Goal: Use online tool/utility: Utilize a website feature to perform a specific function

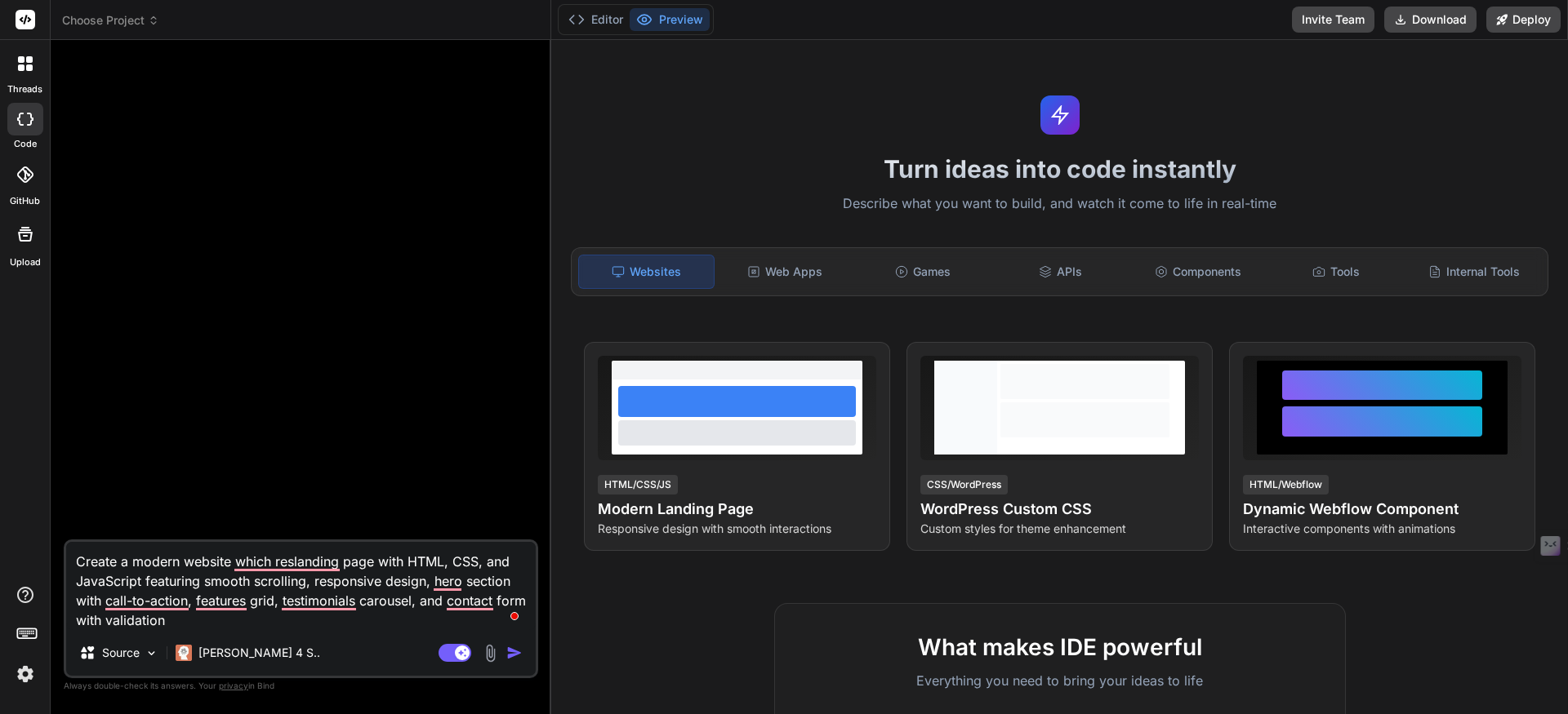
click at [193, 626] on textarea "Create a modern website which reslanding page with HTML, CSS, and JavaScript fe…" at bounding box center [300, 586] width 469 height 88
drag, startPoint x: 193, startPoint y: 626, endPoint x: 78, endPoint y: 565, distance: 130.2
click at [78, 565] on textarea "Create a modern website which reslanding page with HTML, CSS, and JavaScript fe…" at bounding box center [300, 586] width 469 height 88
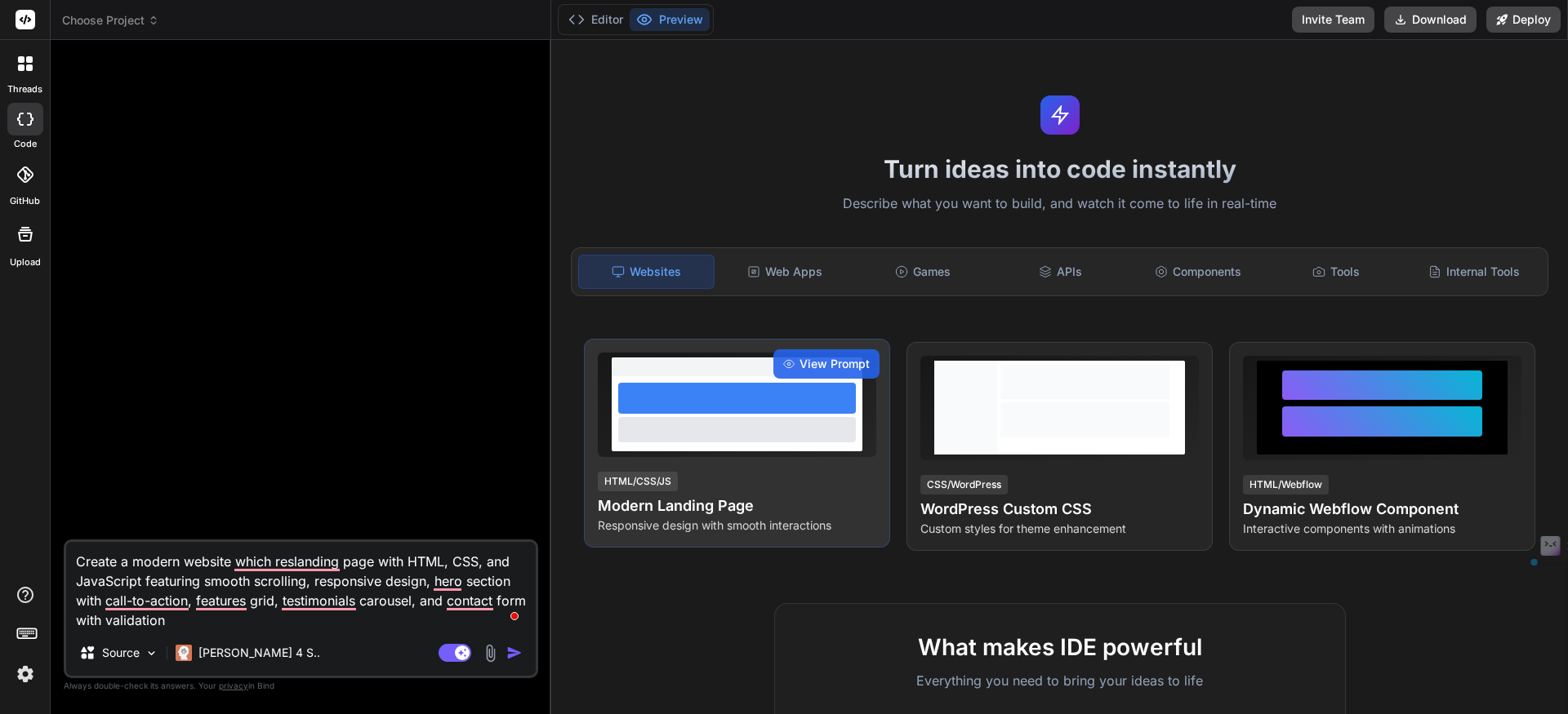
type textarea "C"
type textarea "x"
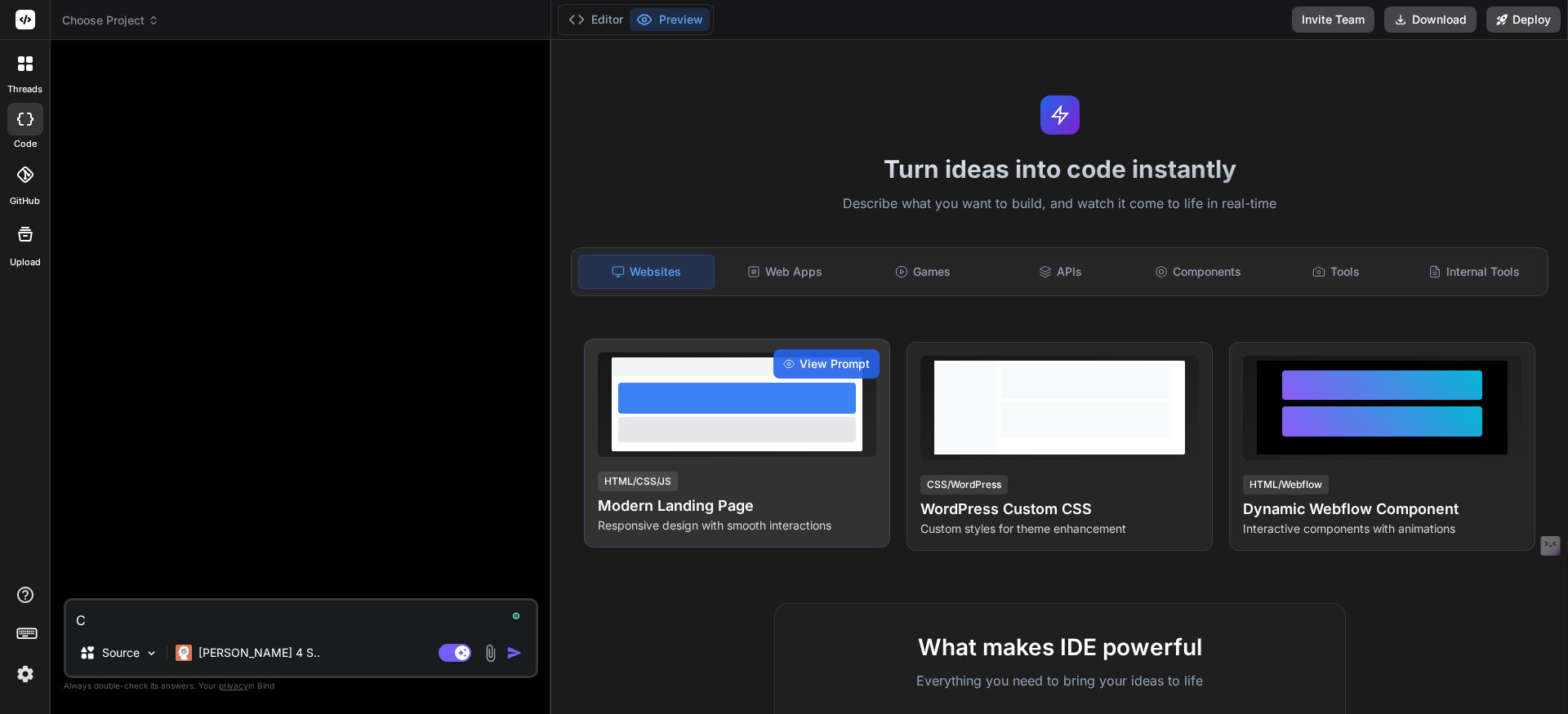
type textarea "Cl"
type textarea "x"
type textarea "Clo"
type textarea "x"
type textarea "Clon"
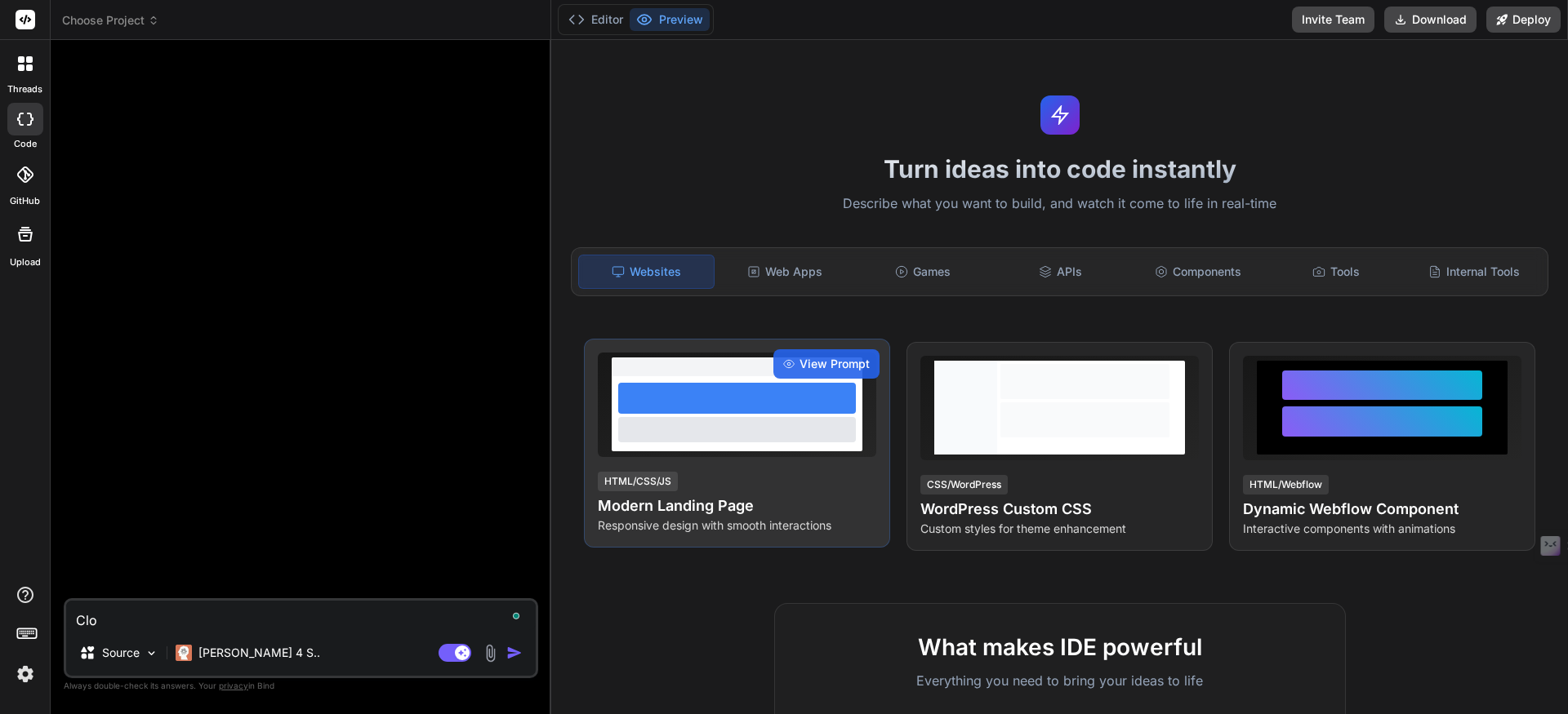
type textarea "x"
type textarea "Clone"
type textarea "x"
type textarea "Clone"
type textarea "x"
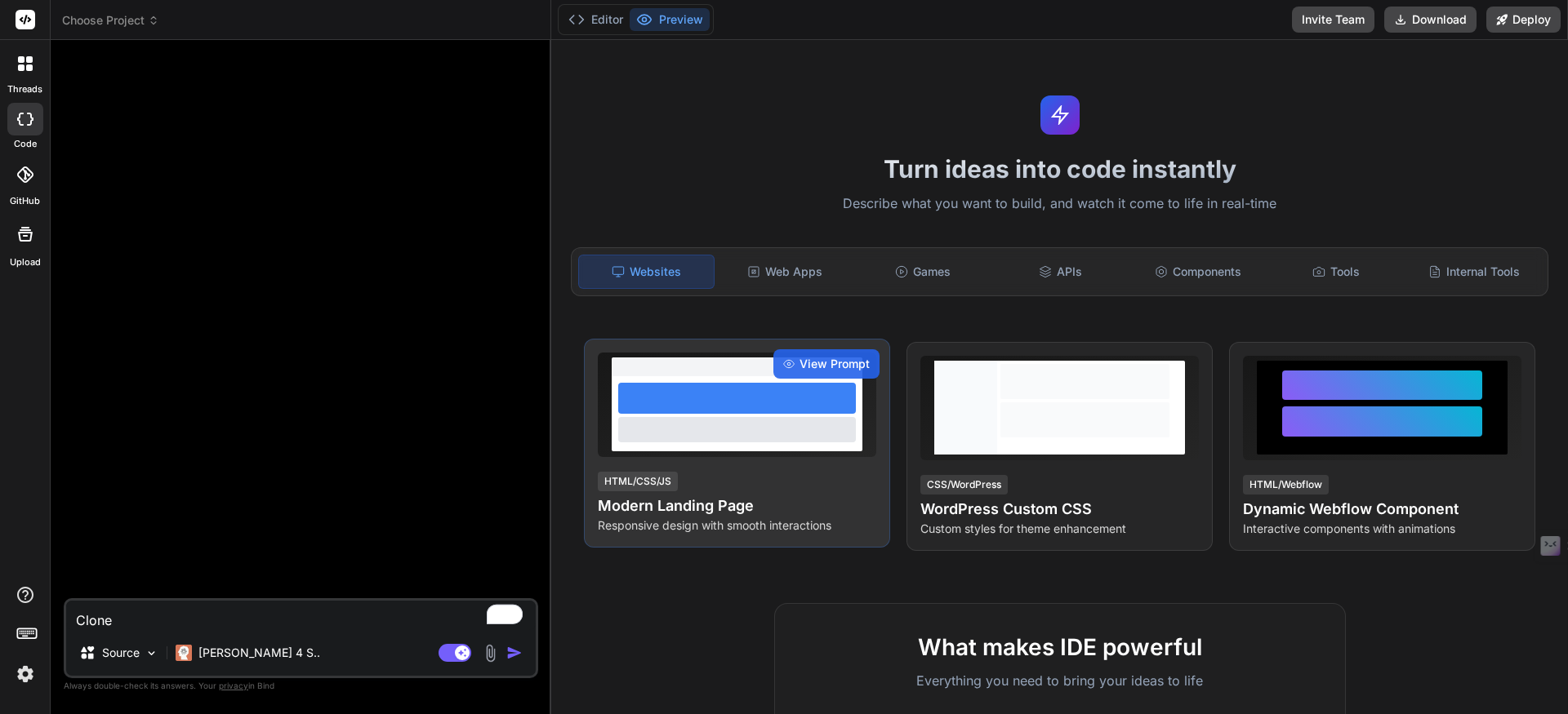
type textarea "Clone t"
type textarea "x"
type textarea "Clone the"
type textarea "x"
type textarea "Clone the"
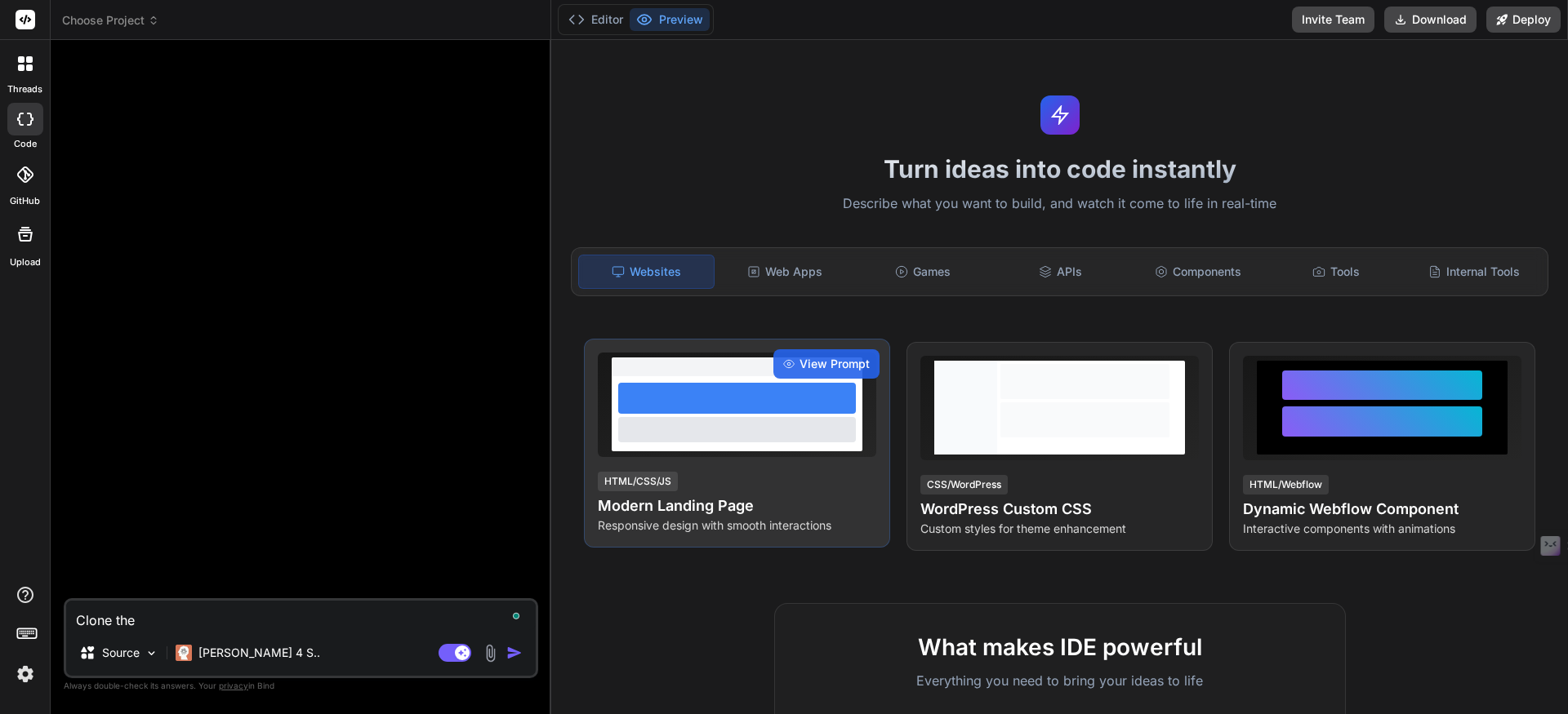
type textarea "x"
type textarea "Clone the f"
type textarea "x"
type textarea "Clone the fo"
type textarea "x"
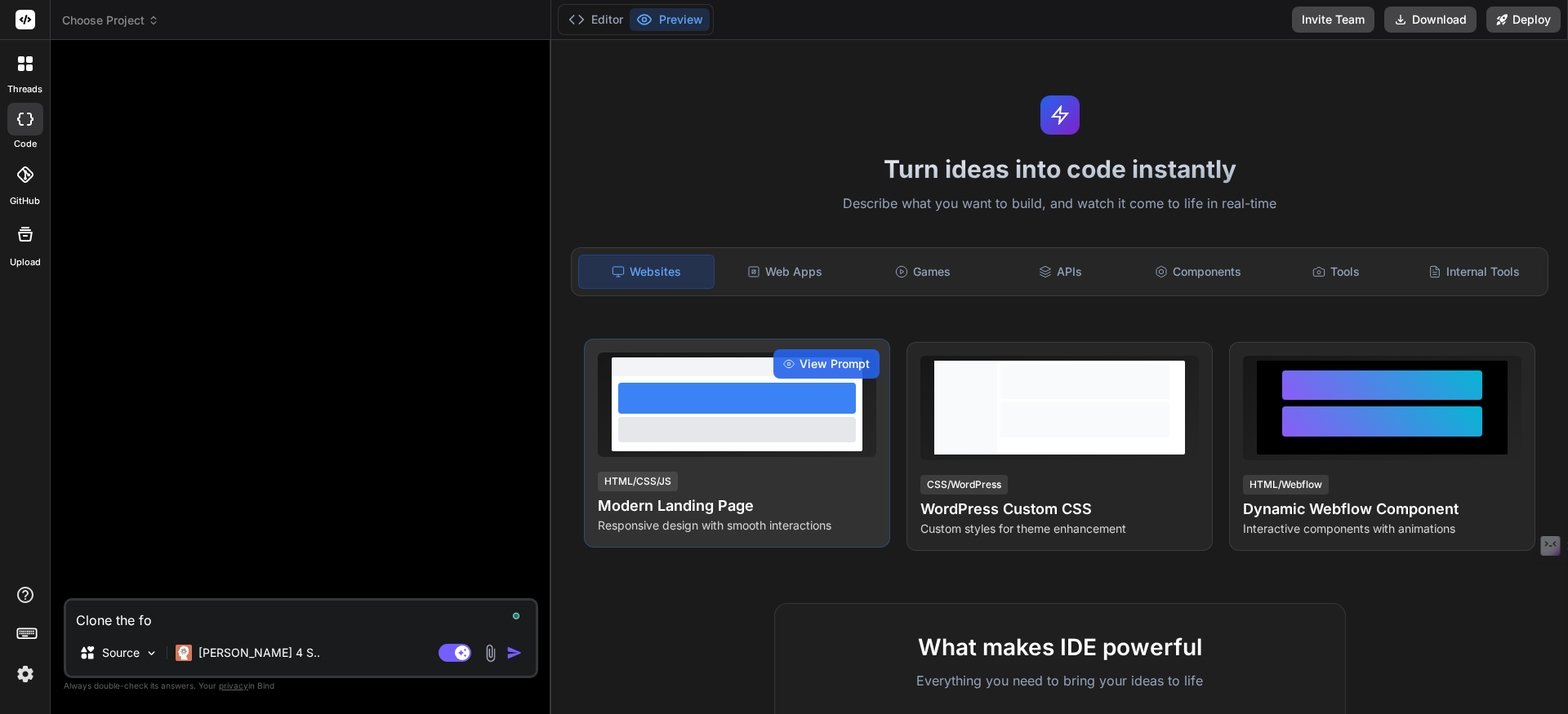
type textarea "Clone the fol"
type textarea "x"
type textarea "Clone the foll"
type textarea "x"
type textarea "Clone the follo"
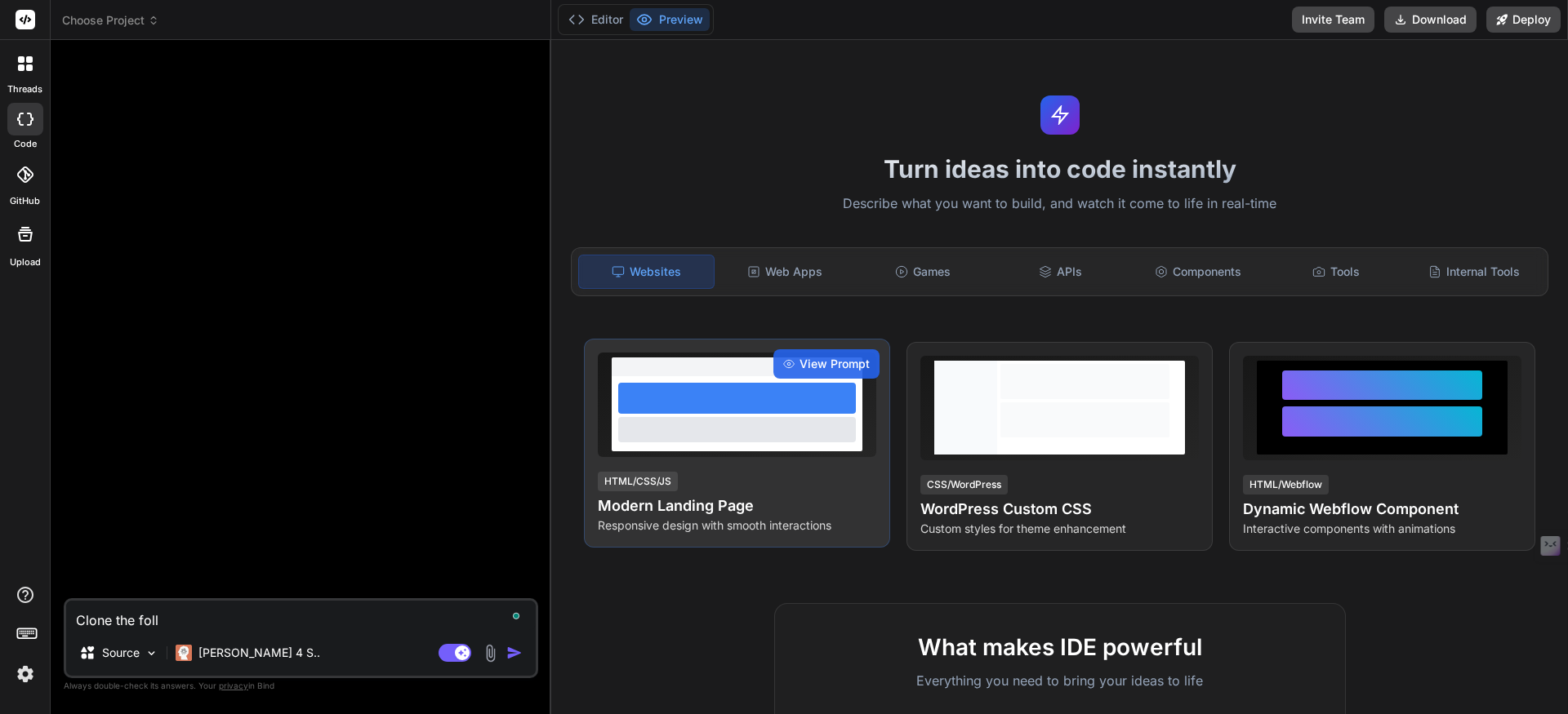
type textarea "x"
type textarea "Clone the follow"
type textarea "x"
type textarea "Clone the followi"
type textarea "x"
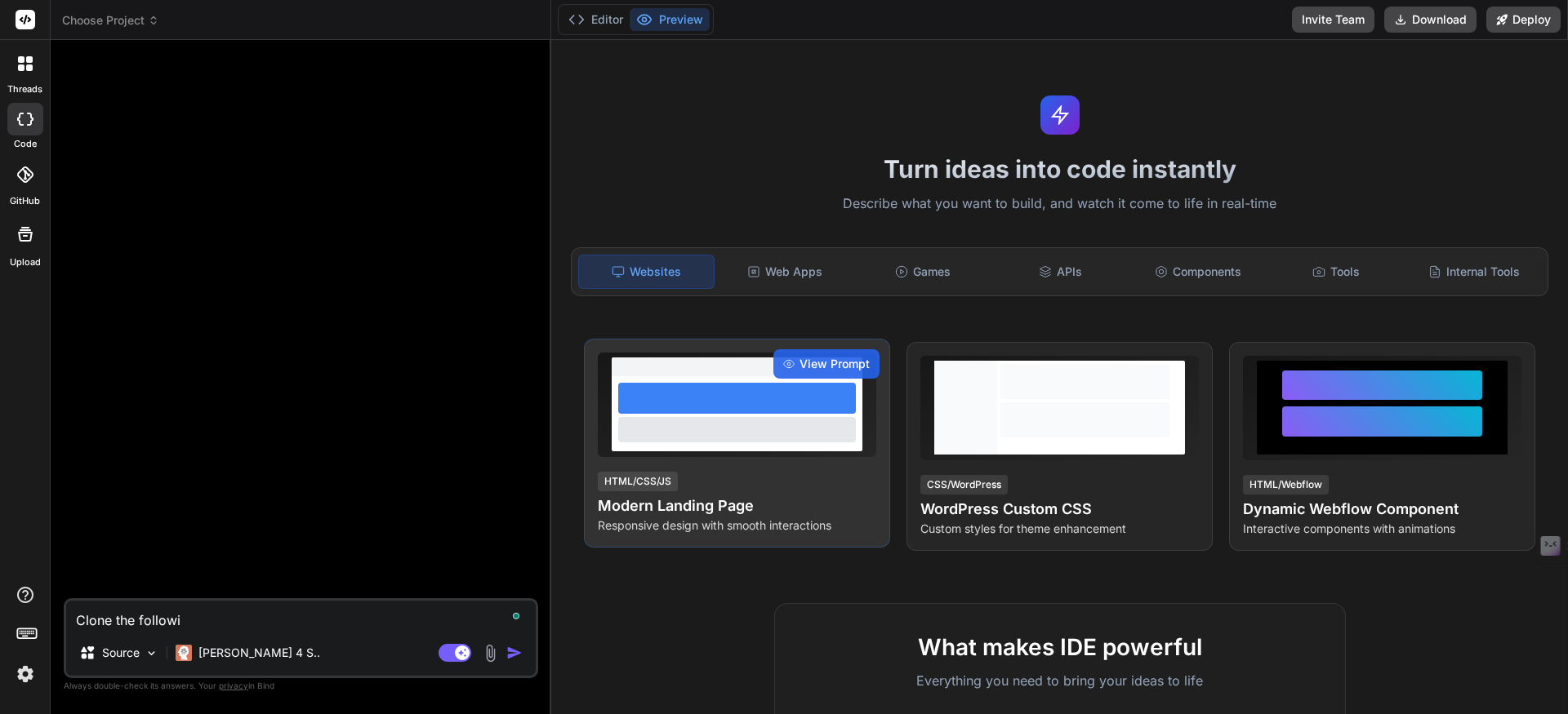
type textarea "Clone the followin"
type textarea "x"
type textarea "Clone the following"
type textarea "x"
type textarea "Clone the following"
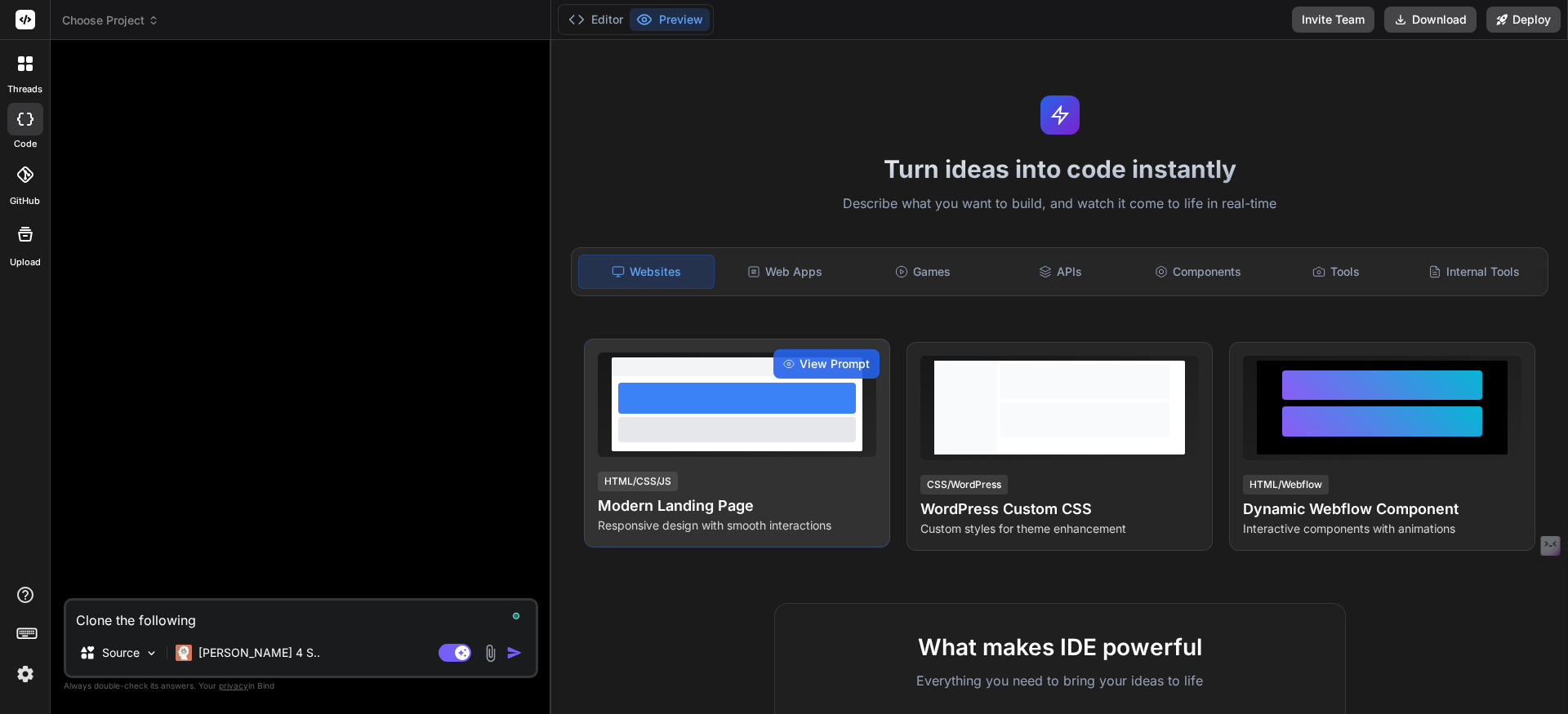
type textarea "x"
type textarea "Clone the following w"
type textarea "x"
type textarea "Clone the following we"
type textarea "x"
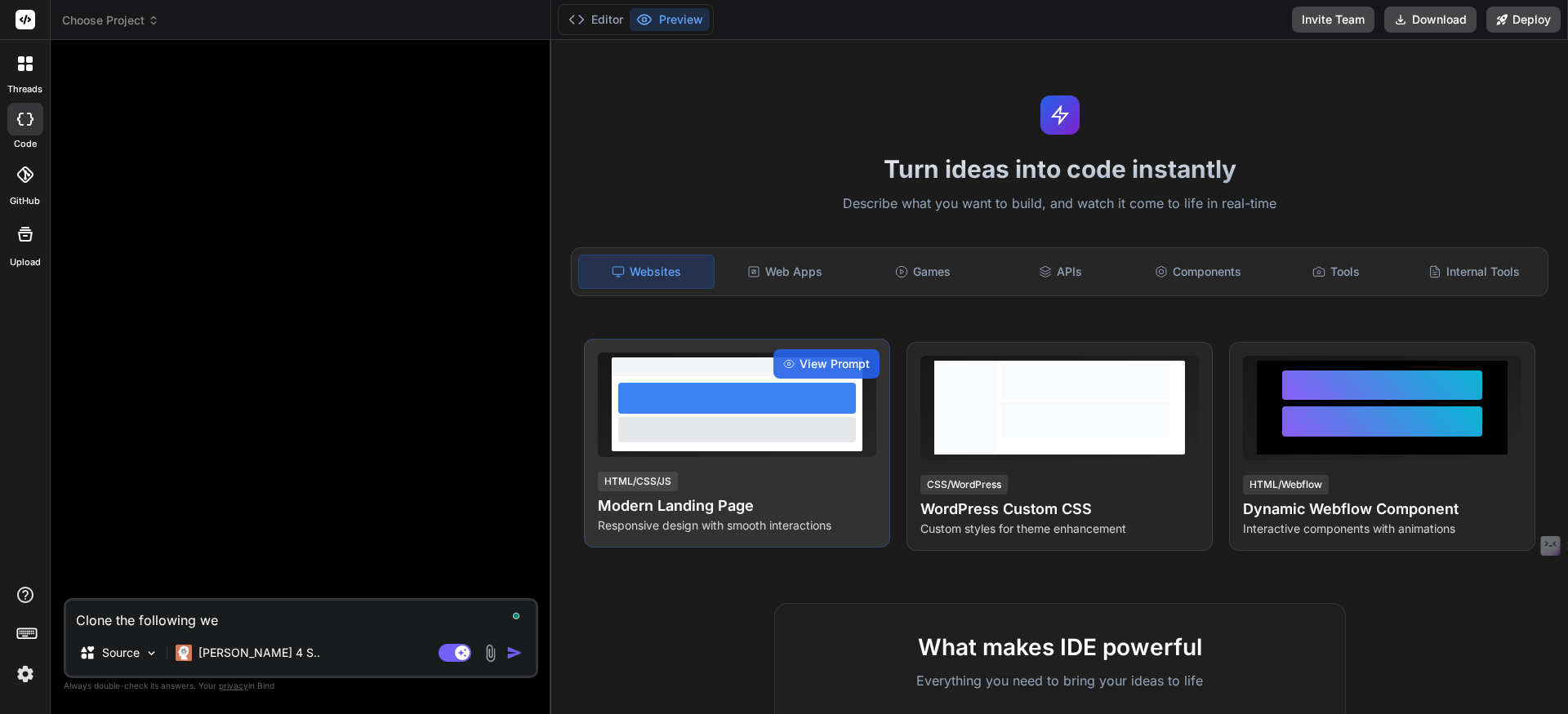
type textarea "Clone the following web"
type textarea "x"
type textarea "Clone the following webs"
type textarea "x"
type textarea "Clone the following websi"
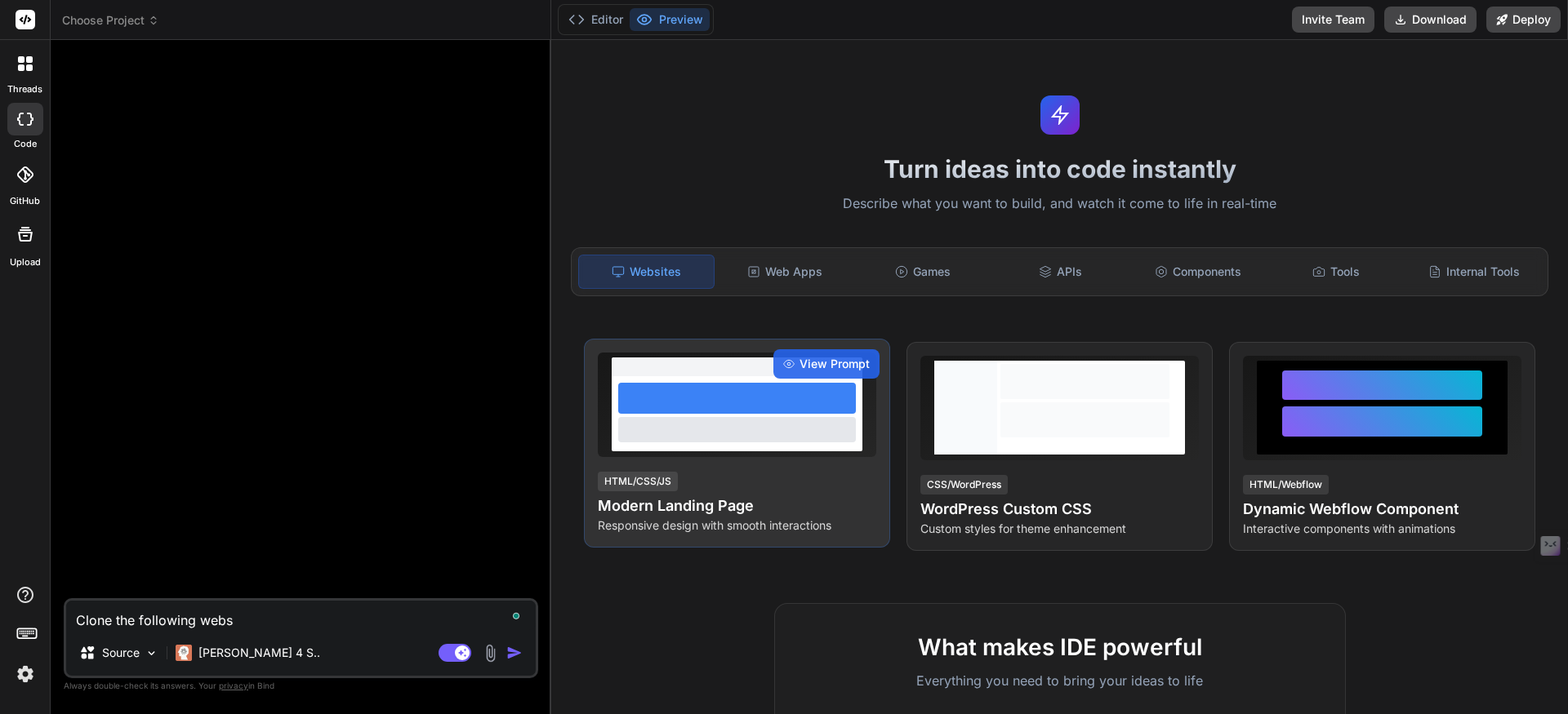
type textarea "x"
type textarea "Clone the following websit"
type textarea "x"
type textarea "Clone the following website"
type textarea "x"
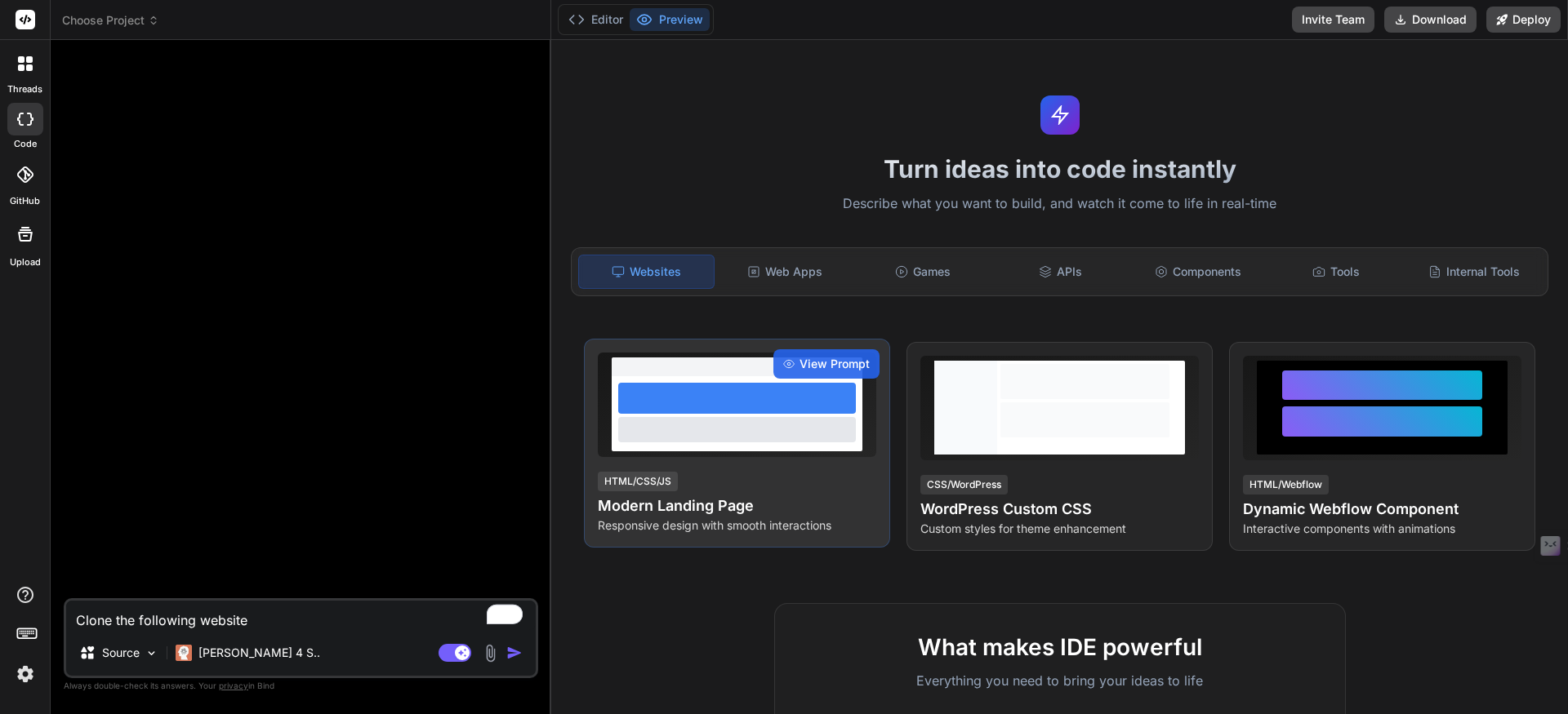
type textarea "Clone the following website"
type textarea "x"
type textarea "Clone the following website -"
type textarea "x"
type textarea "Clone the following website -"
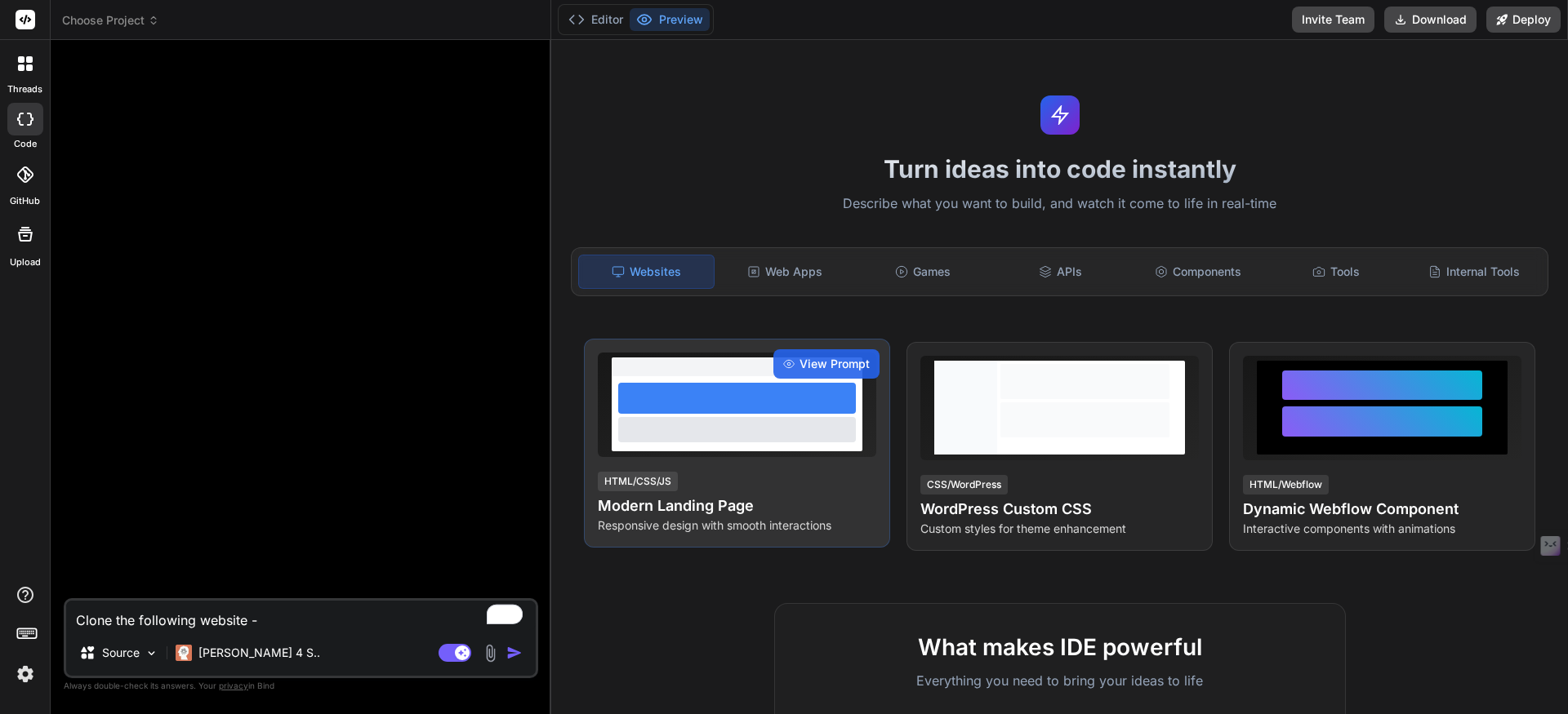
type textarea "x"
type textarea "Clone the following website - w"
type textarea "x"
type textarea "Clone the following website - we"
type textarea "x"
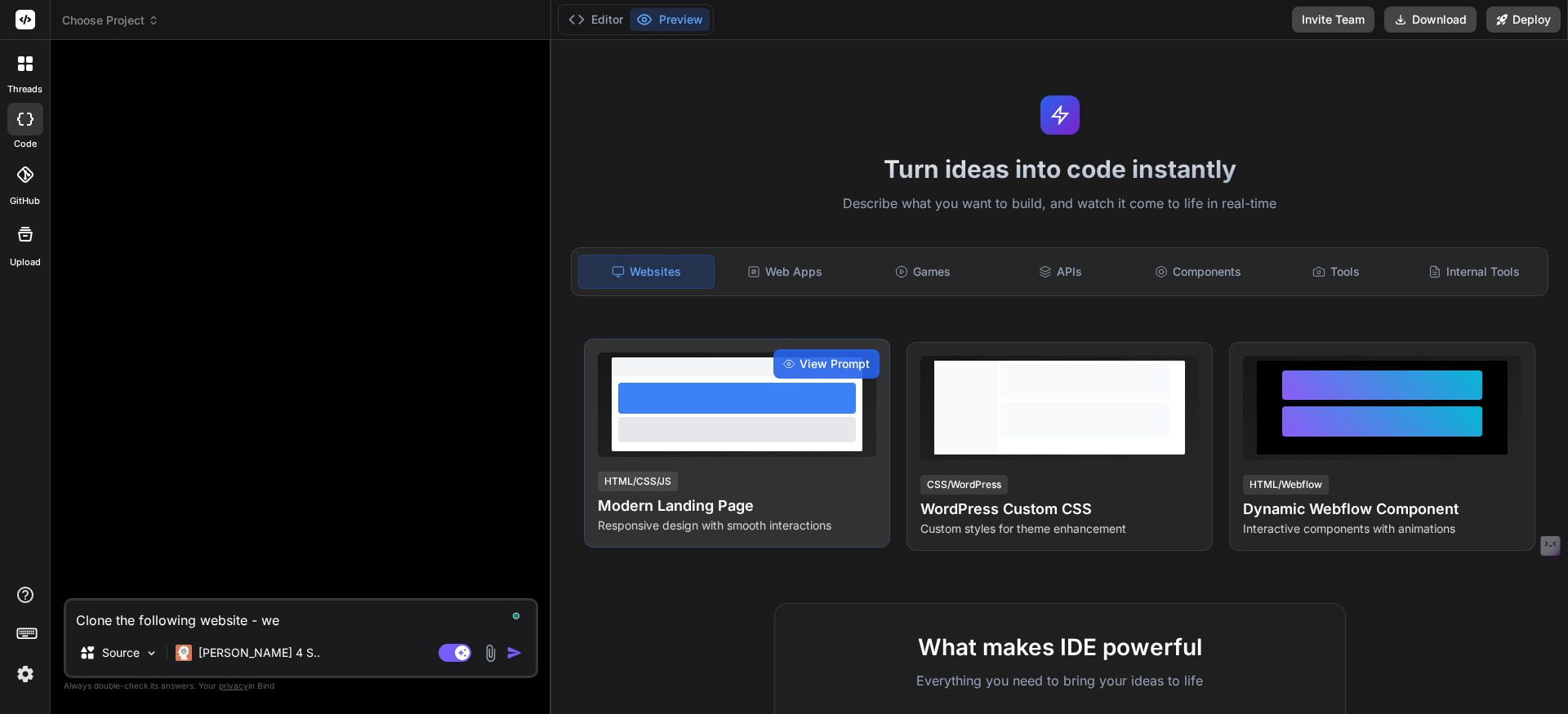
type textarea "Clone the following website - wea"
type textarea "x"
type textarea "Clone the following website - wear"
type textarea "x"
type textarea "Clone the following website - weare"
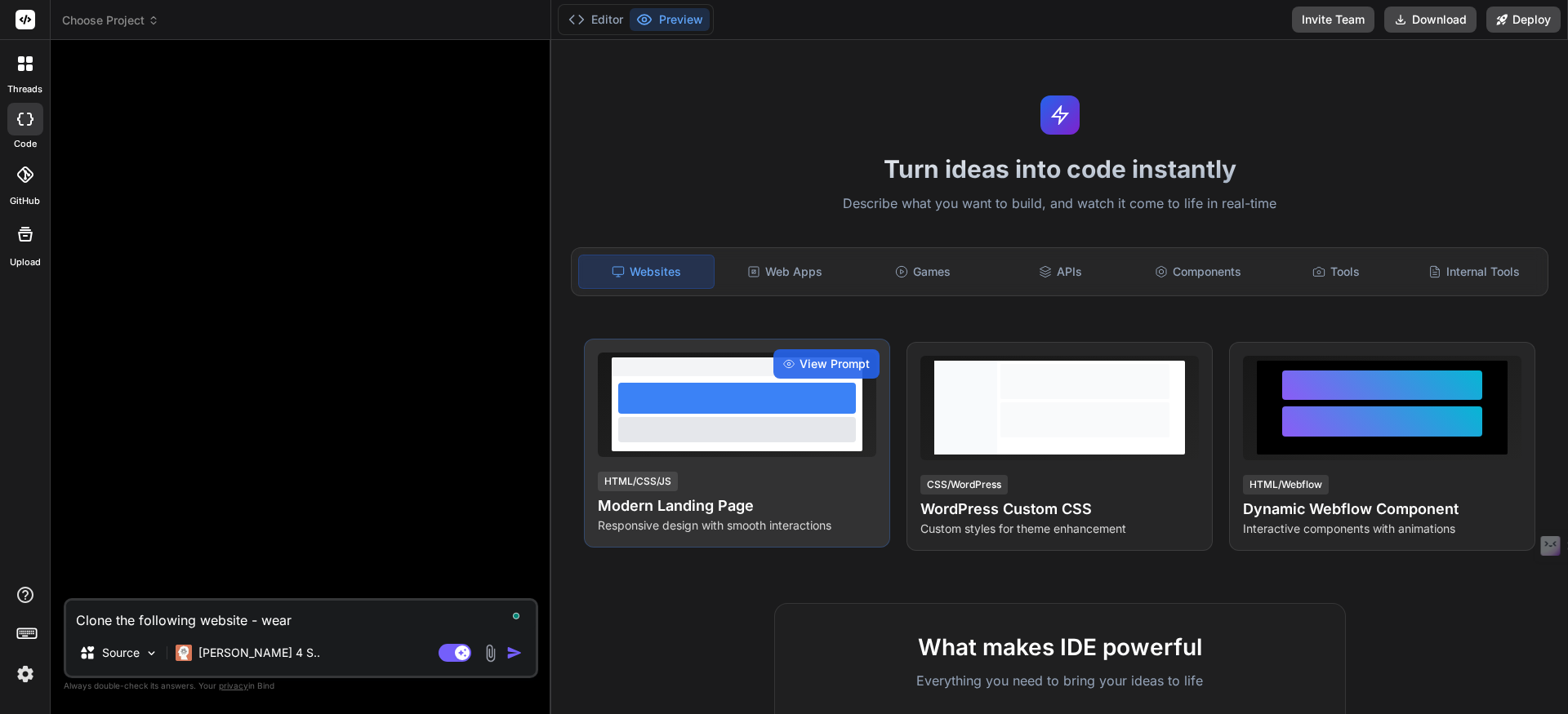
type textarea "x"
type textarea "Clone the following website - wearem"
type textarea "x"
type textarea "Clone the following website - wearemo"
type textarea "x"
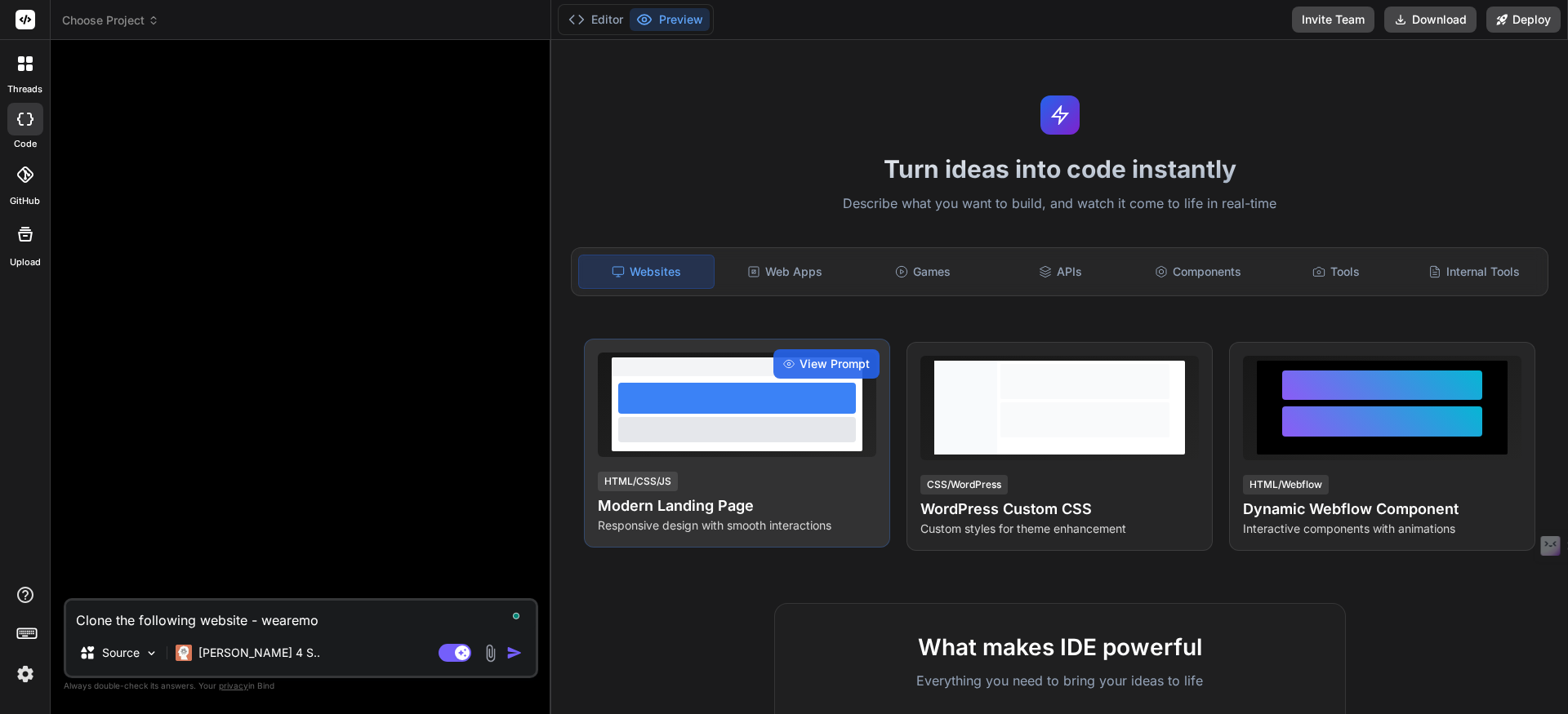
type textarea "Clone the following website - wearemot"
type textarea "x"
type textarea "Clone the following website - wearemott"
type textarea "x"
type textarea "Clone the following website - wearemotto"
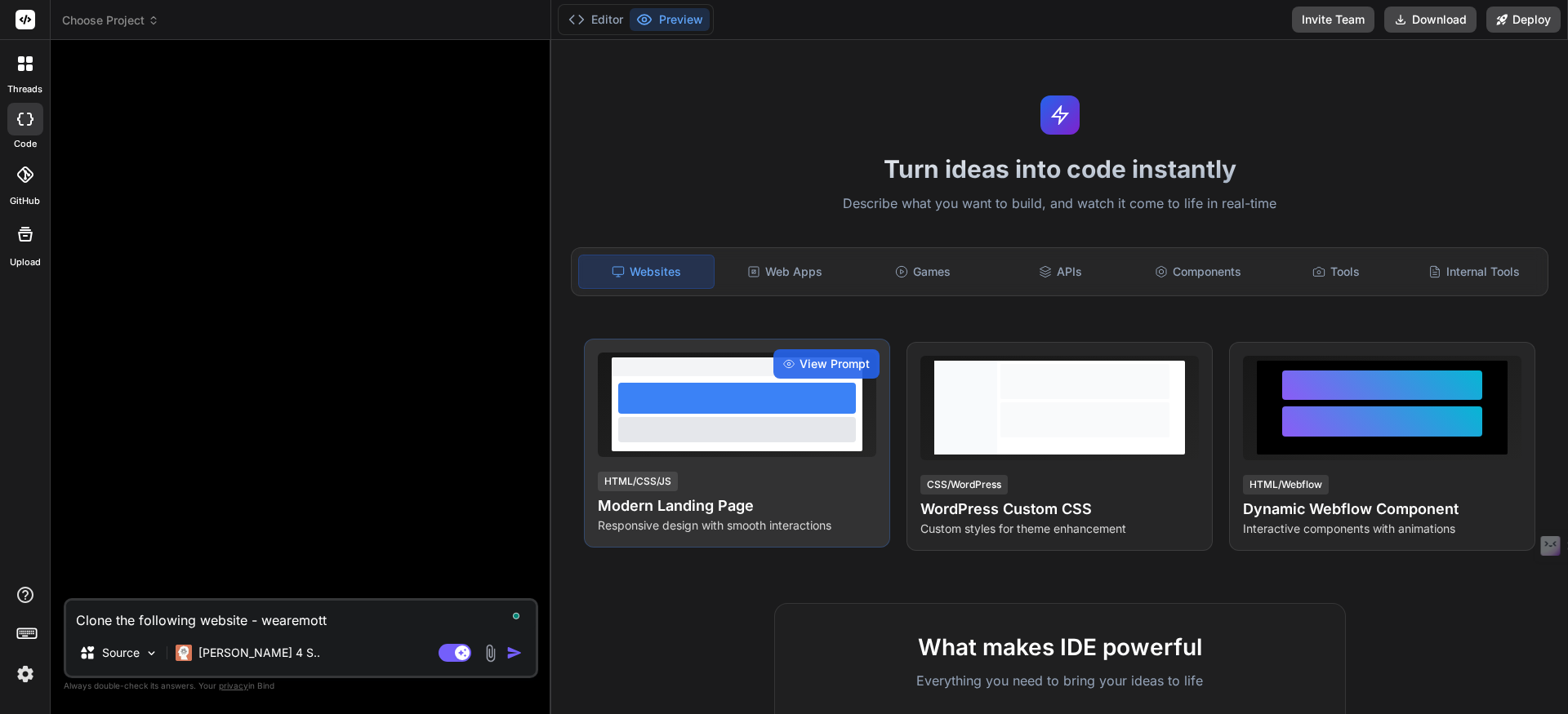
type textarea "x"
type textarea "Clone the following website - wearemotto."
type textarea "x"
type textarea "Clone the following website - wearemotto.c"
type textarea "x"
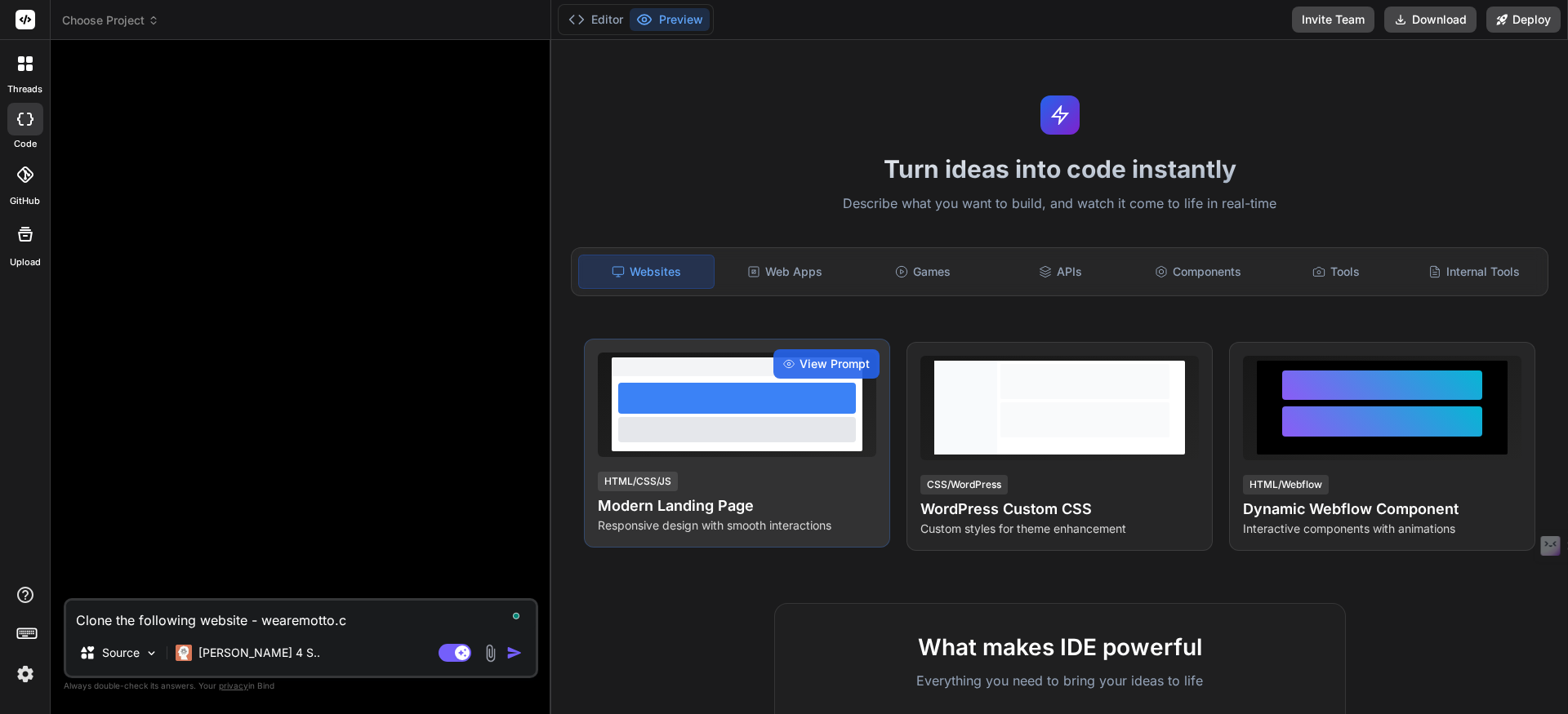
type textarea "Clone the following website - [DOMAIN_NAME]"
type textarea "x"
type textarea "Clone the following website - [DOMAIN_NAME]"
type textarea "x"
type textarea "Clone the following website - [DOMAIN_NAME]"
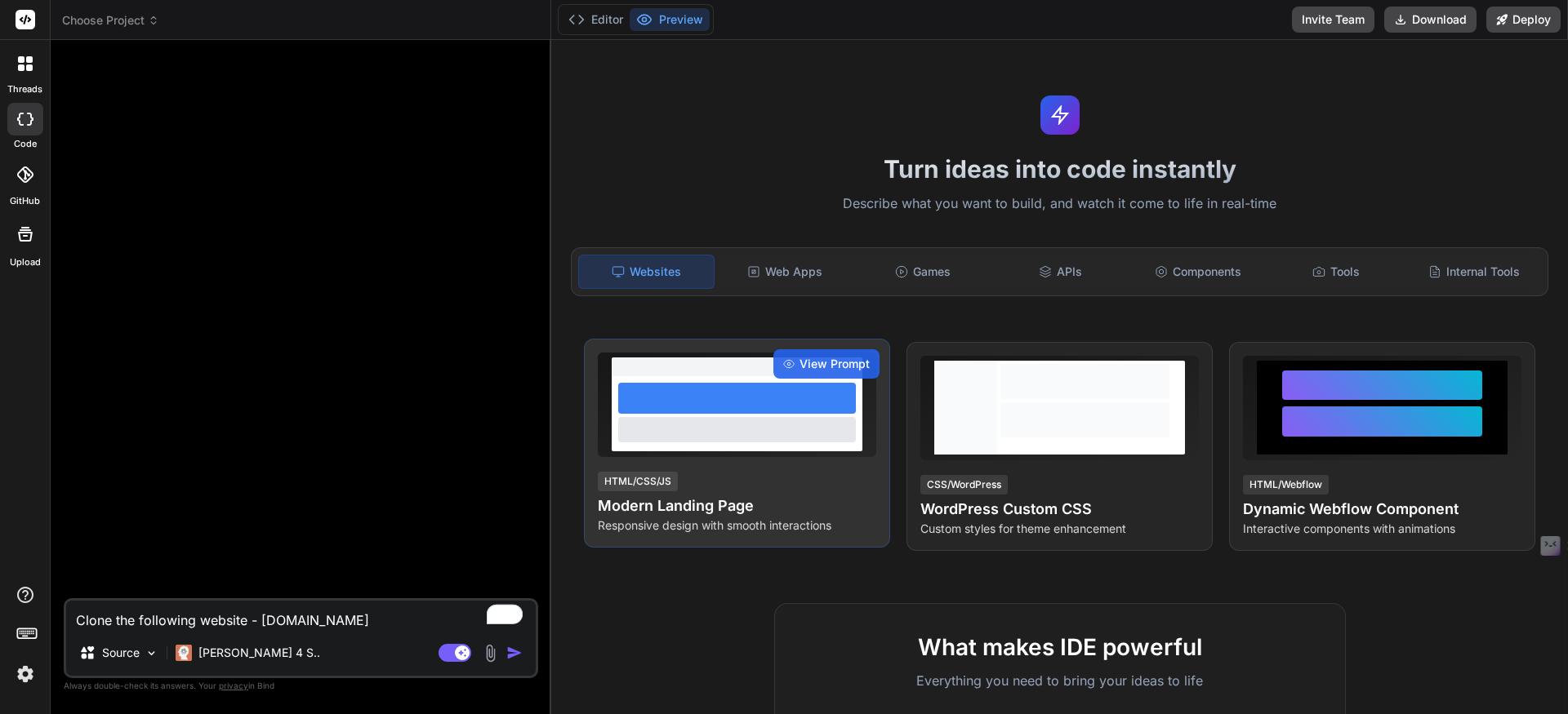
type textarea "x"
type textarea "Clone the following website - [DOMAIN_NAME]"
type textarea "x"
type textarea "Clone the following website - [DOMAIN_NAME]"
type textarea "x"
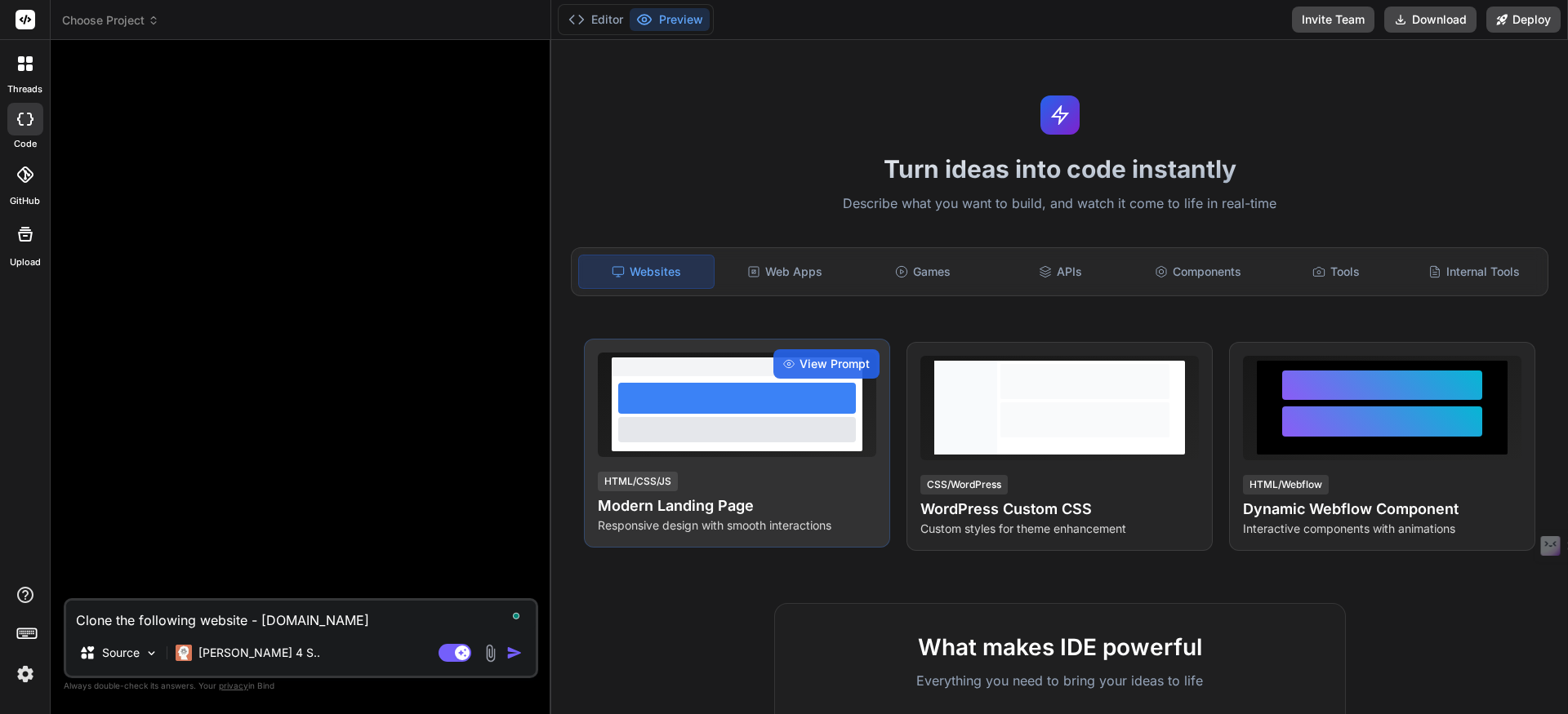
type textarea "Clone the following website - [DOMAIN_NAME]"
type textarea "x"
type textarea "Clone the following website - [DOMAIN_NAME]"
type textarea "x"
type textarea "Clone the following website - https:[DOMAIN_NAME]"
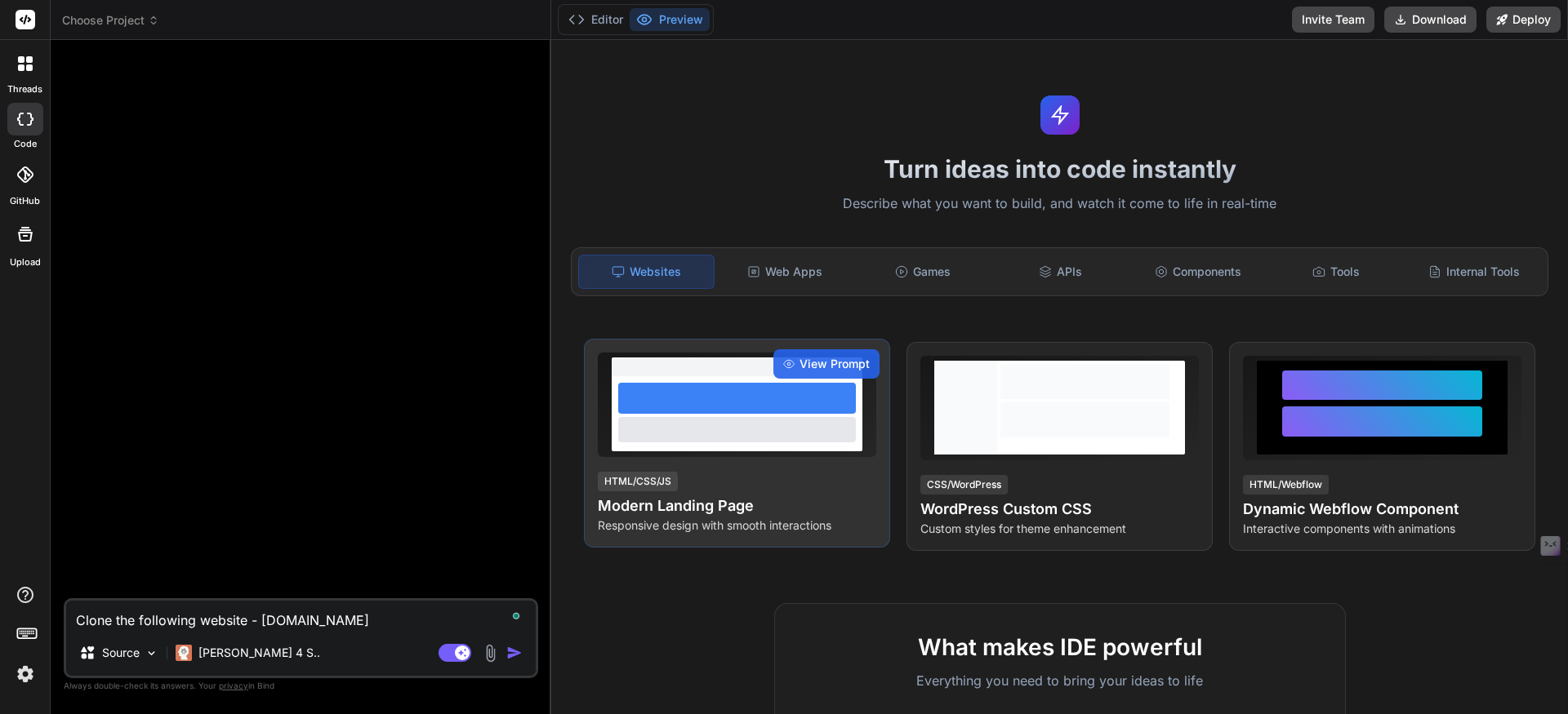
type textarea "x"
type textarea "Clone the following website - https:/[DOMAIN_NAME]"
type textarea "x"
type textarea "Clone the following website - [URL][DOMAIN_NAME]"
type textarea "x"
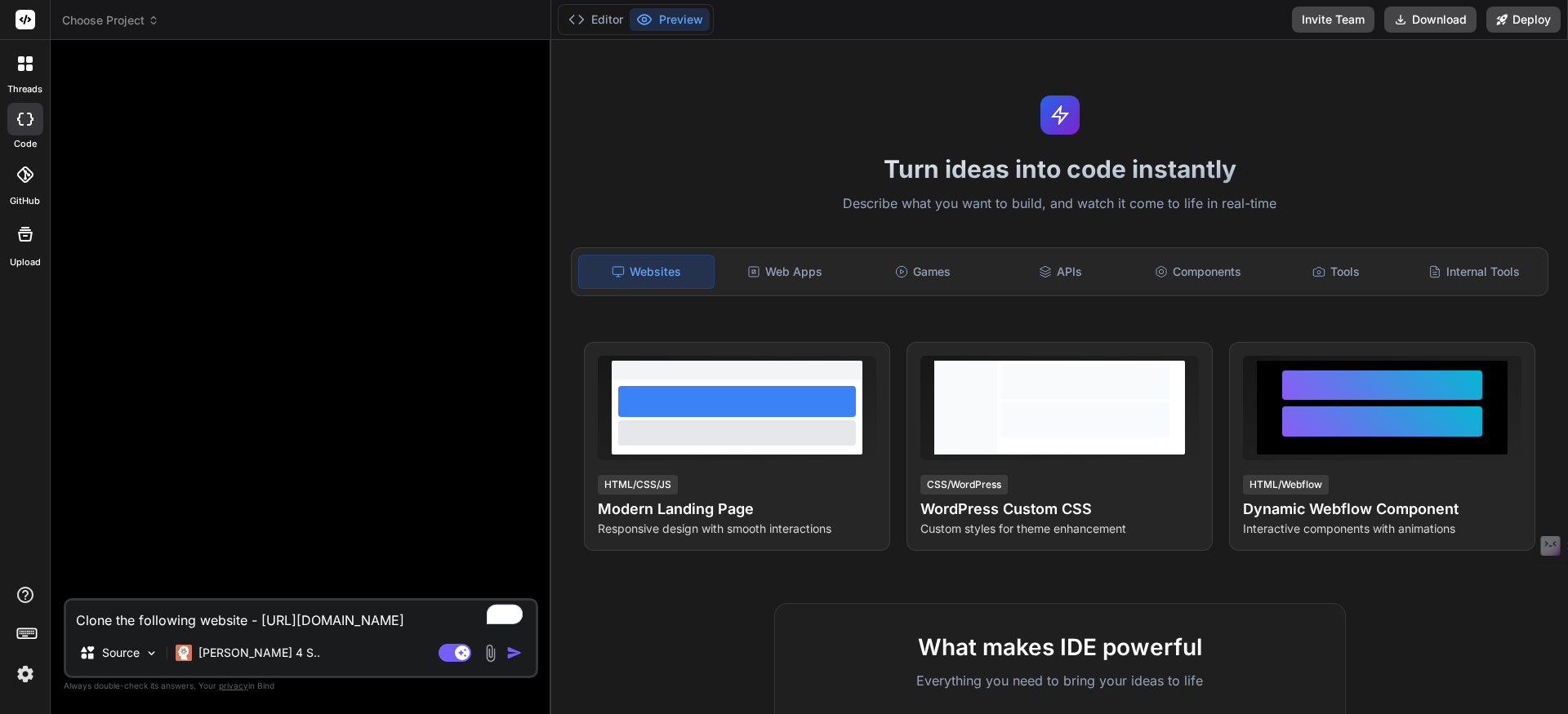
type textarea "Clone the following website - [URL][DOMAIN_NAME]"
click at [514, 656] on img "button" at bounding box center [514, 653] width 17 height 17
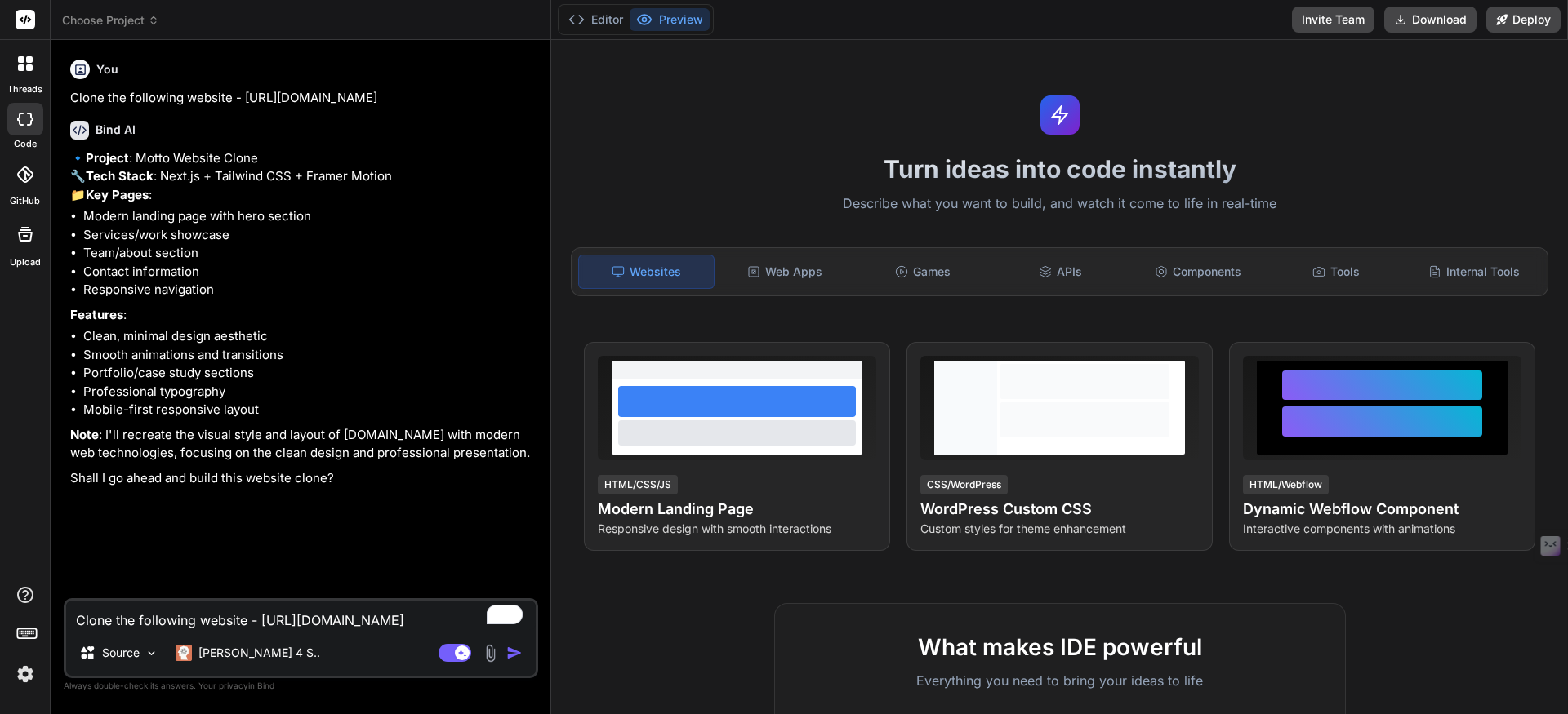
type textarea "x"
click at [141, 613] on textarea "Clone the following website - [URL][DOMAIN_NAME]" at bounding box center [300, 615] width 469 height 29
type textarea "y"
type textarea "x"
type textarea "ye"
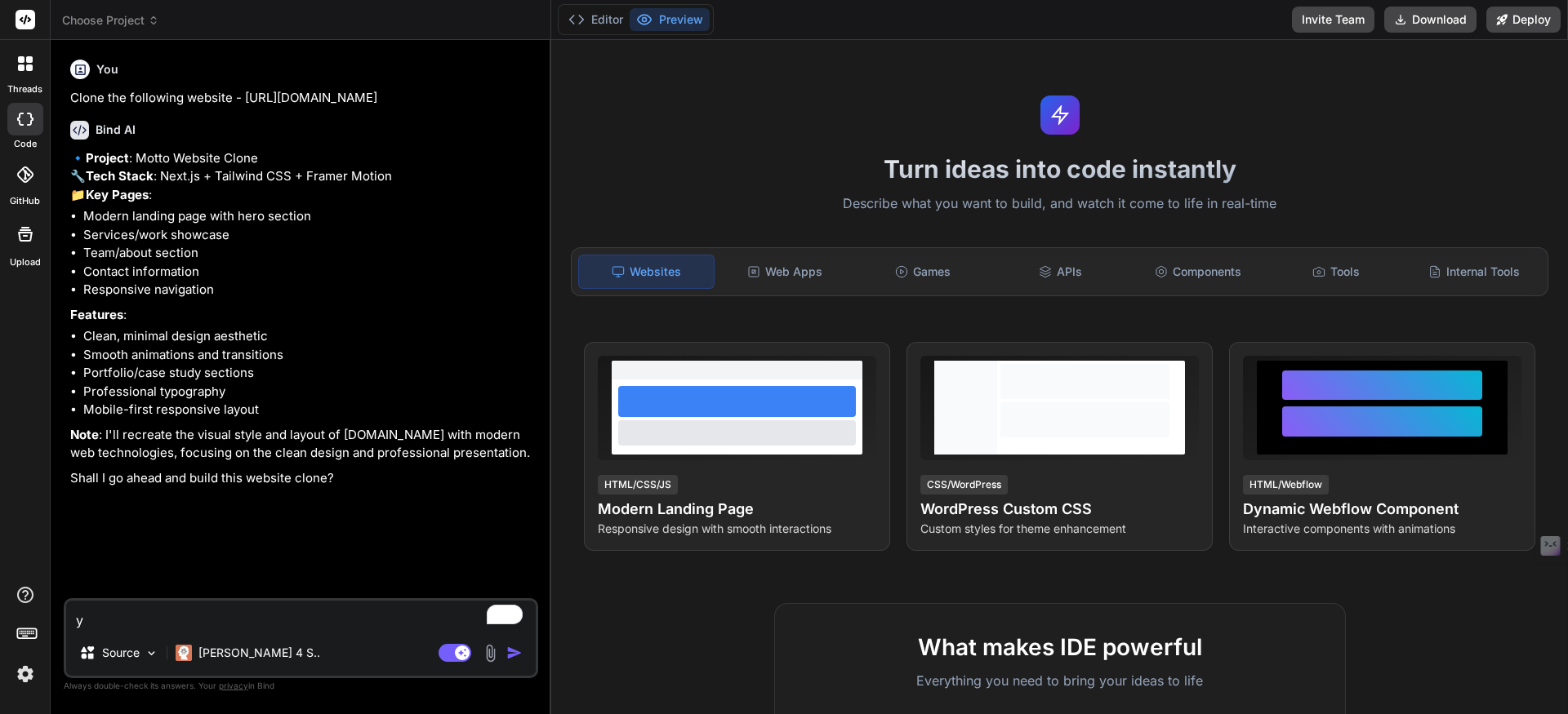
type textarea "x"
type textarea "yes"
type textarea "x"
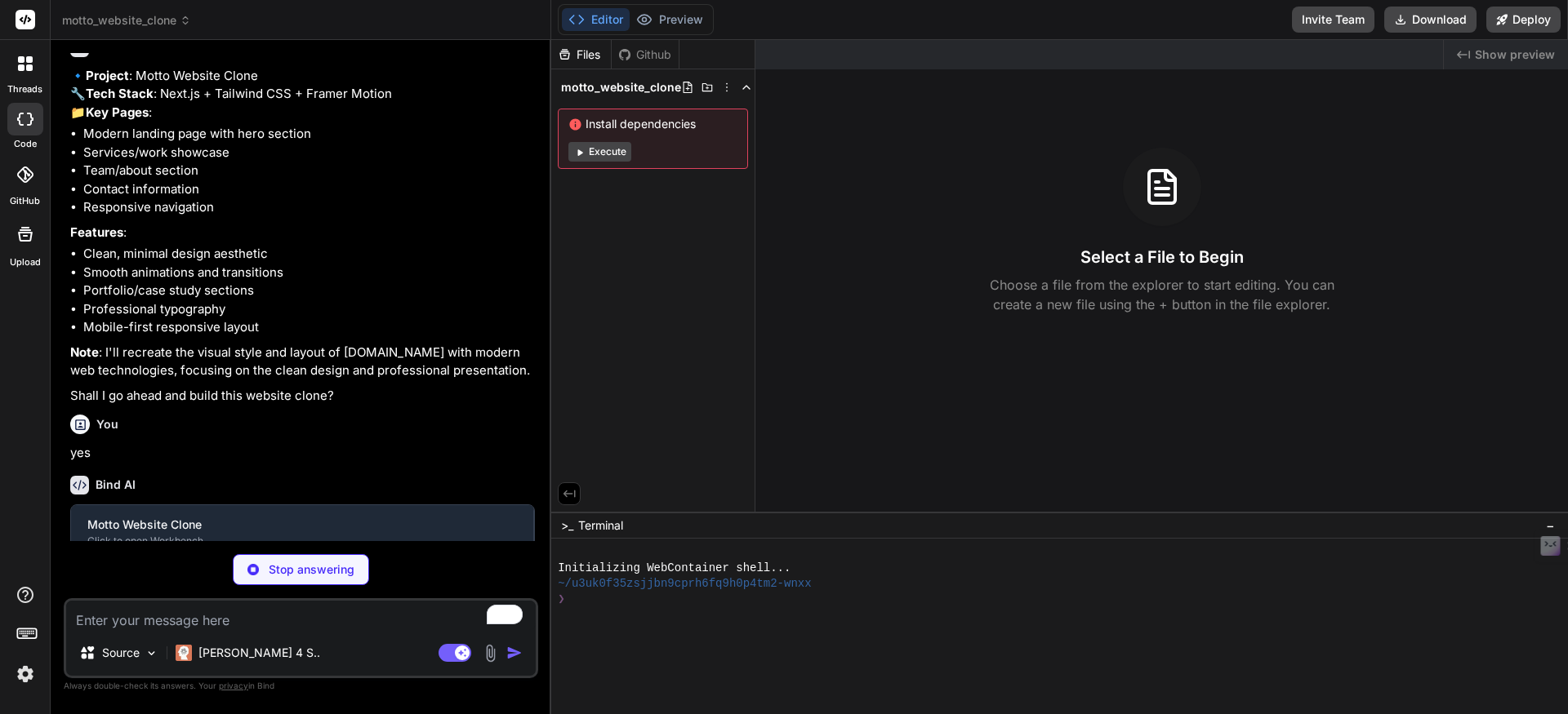
scroll to position [99, 0]
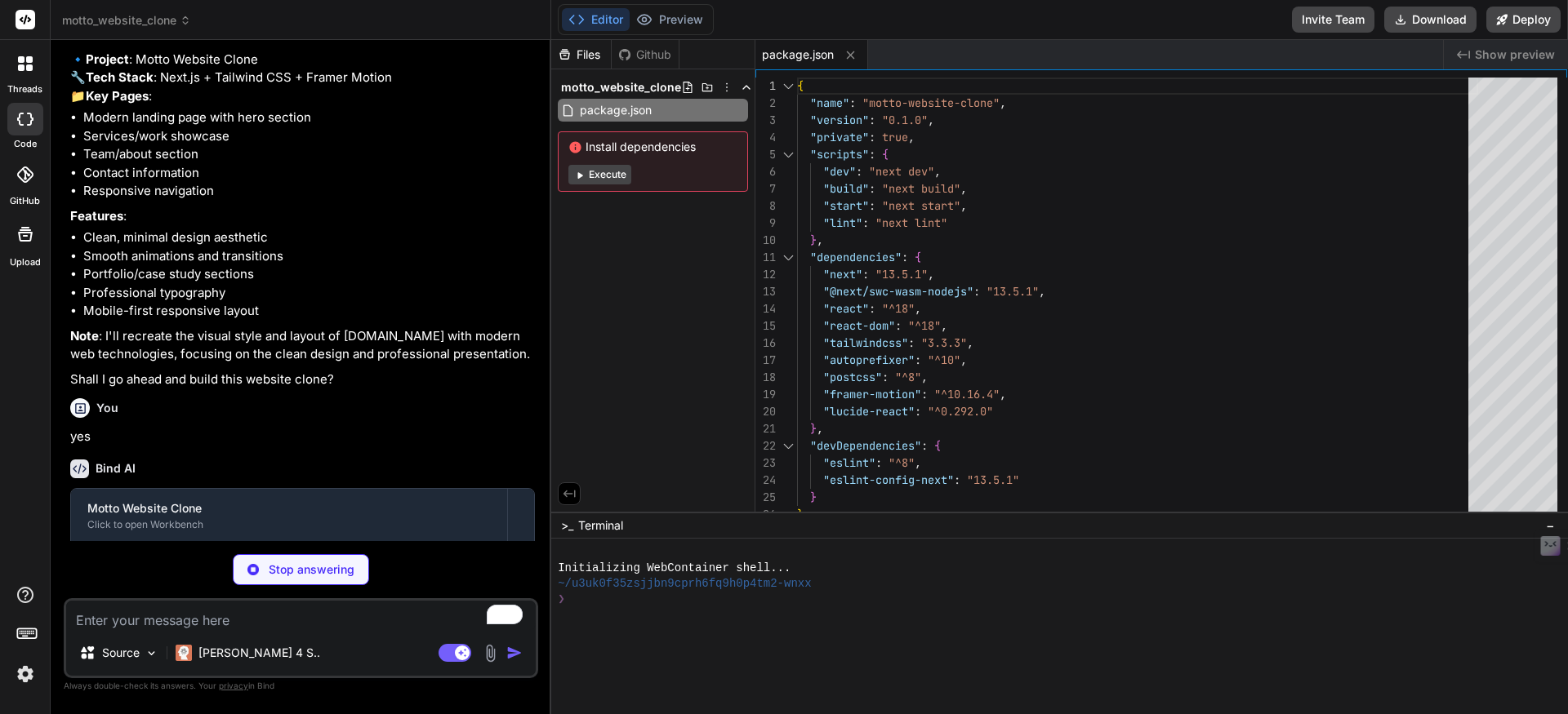
type textarea "x"
type textarea "module.exports = nextConfig"
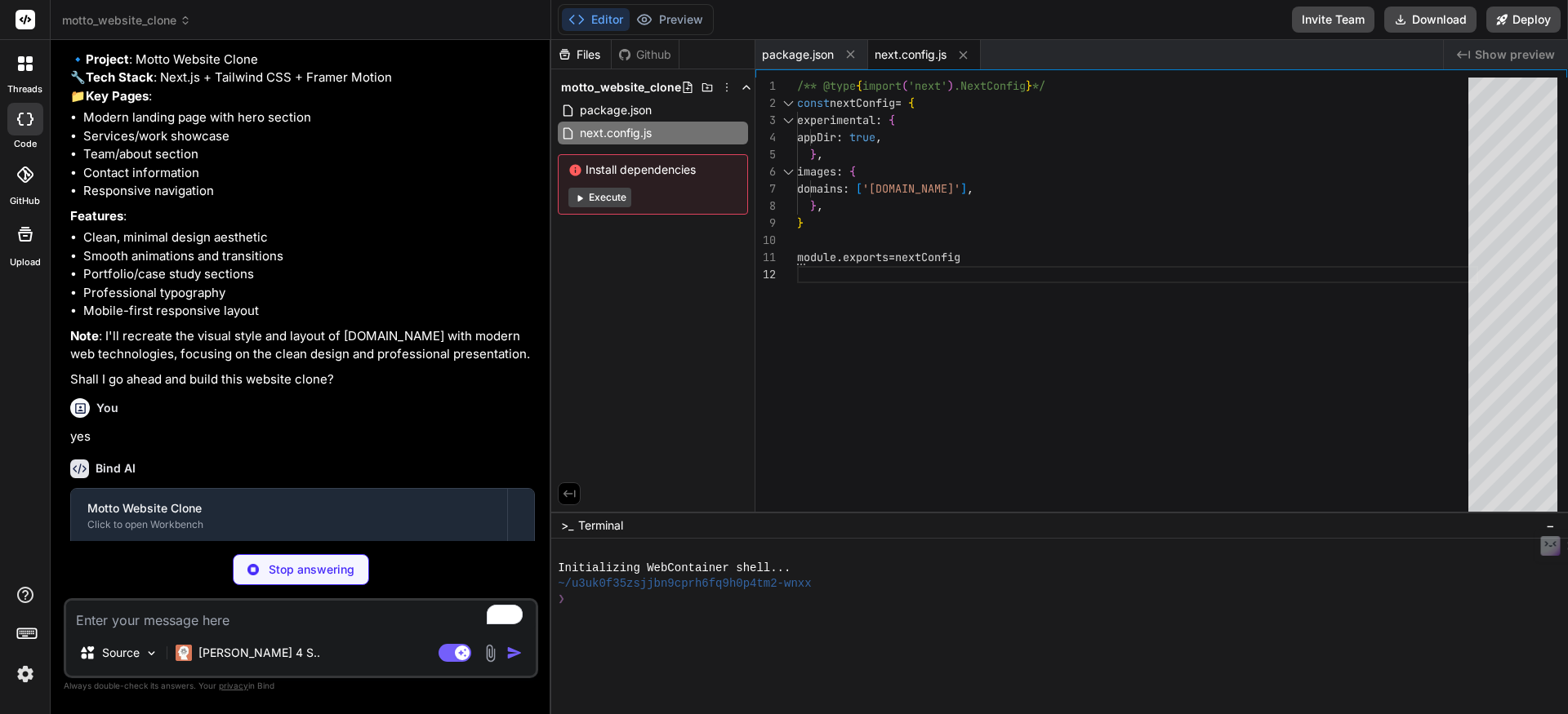
type textarea "x"
type textarea "'display-xl': ['4.5rem', { lineHeight: '1', letterSpacing: '-0.02em' }], 'displ…"
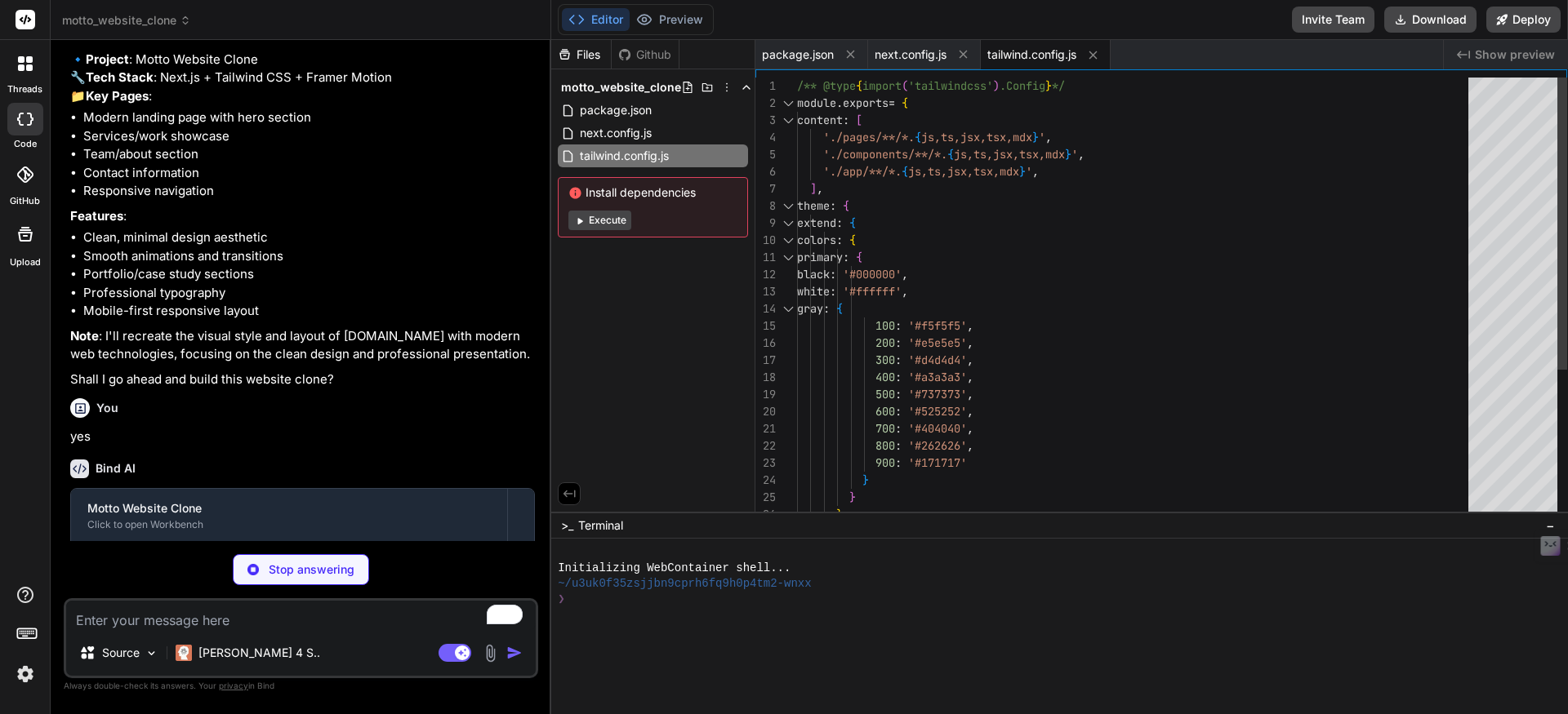
type textarea "x"
type textarea "module.exports = { plugins: { tailwindcss: {}, autoprefixer: {}, }, }"
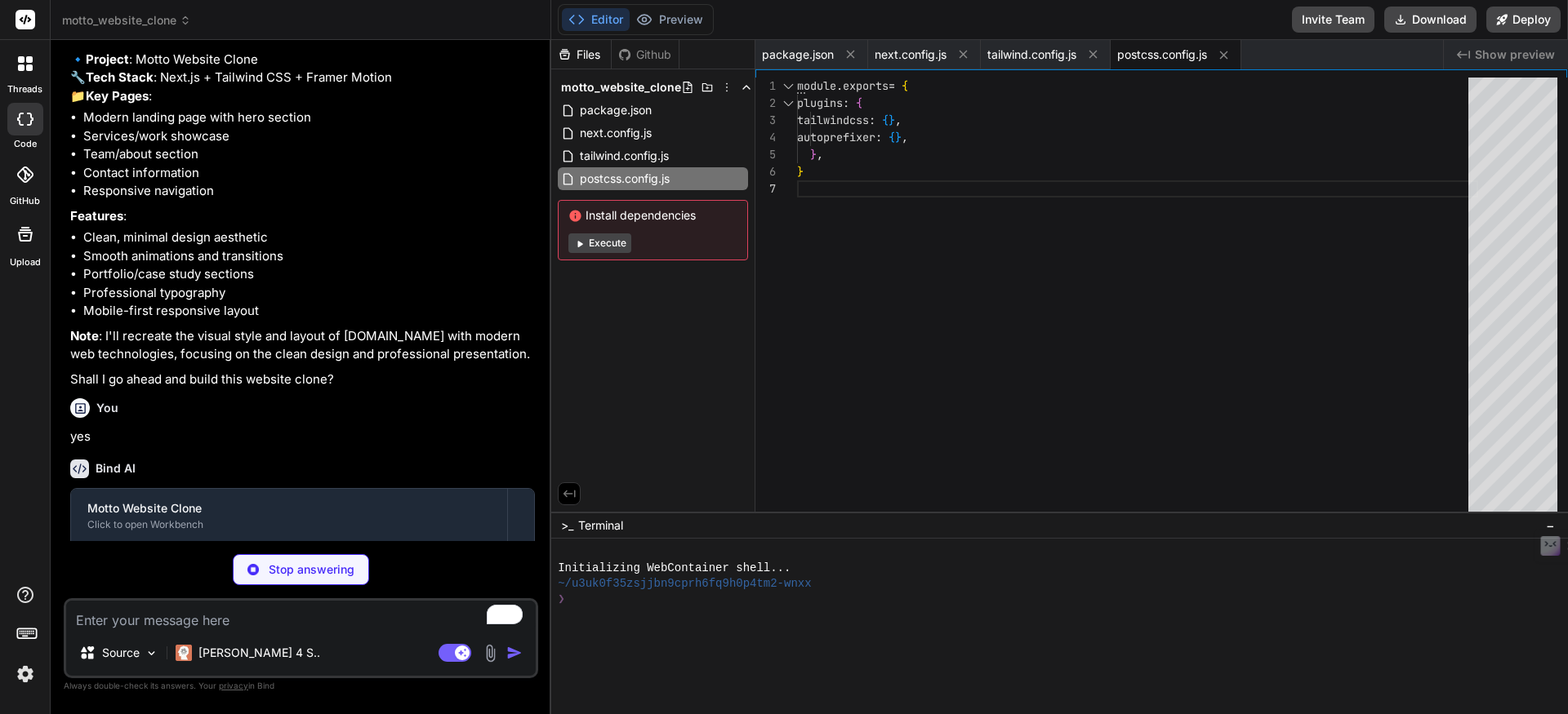
type textarea "x"
type textarea "@layer utilities { .text-balance { text-wrap: balance; } }"
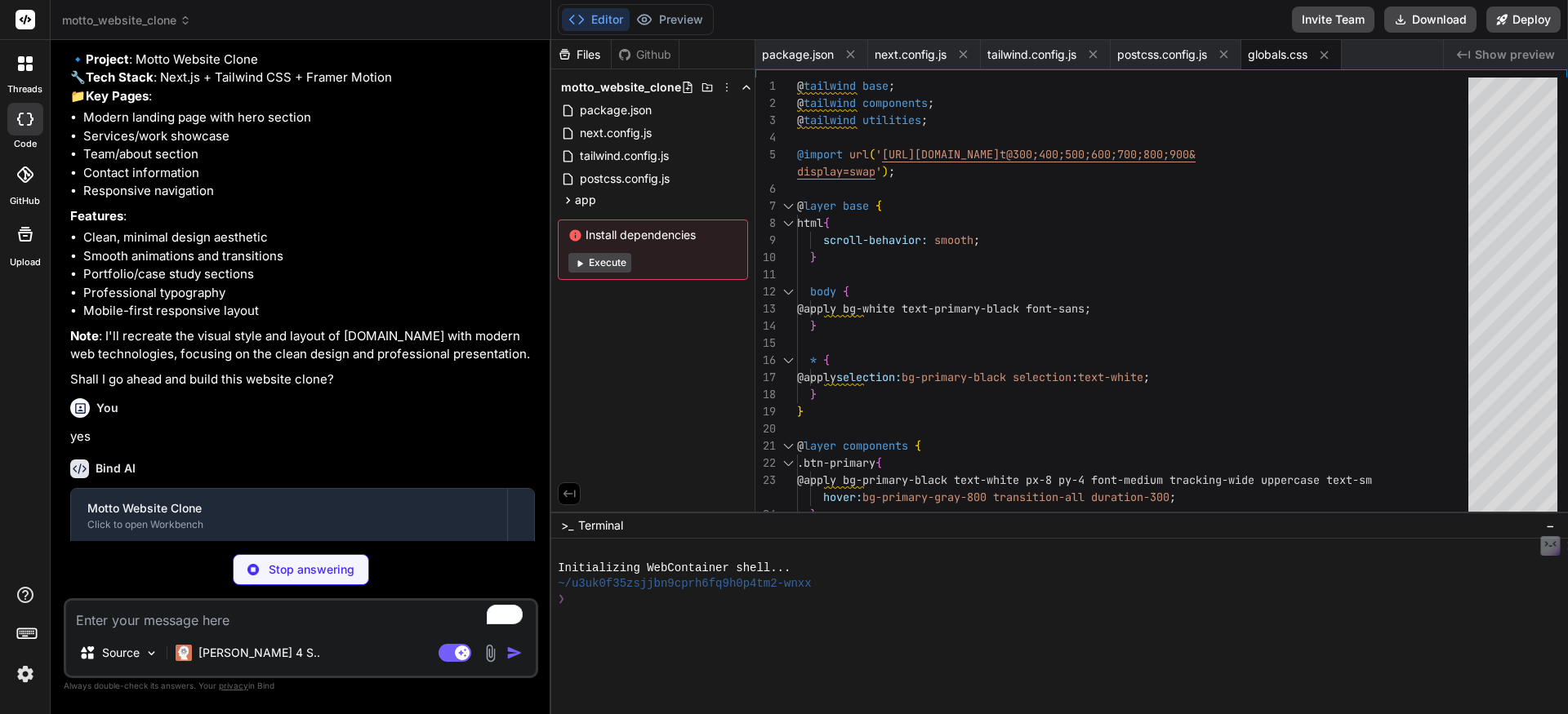
type textarea "x"
type textarea "export default function RootLayout({ children }) { return ( <html lang="en"> <b…"
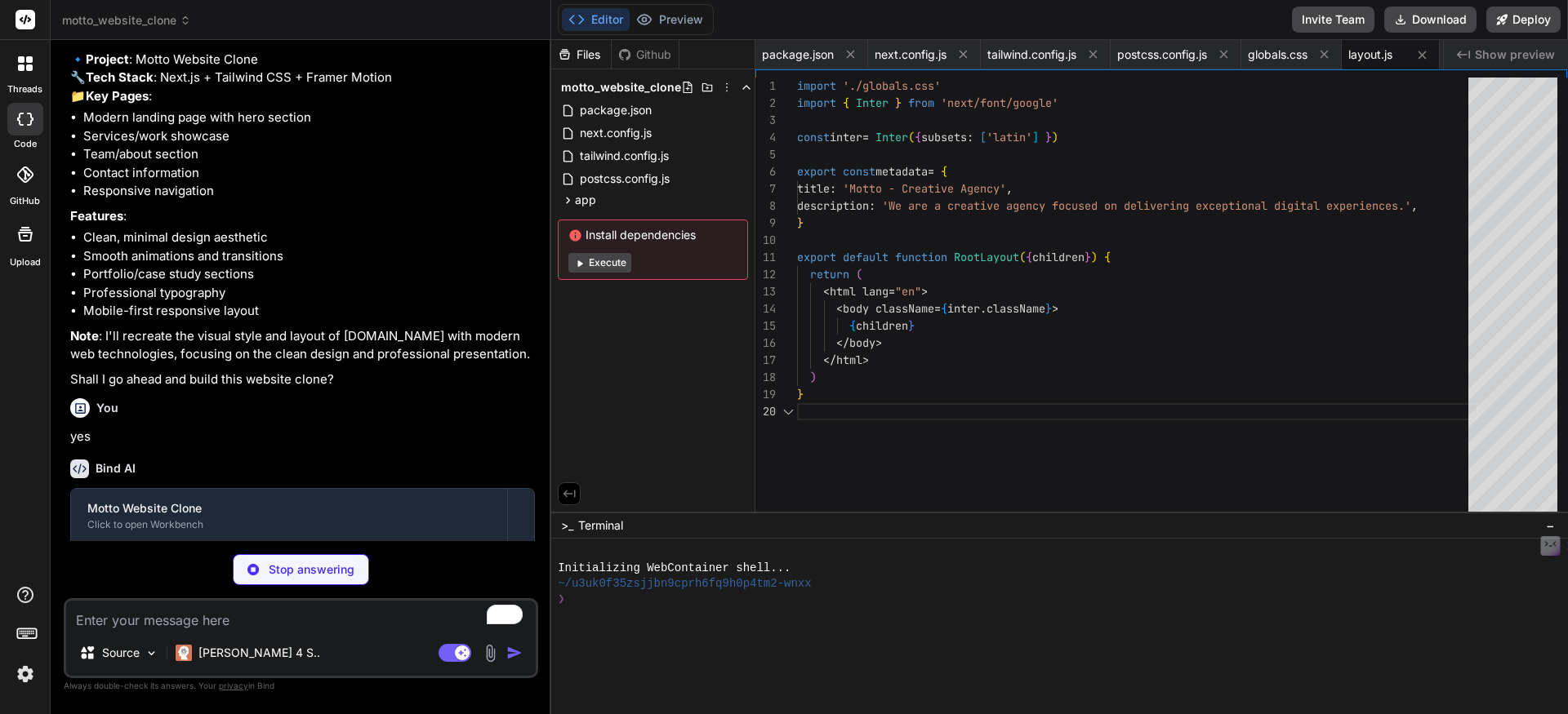
scroll to position [154, 0]
type textarea "x"
type textarea "</main> ) }"
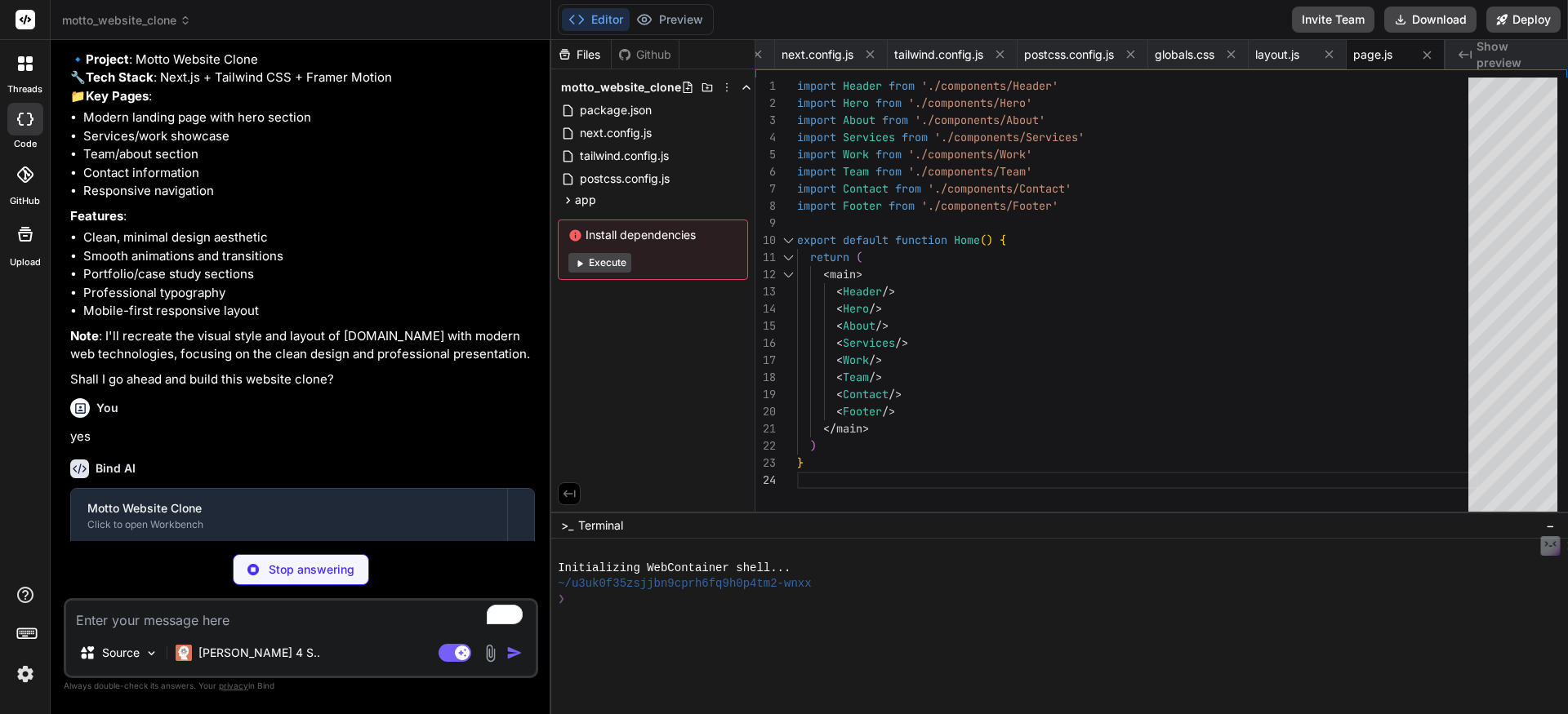
type textarea "x"
type textarea "</motion.header> ) }"
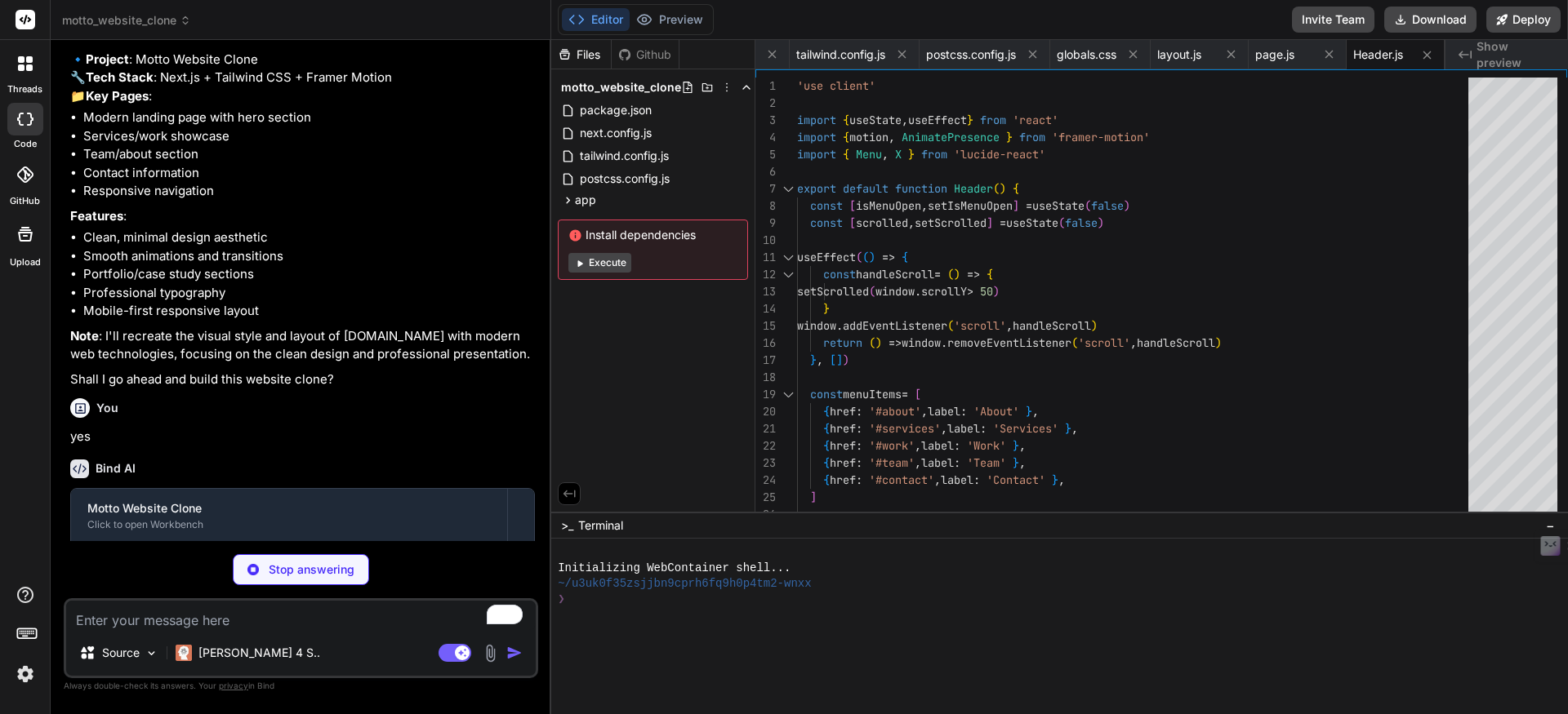
type textarea "x"
type textarea "transition={{ duration: 2, repeat: Infinity, ease: "easeInOut" }} > <ArrowDown …"
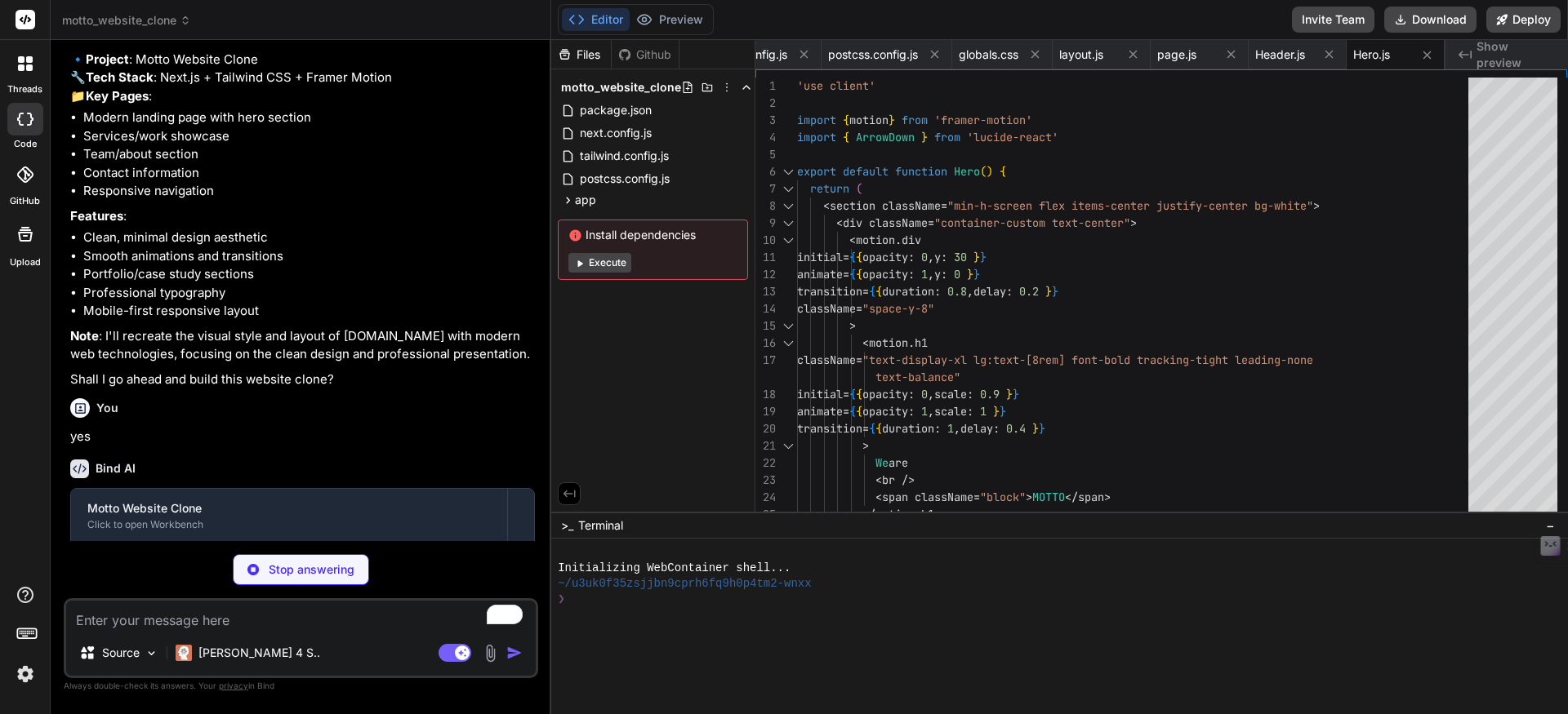
type textarea "x"
type textarea ") }"
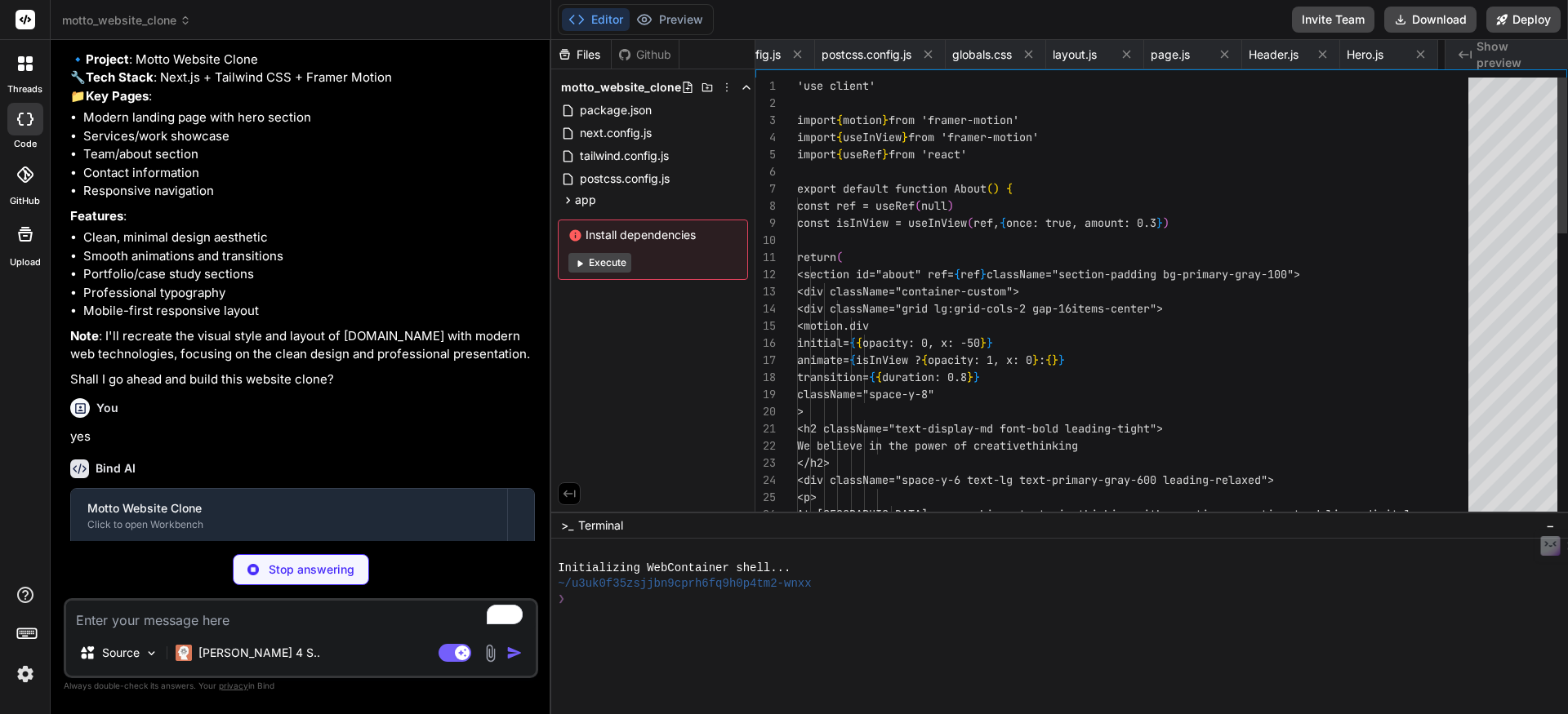
scroll to position [51, 0]
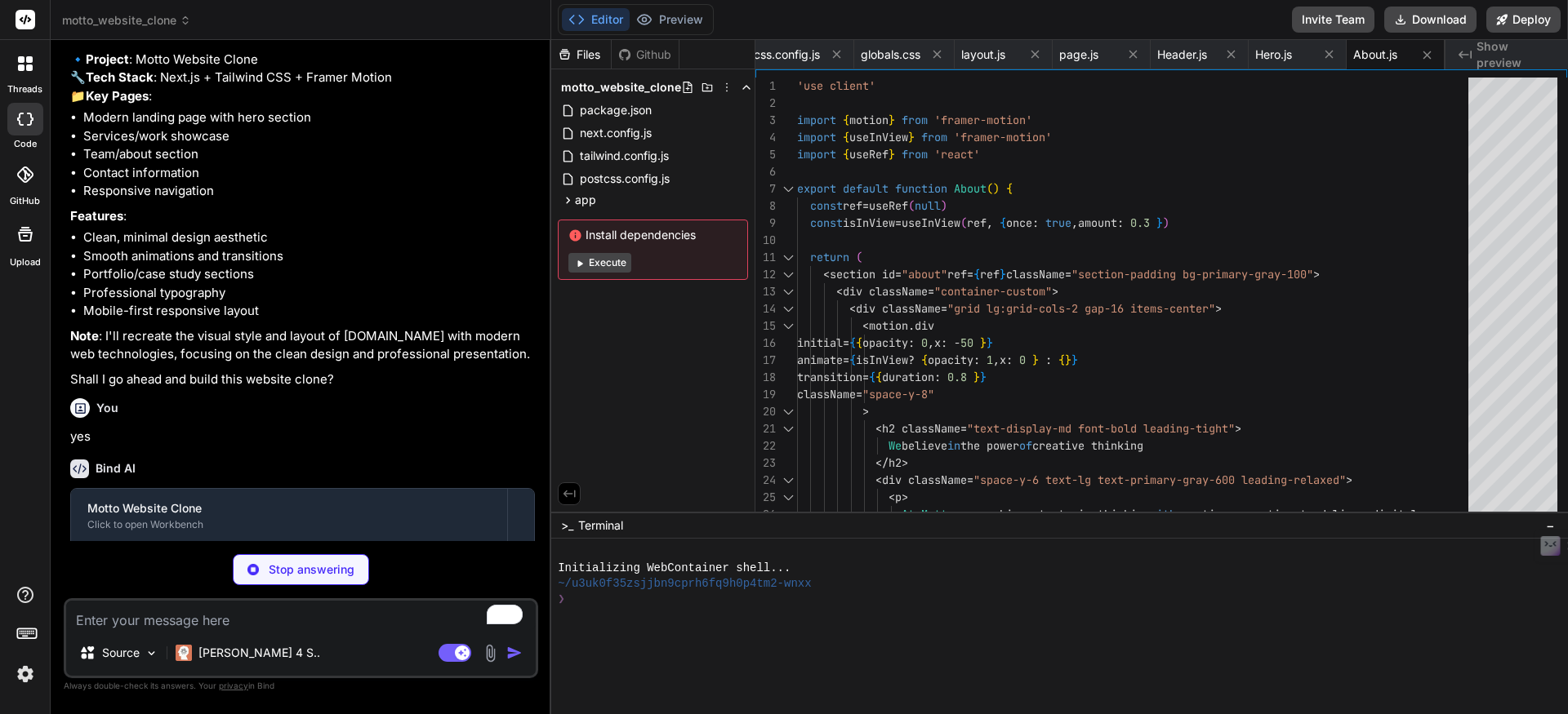
type textarea "x"
type textarea "}"
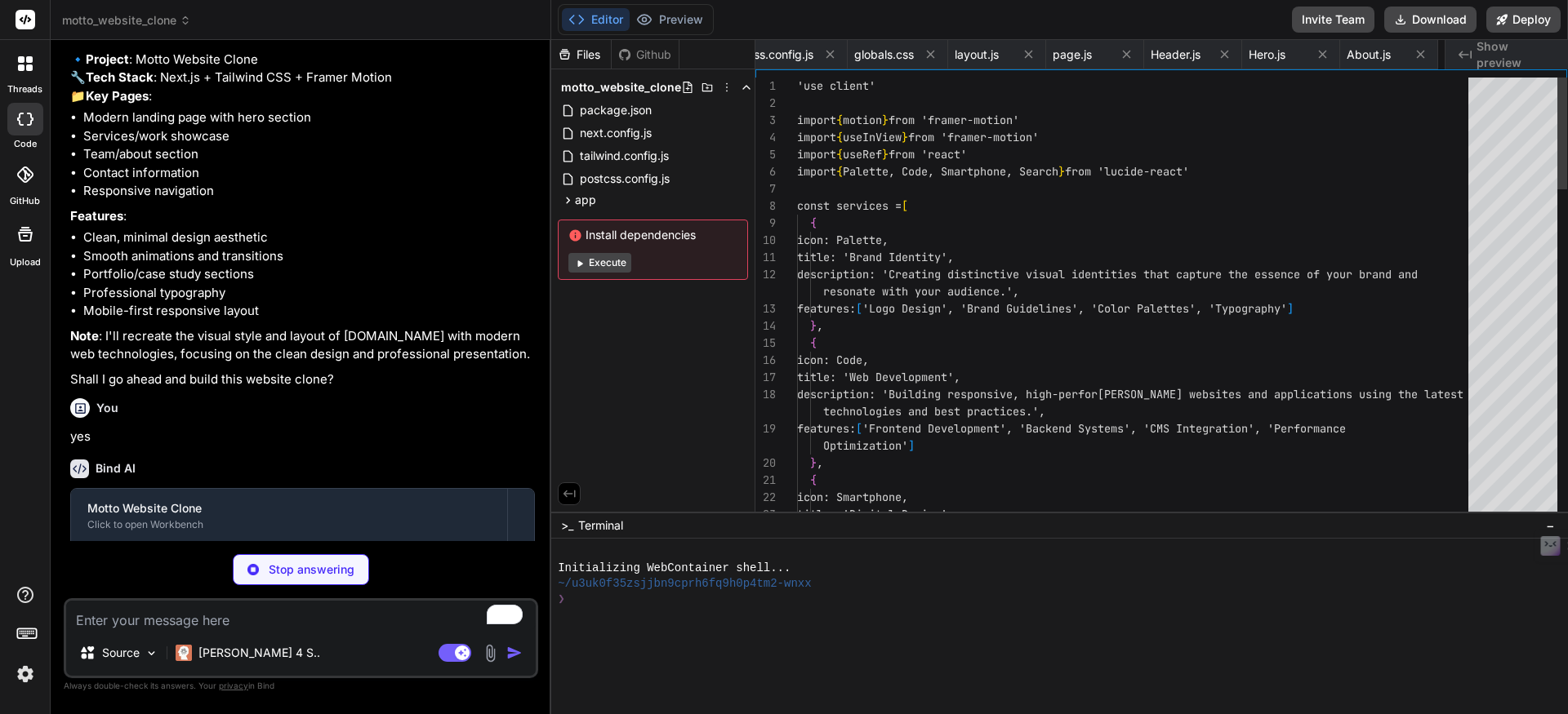
scroll to position [33, 0]
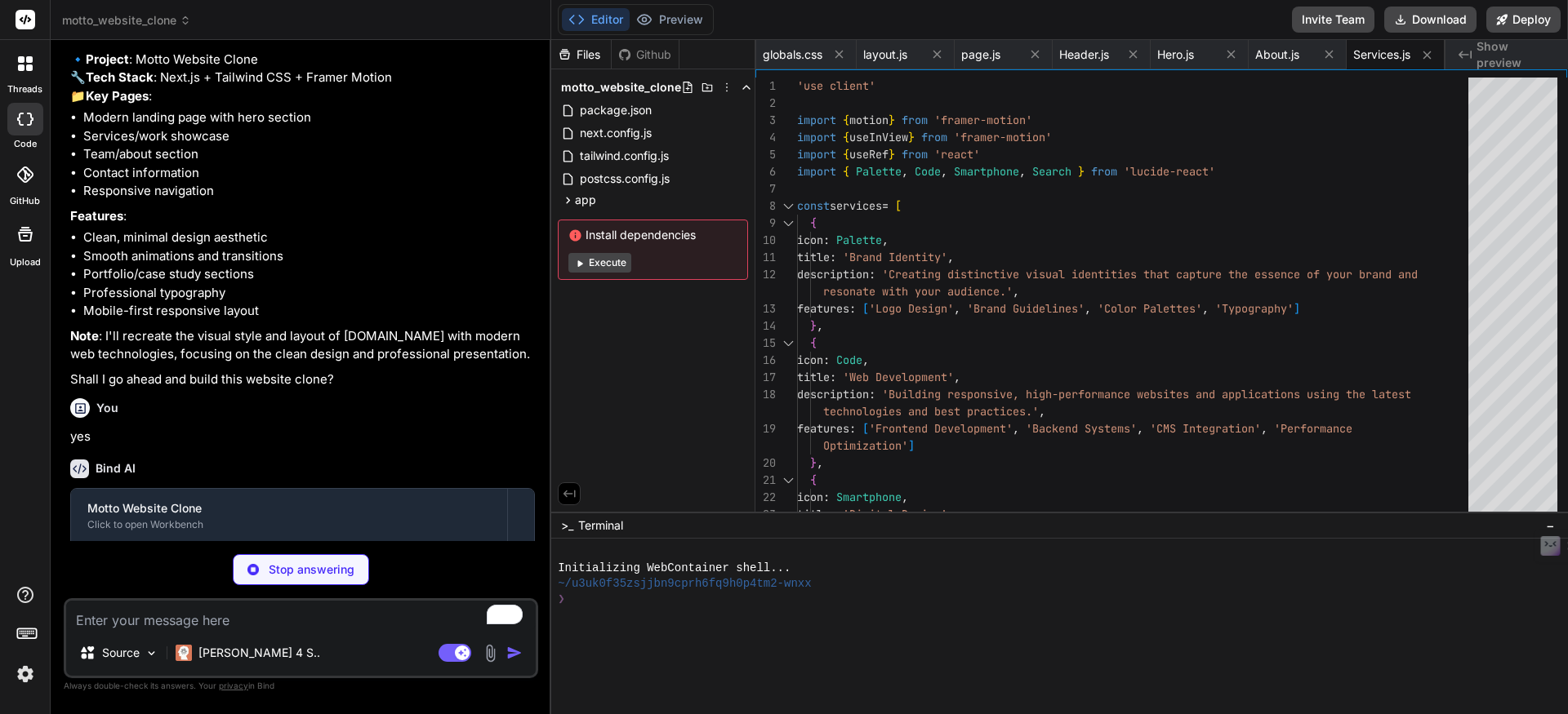
type textarea "x"
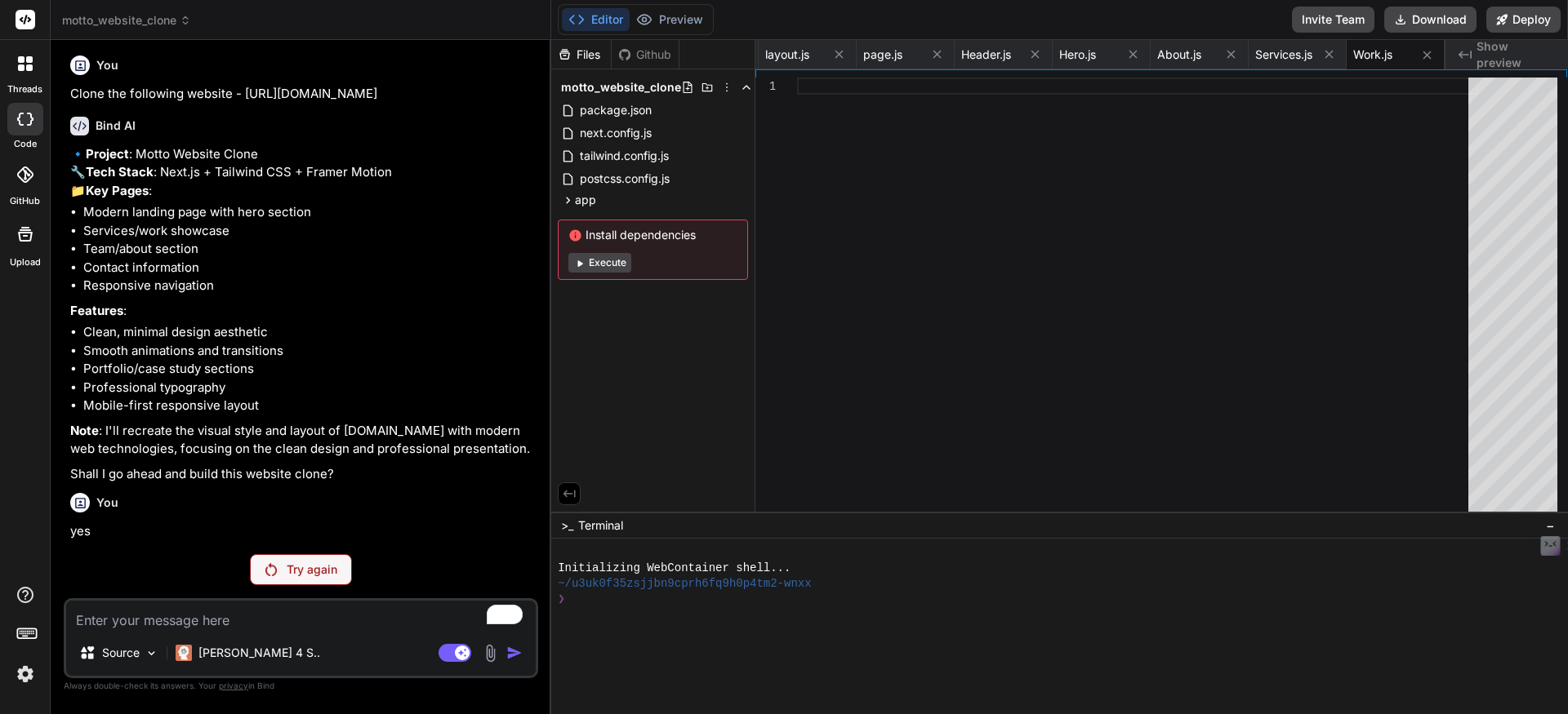
click at [602, 259] on button "Execute" at bounding box center [600, 262] width 63 height 19
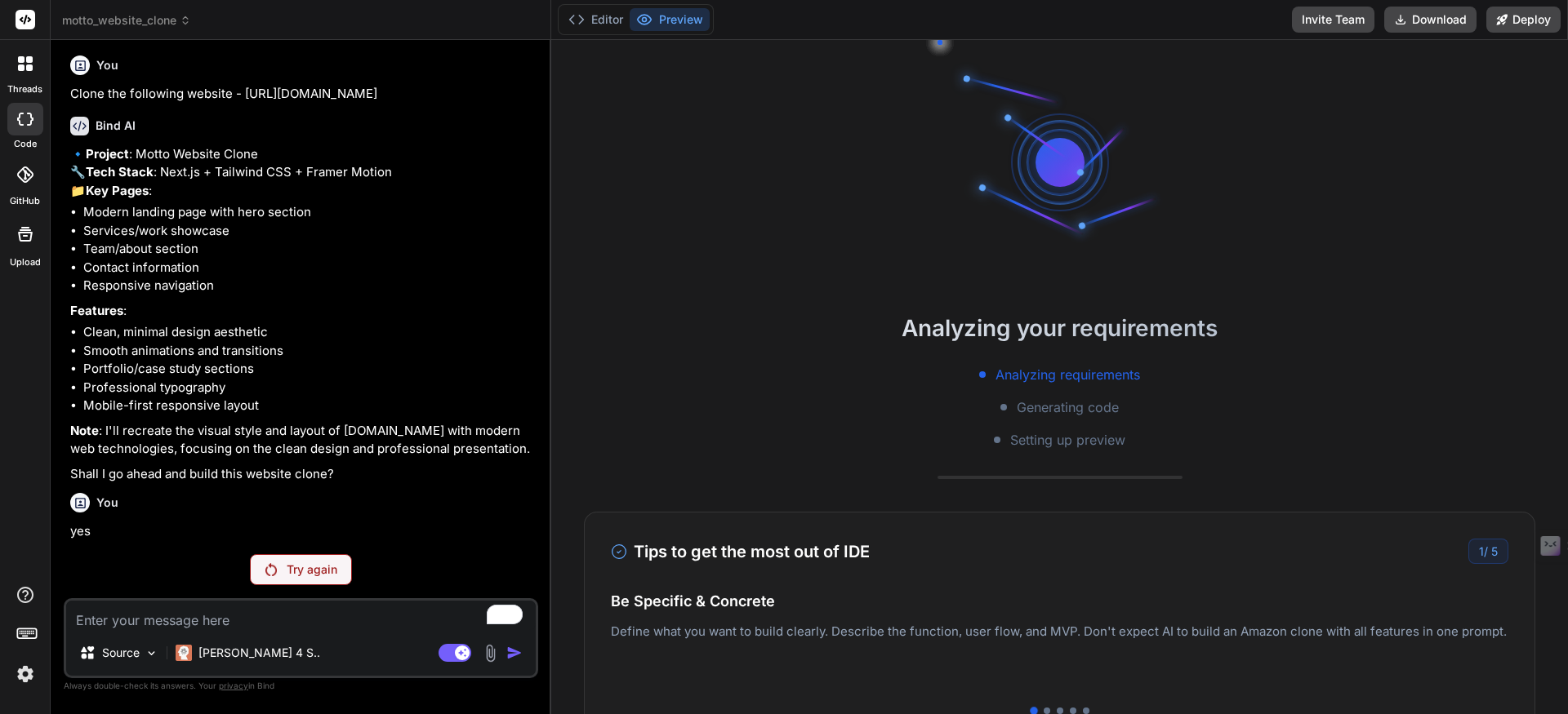
scroll to position [202, 0]
type textarea "x"
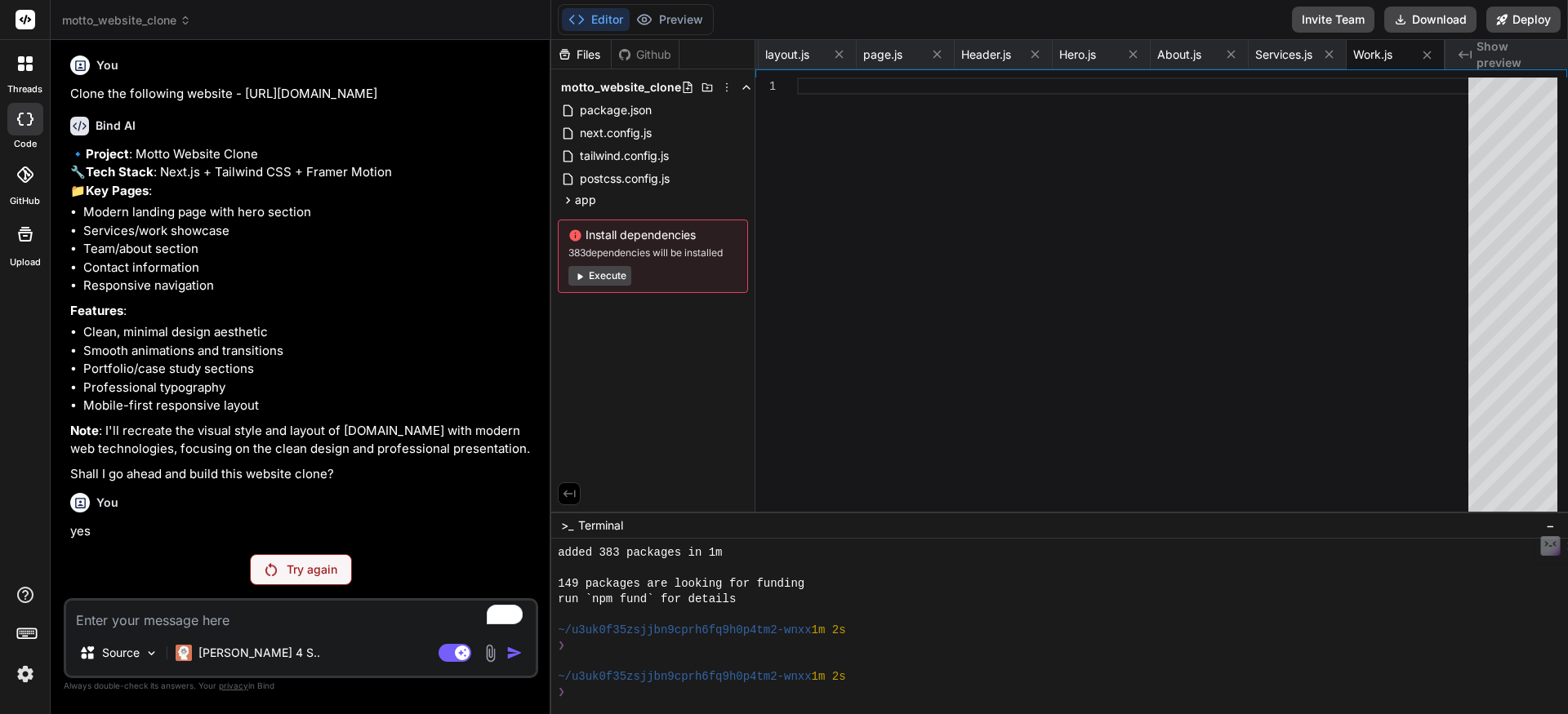
click at [1489, 56] on span "Show preview" at bounding box center [1514, 54] width 78 height 32
click at [914, 632] on div "~/u3uk0f35zsjjbn9cprh6fq9h0p4tm2-wnxx 1m 2s" at bounding box center [1049, 631] width 984 height 16
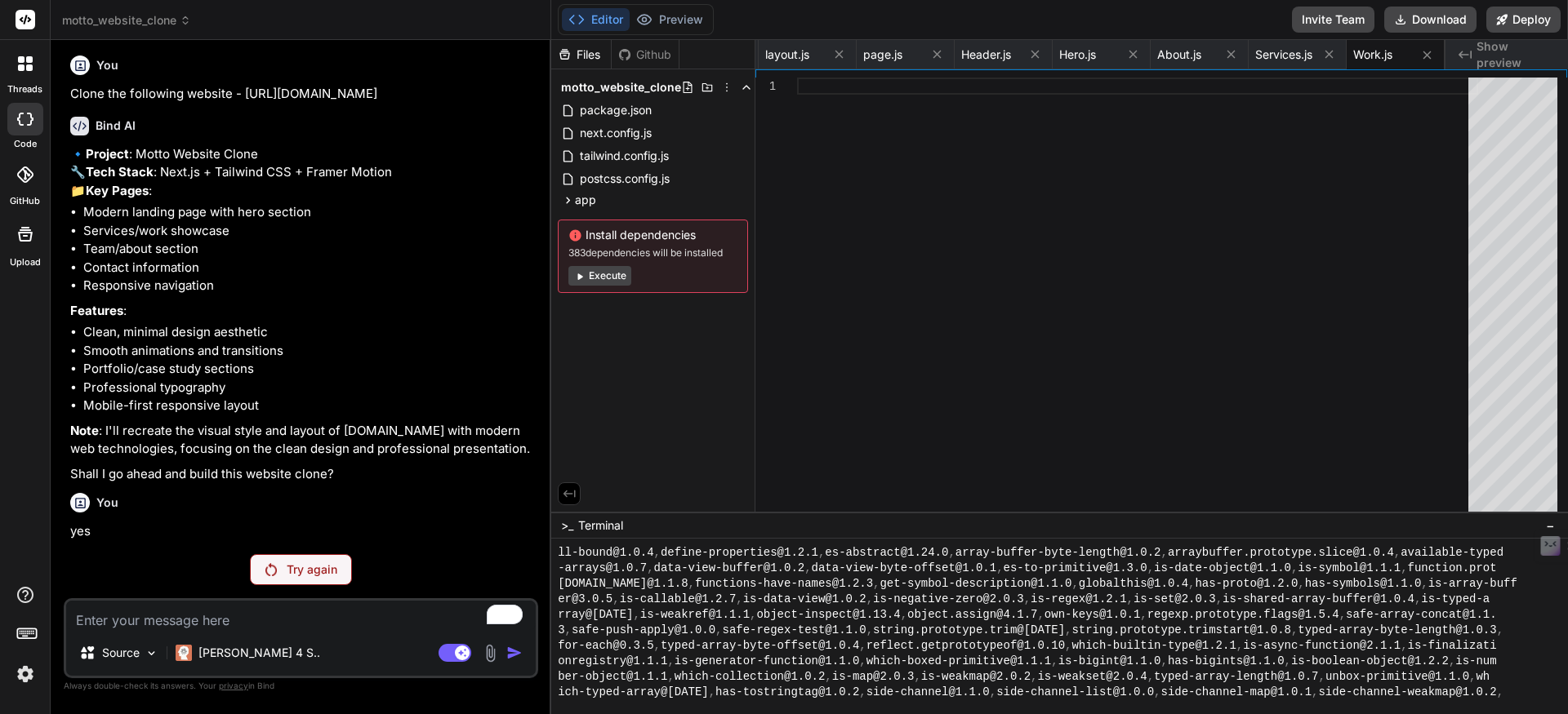
scroll to position [1256, 0]
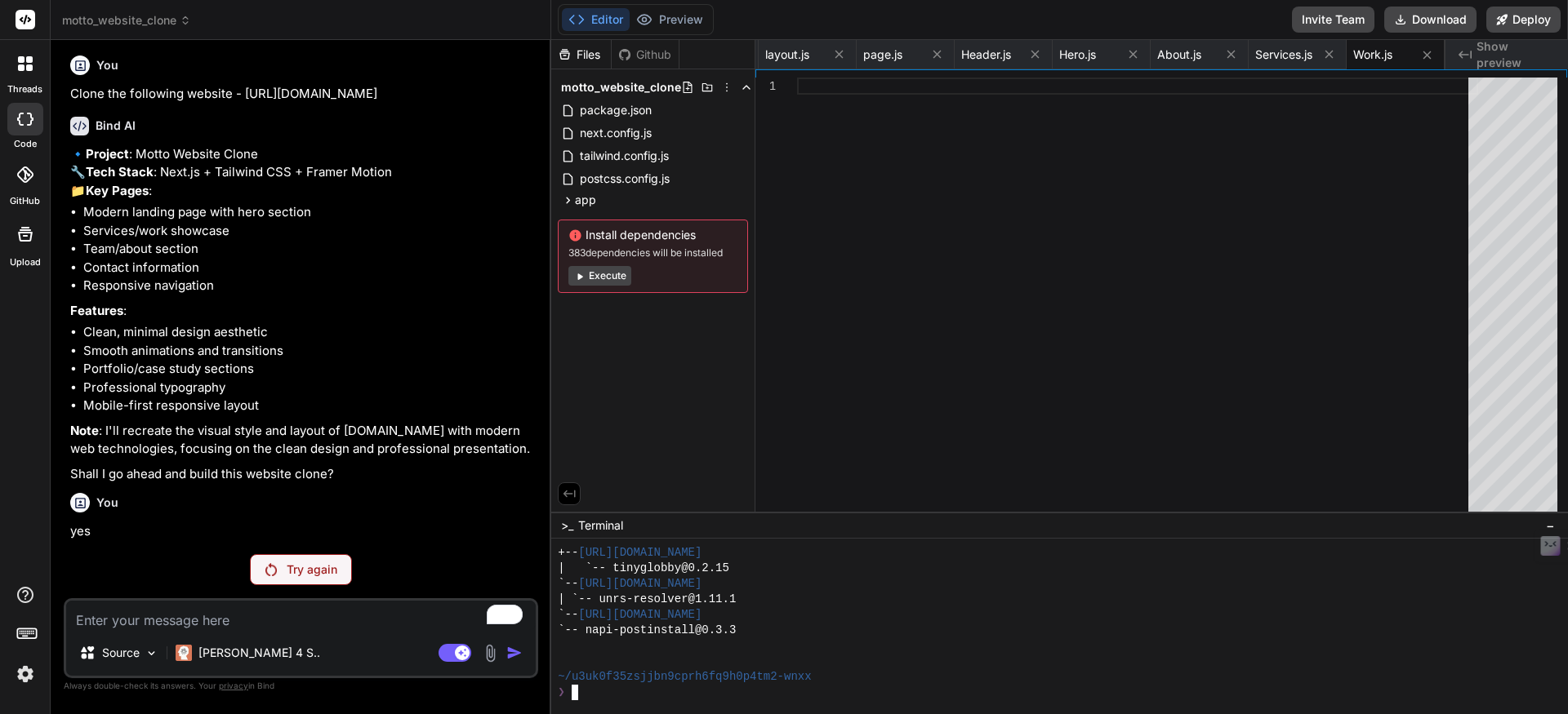
click at [605, 277] on button "Execute" at bounding box center [600, 275] width 63 height 19
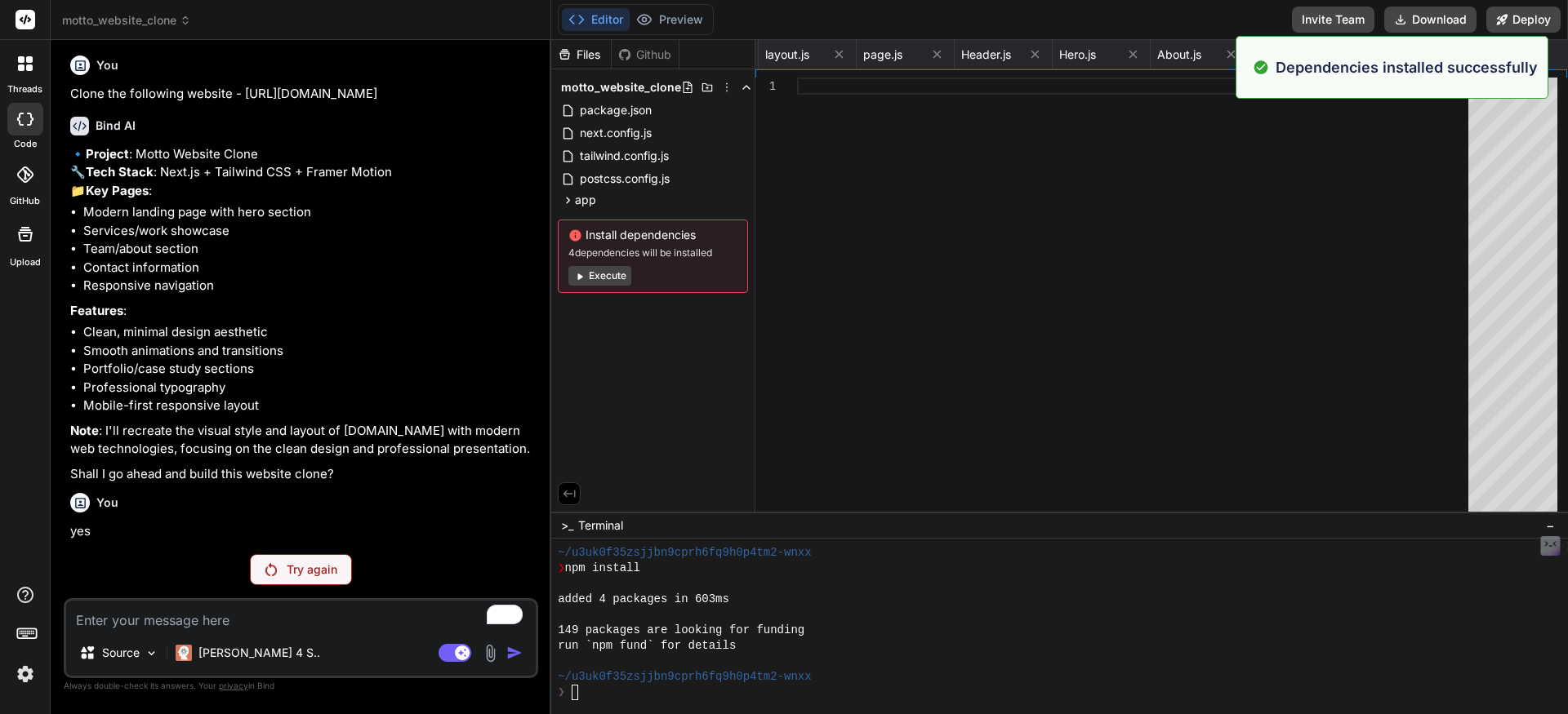
scroll to position [1489, 0]
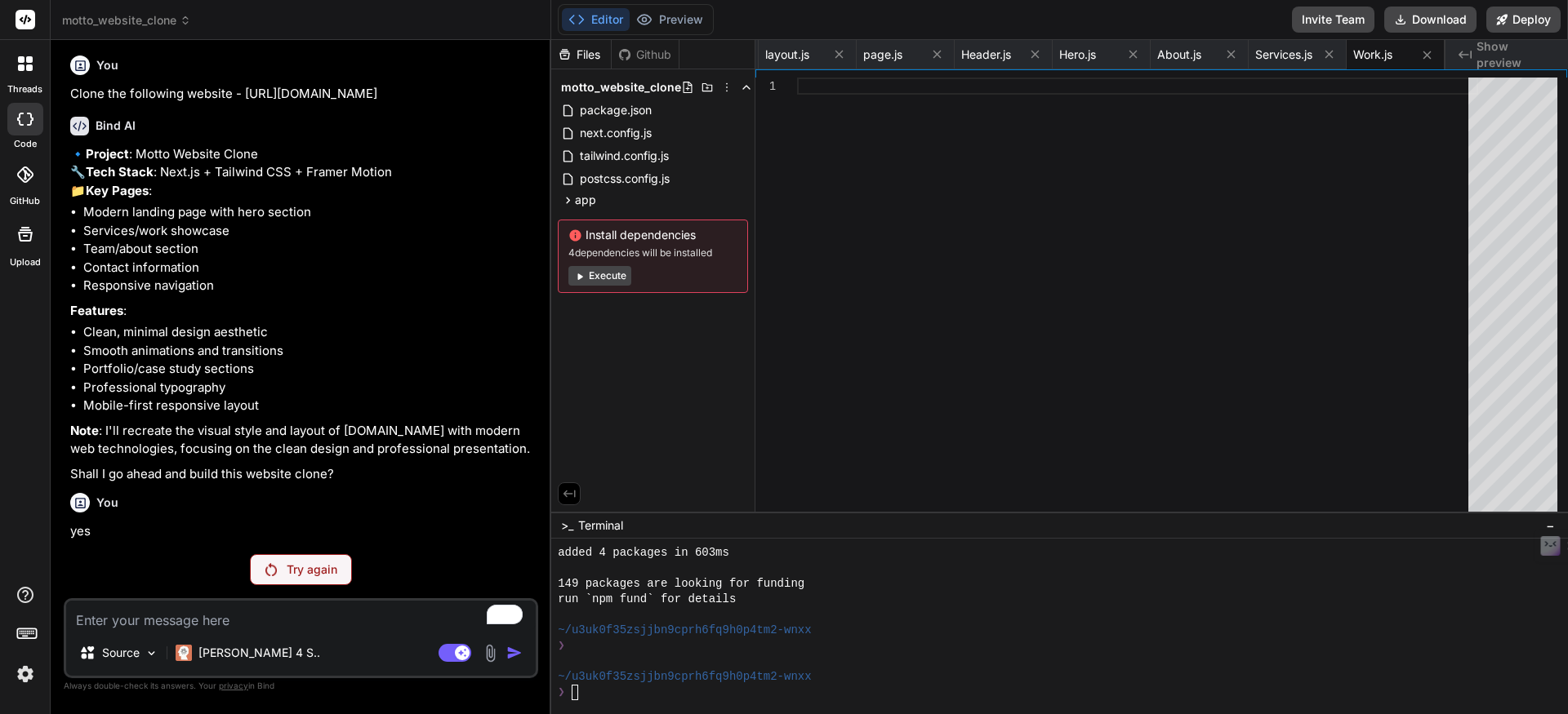
click at [637, 51] on div "Github" at bounding box center [645, 54] width 67 height 17
click at [588, 51] on div "Files" at bounding box center [581, 54] width 60 height 17
click at [295, 565] on p "Try again" at bounding box center [312, 569] width 51 height 17
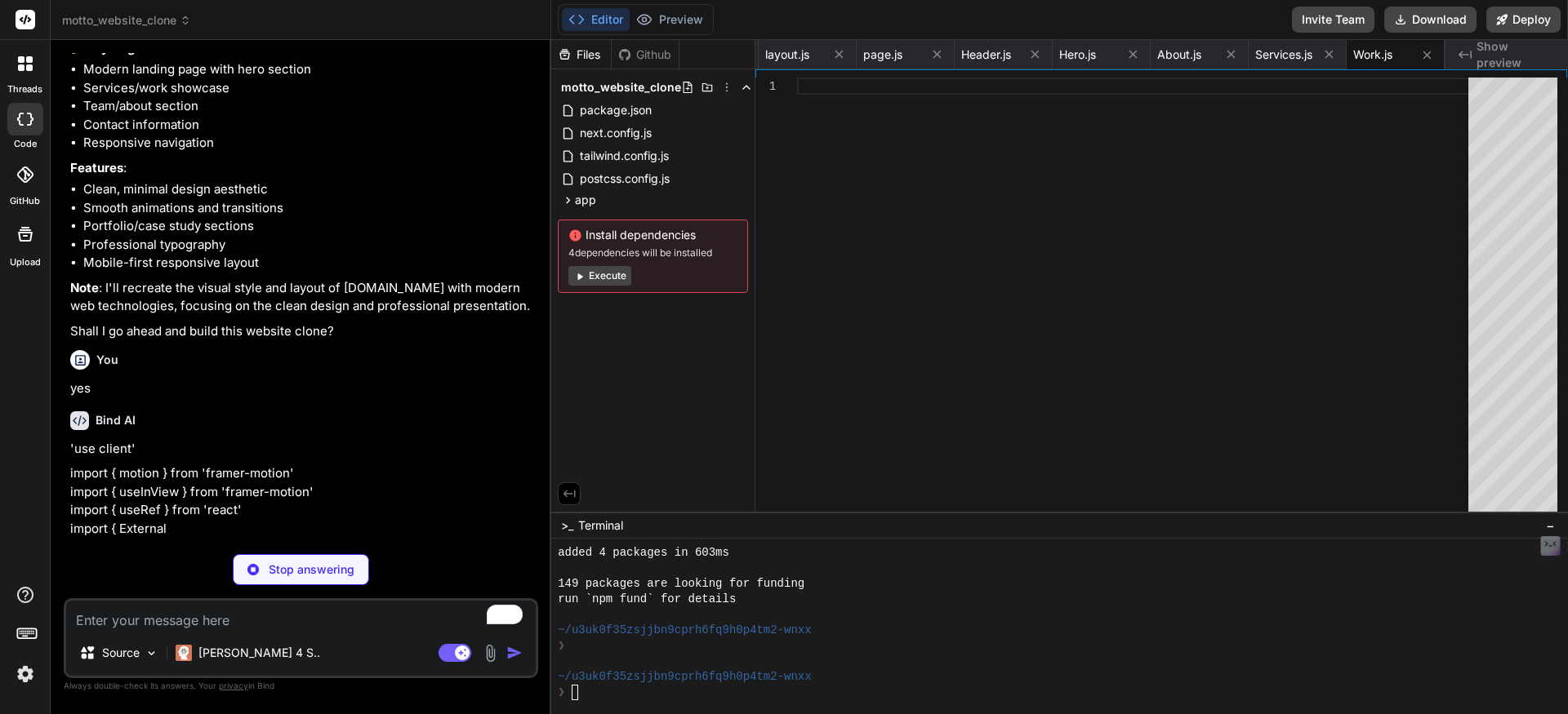
scroll to position [156, 0]
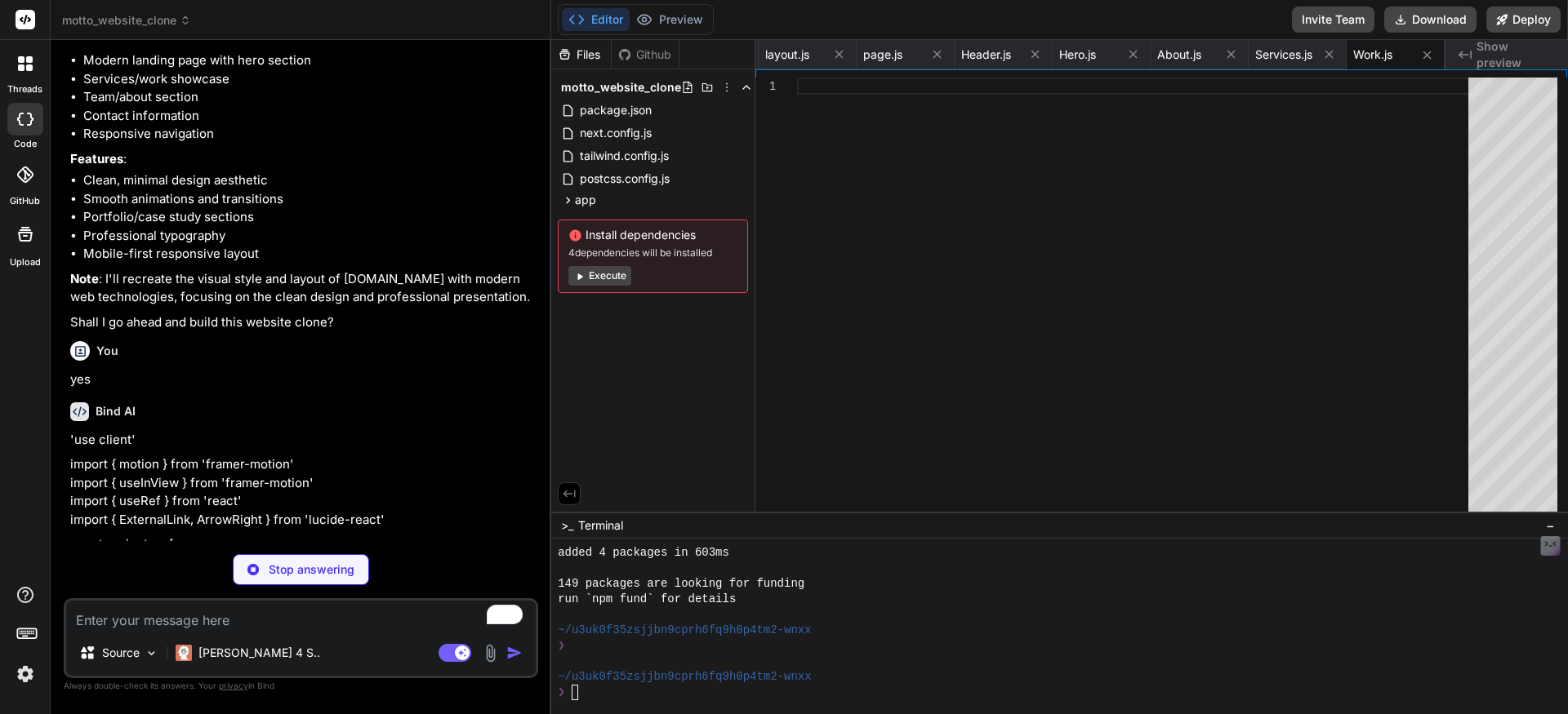
type textarea "x"
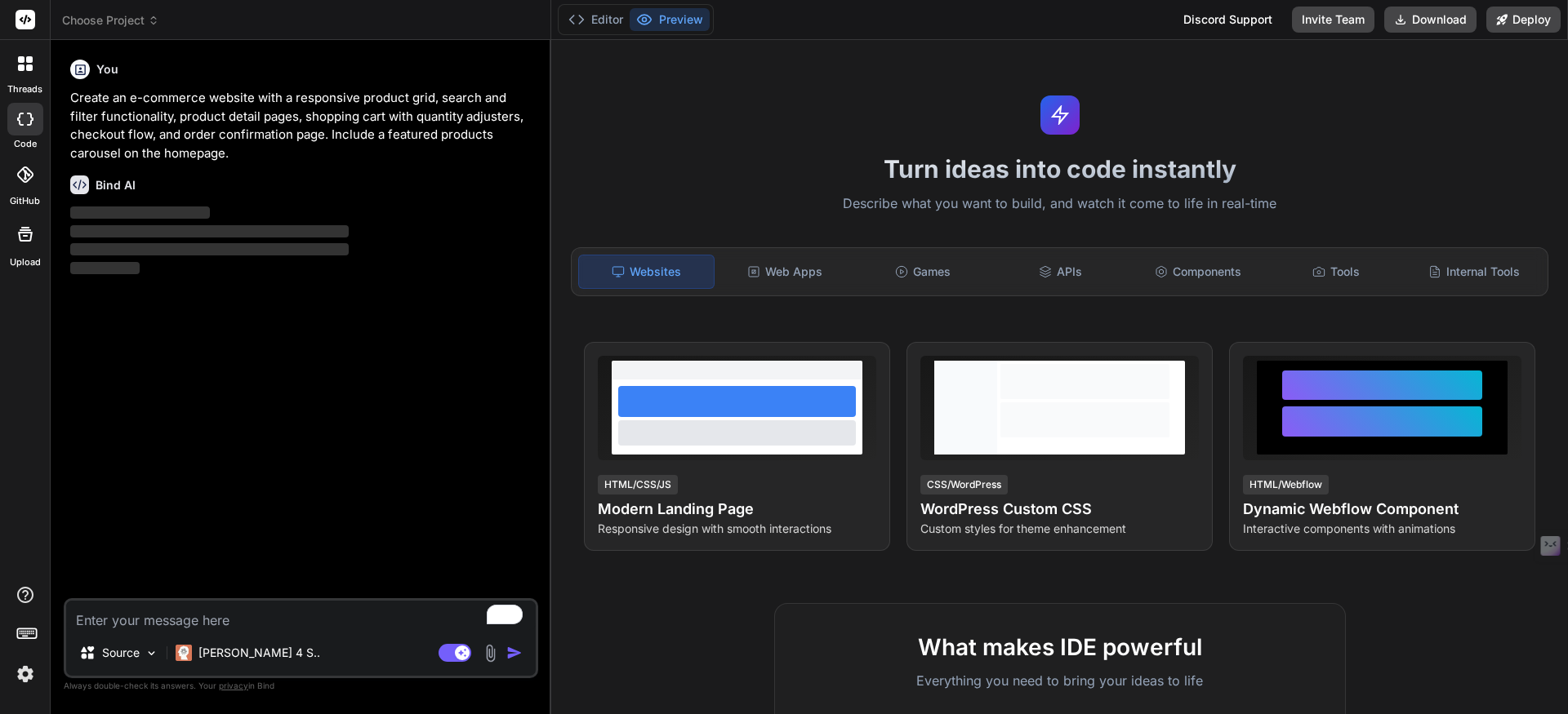
type textarea "x"
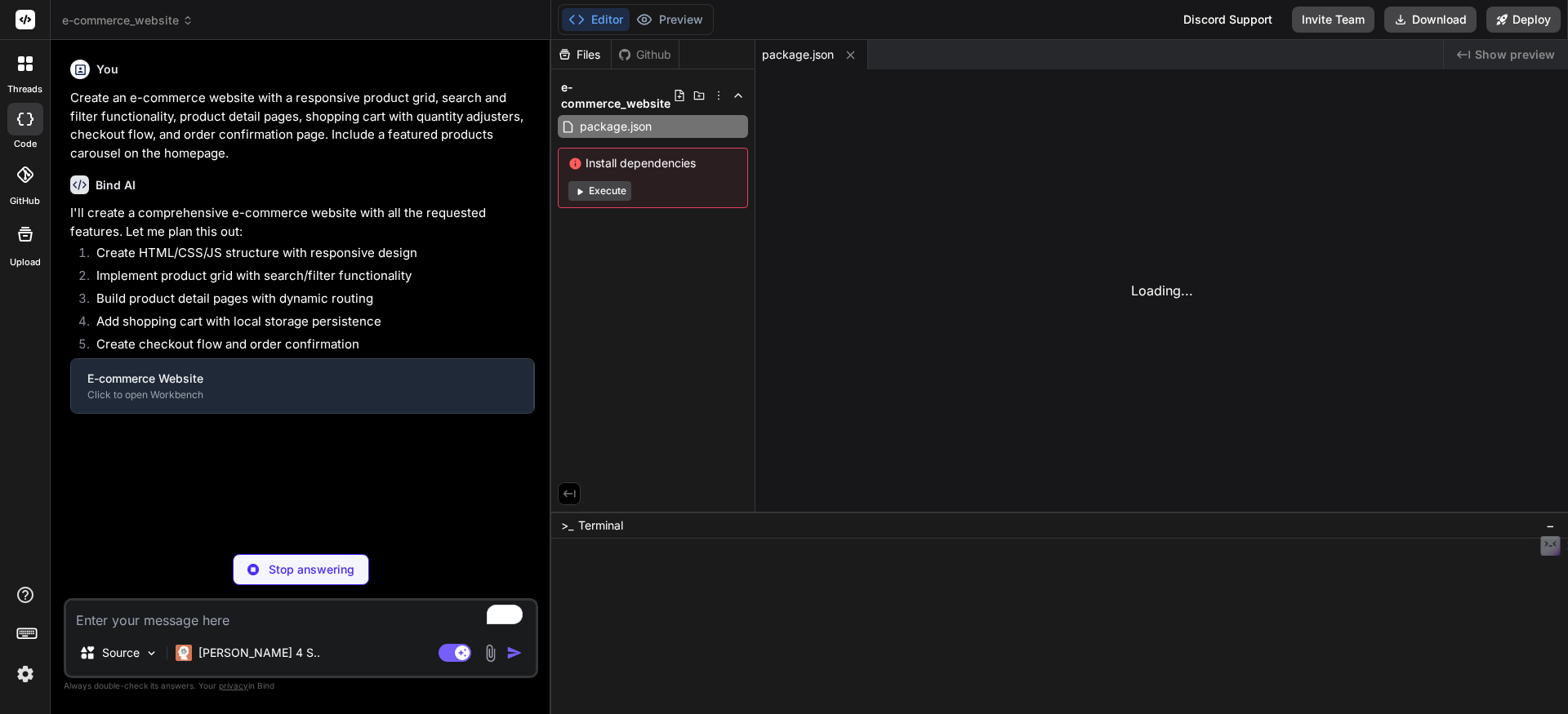
type textarea "</body> </html>"
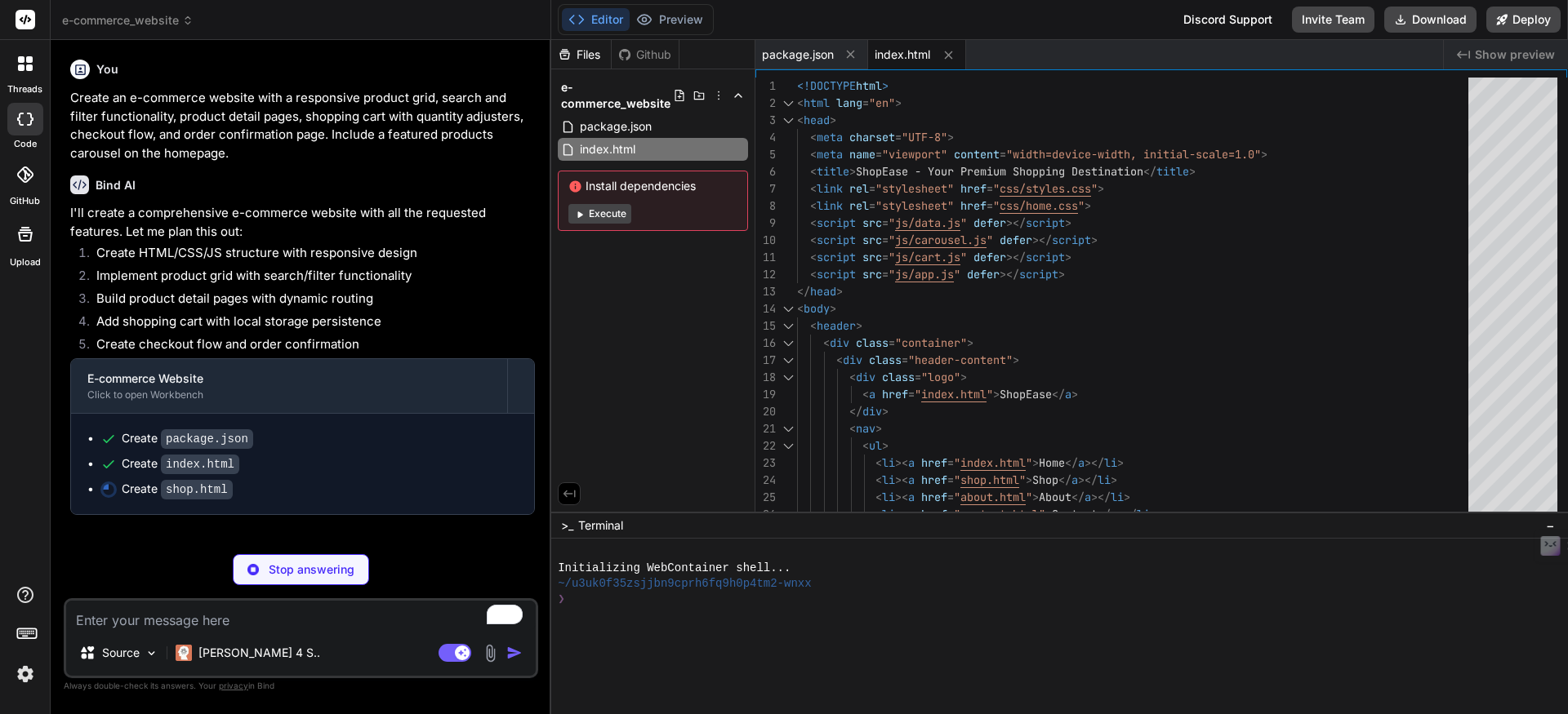
type textarea "x"
type textarea "<div class="footer-bottom"> <p>&copy; 2023 ShopEase. All rights reserved.</p> <…"
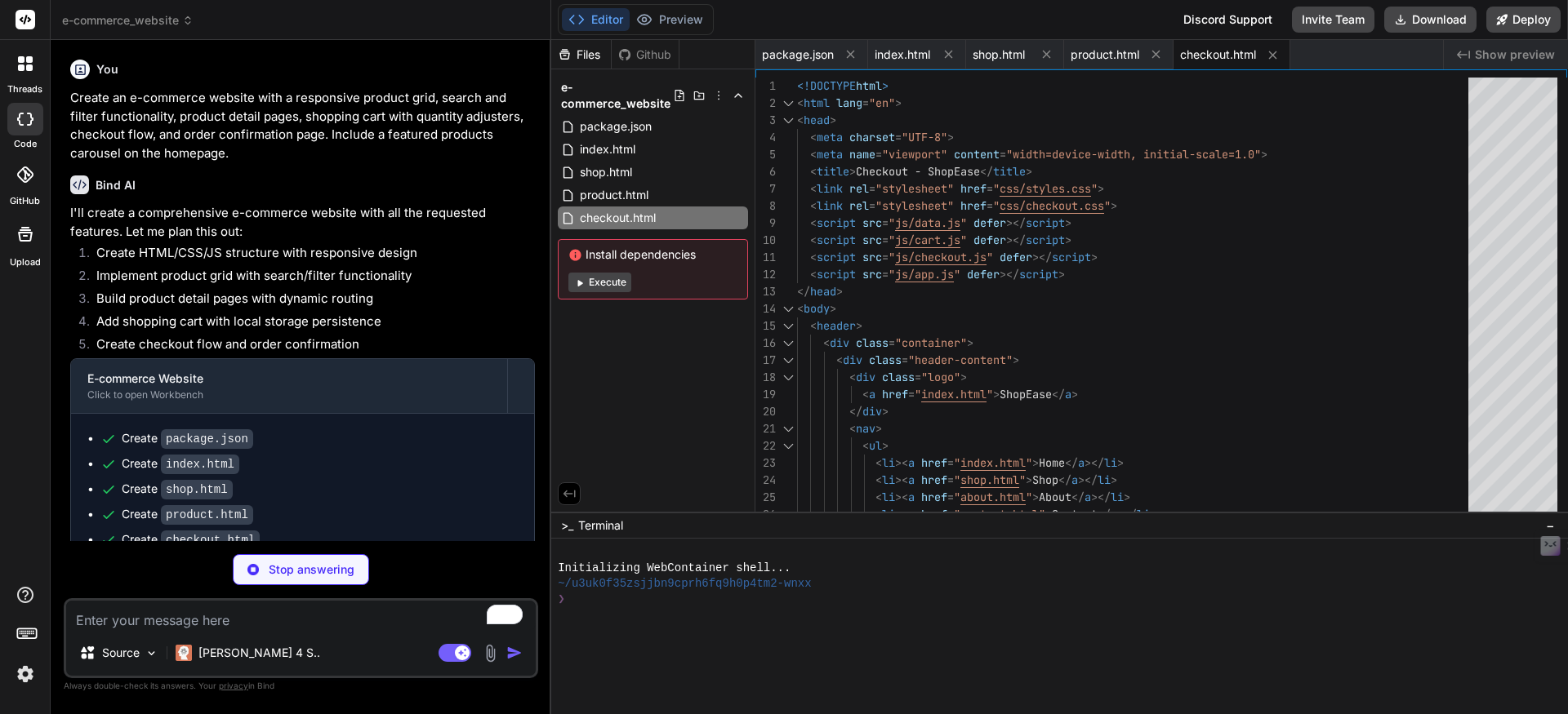
click at [597, 277] on button "Execute" at bounding box center [600, 282] width 63 height 19
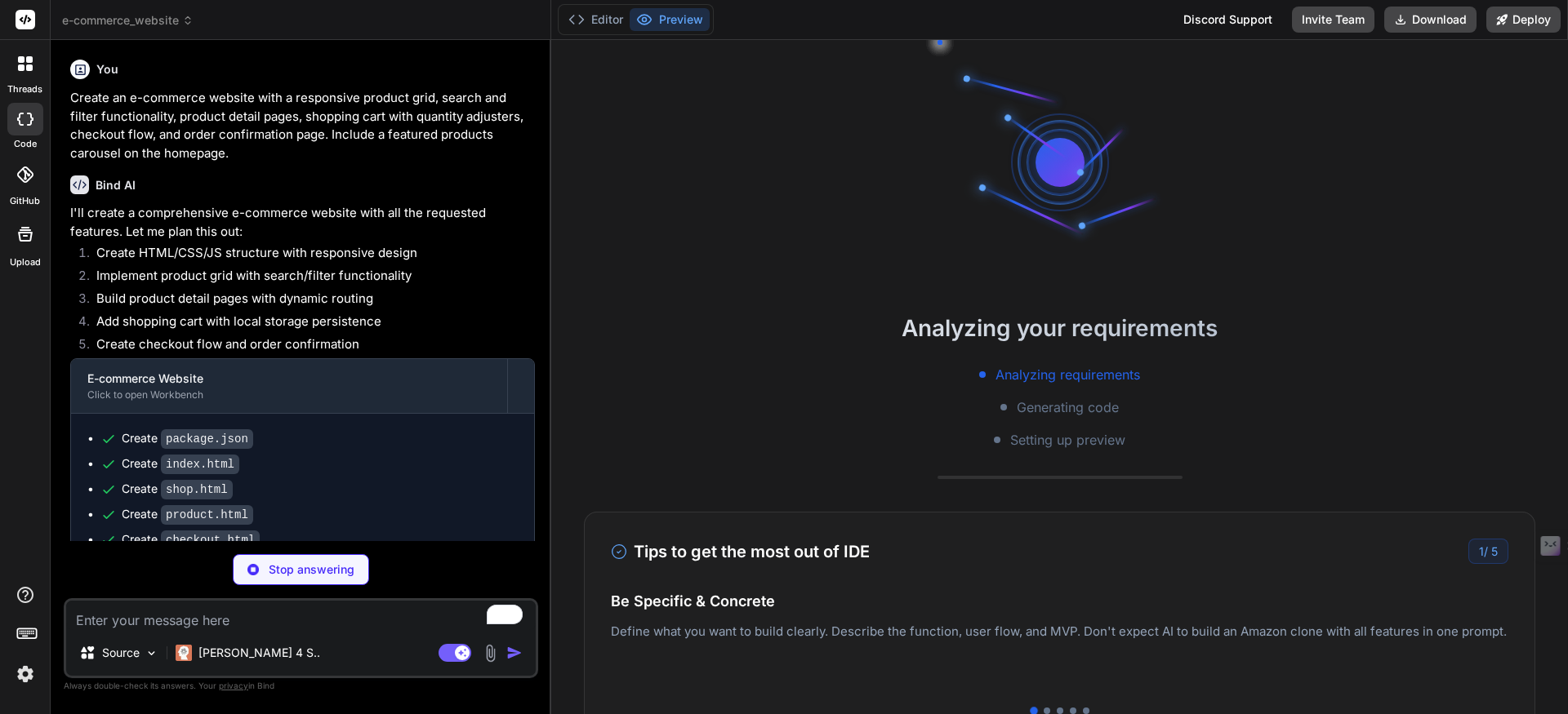
type textarea "x"
type textarea "</footer> </body> </html>"
type textarea "x"
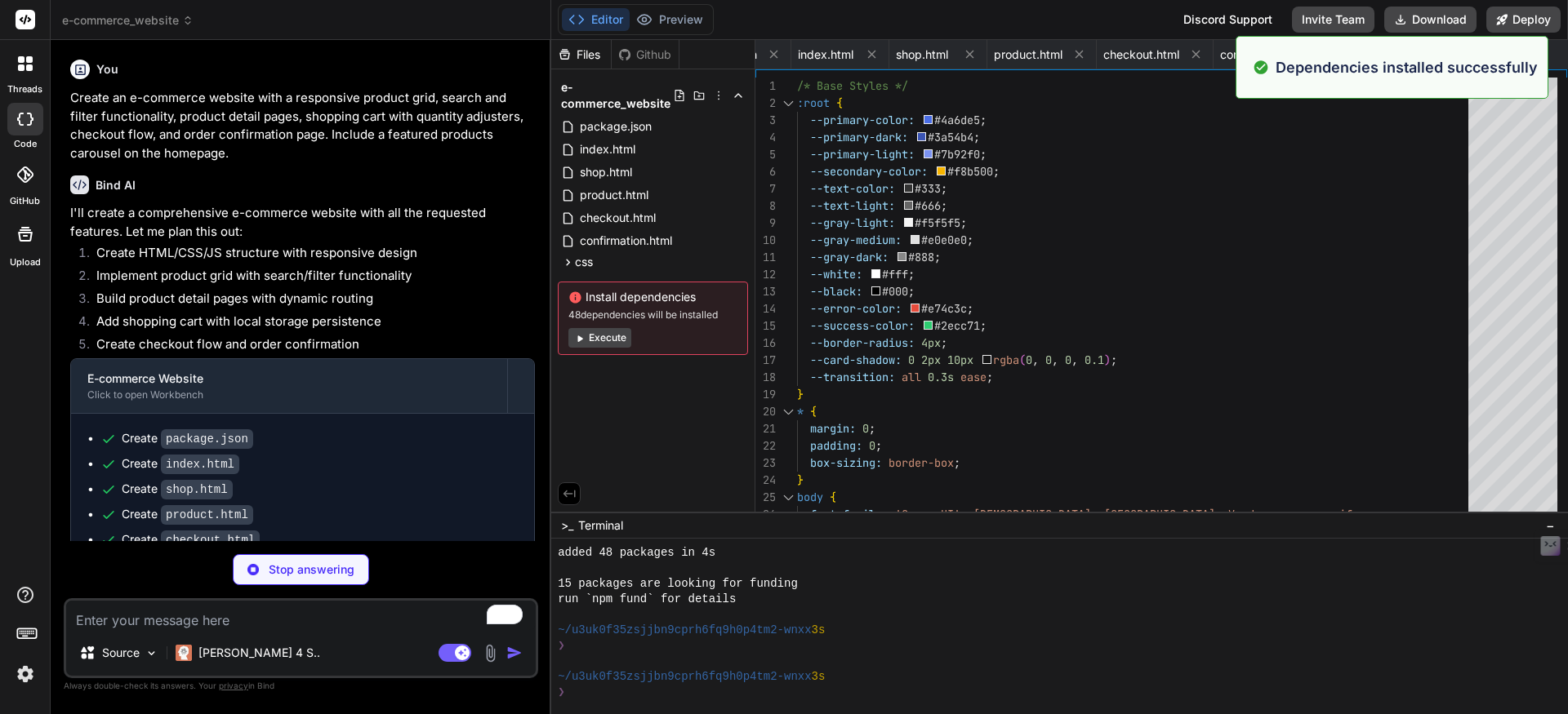
scroll to position [139, 0]
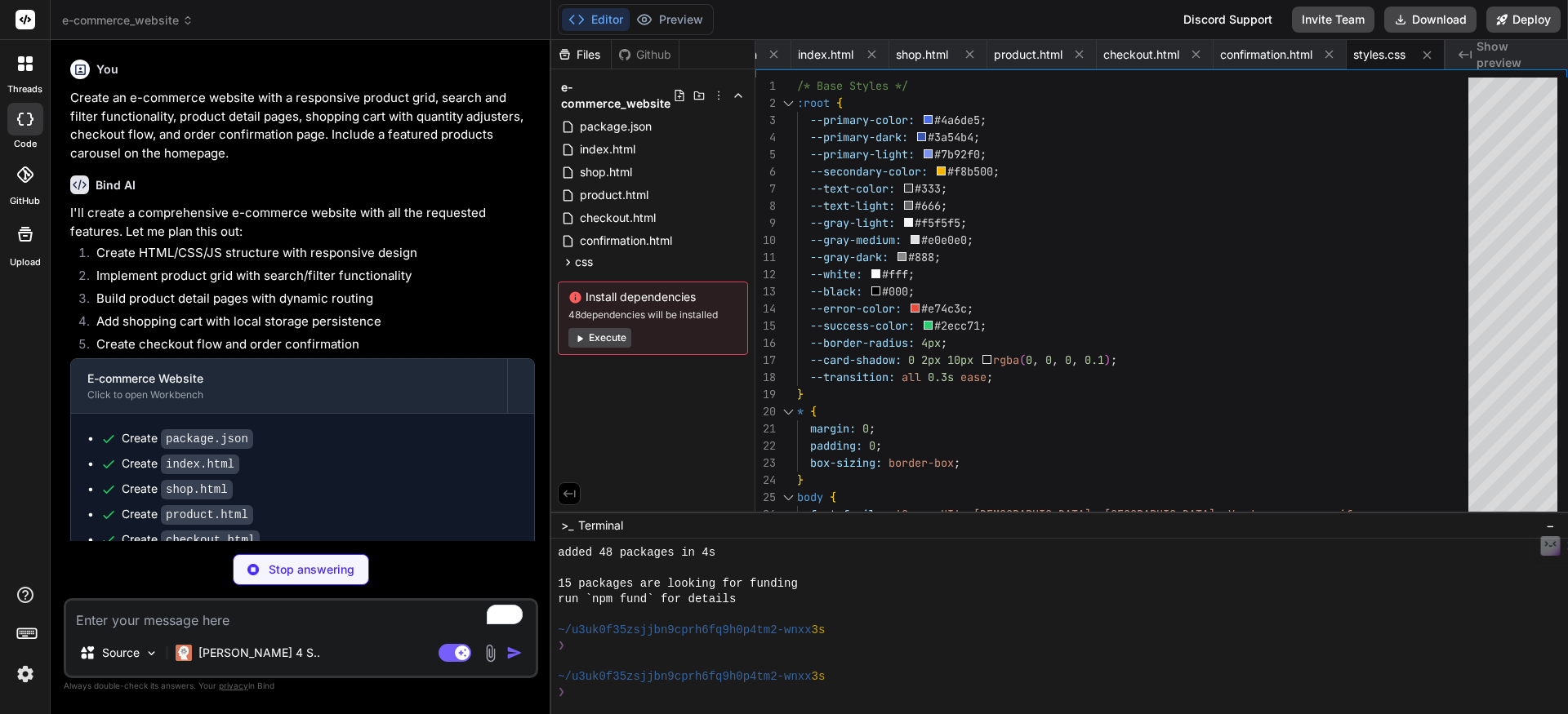
type textarea "x"
type textarea "flex: 0 0 80%; } }"
type textarea "x"
type textarea ".related-grid { grid-template-columns: repeat(2, 1fr); } } @media (max-width: 5…"
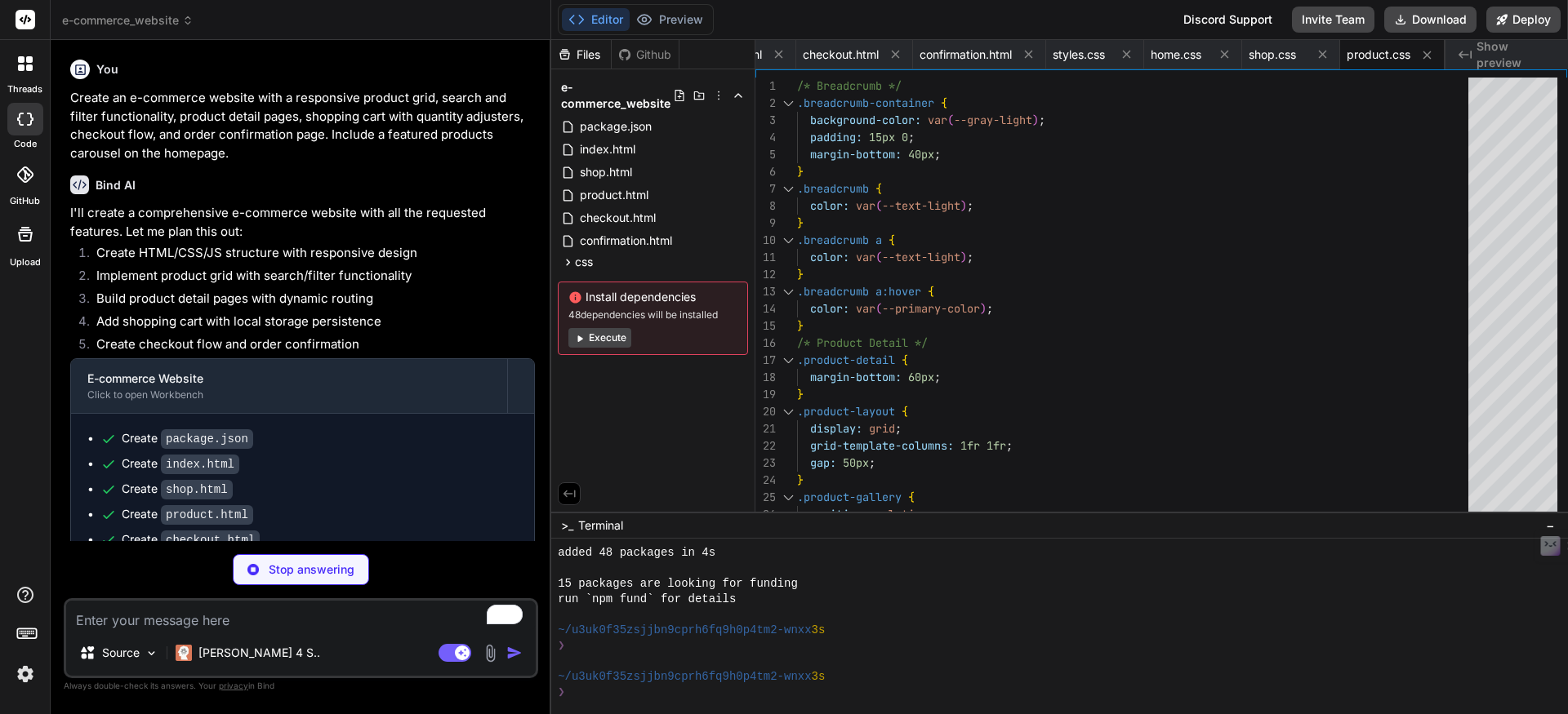
type textarea "x"
type textarea ".recommendations-grid { grid-template-columns: 1fr; } }"
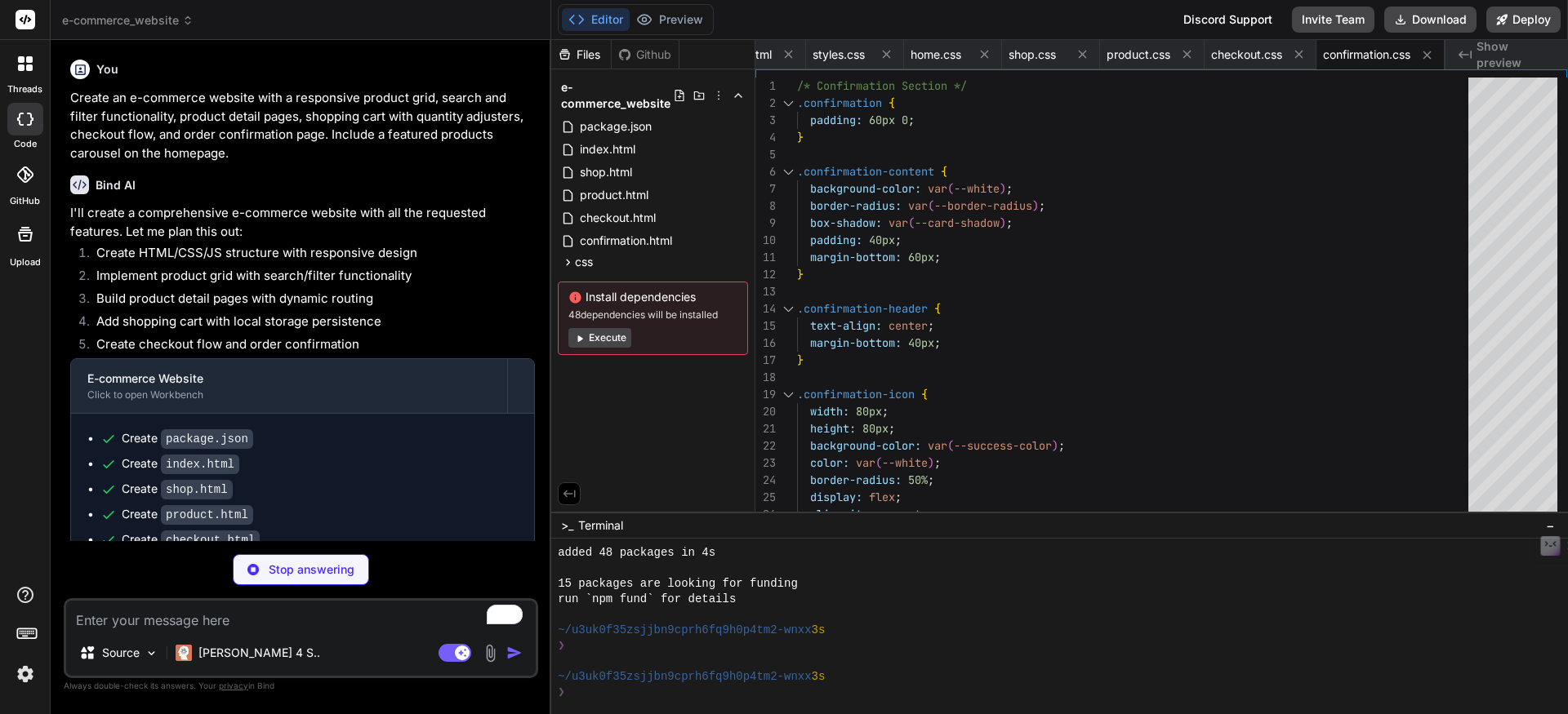
type textarea "x"
type textarea "function updateCarouselButtons(position, maxPosition, prevBtn, nextBtn) { prevB…"
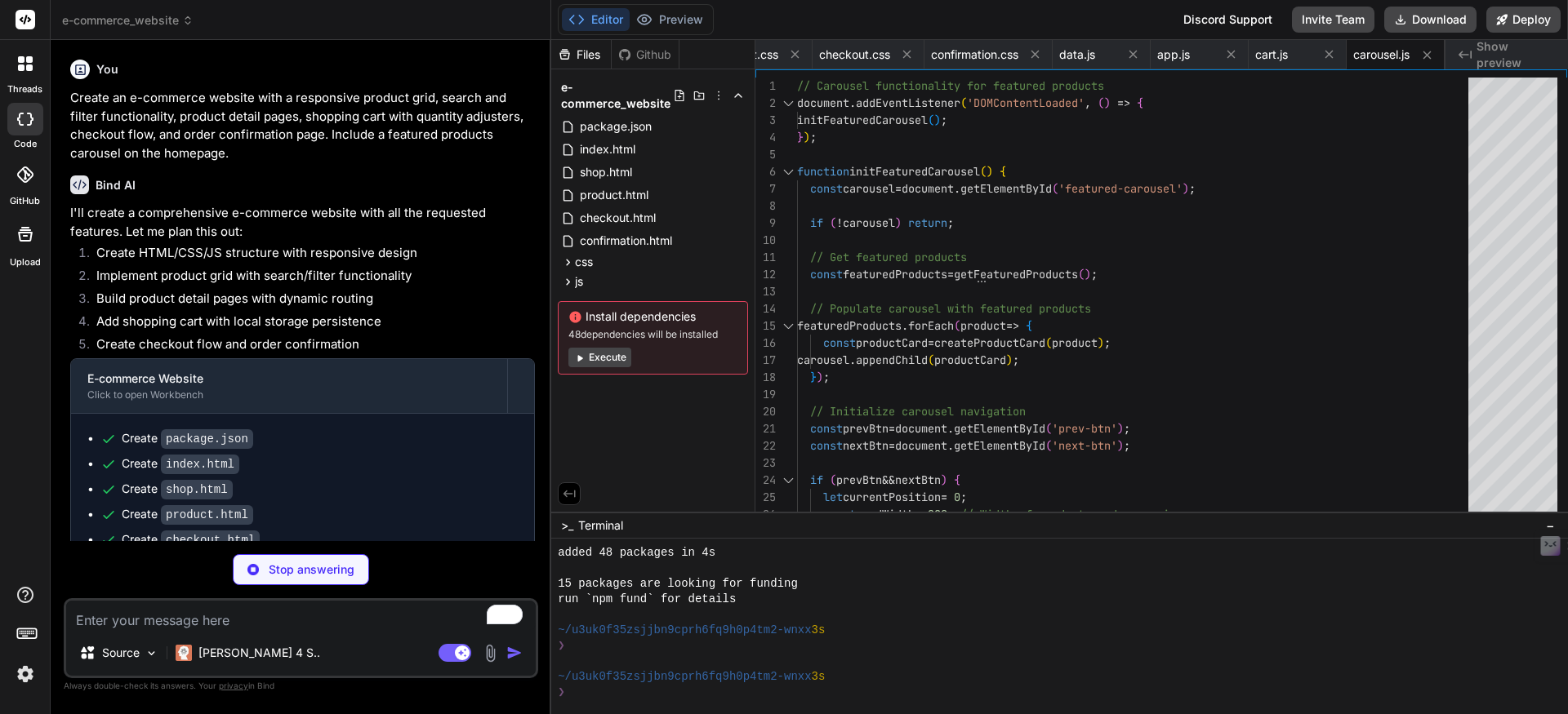
type textarea "x"
type textarea "}"
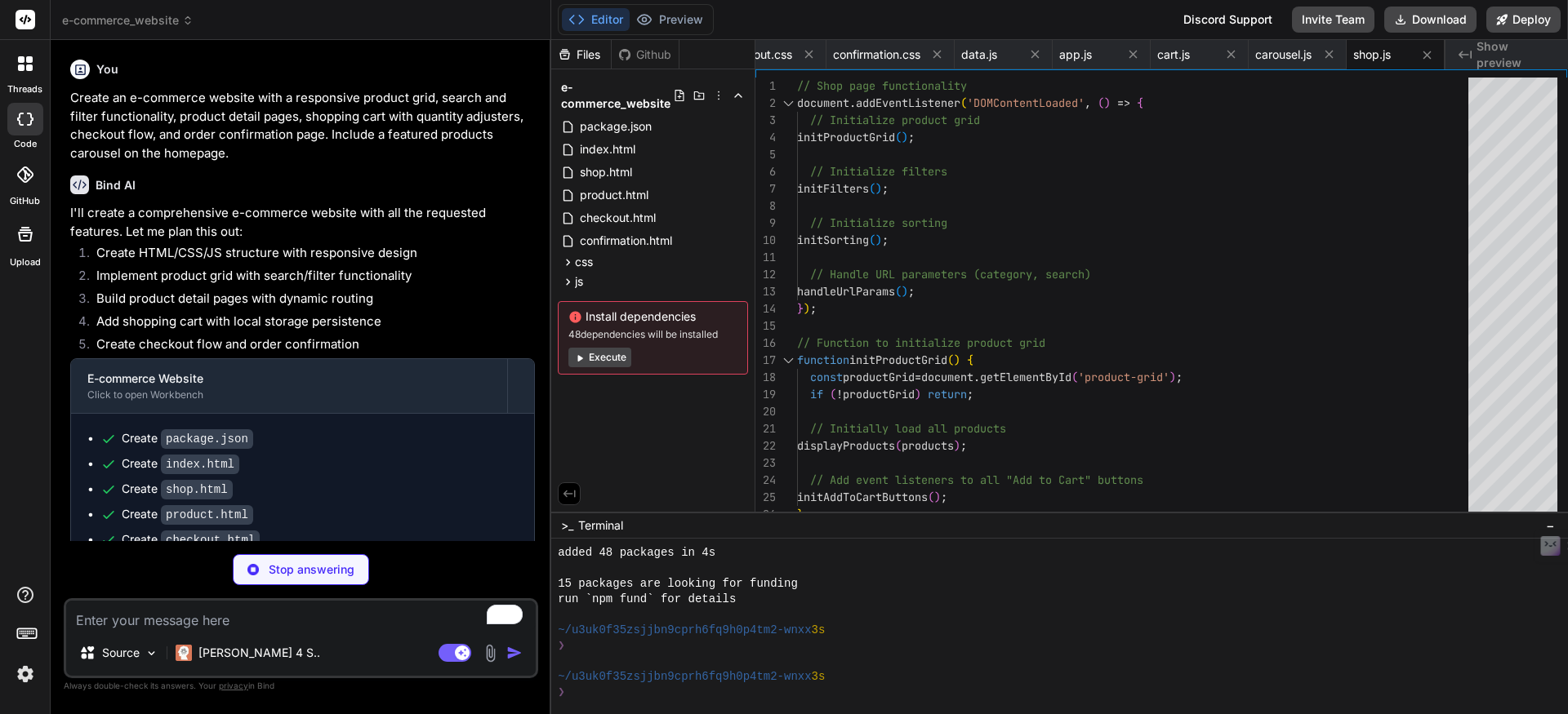
type textarea "x"
type textarea "return string.charAt(0).toUpperCase() + string.slice(1); }"
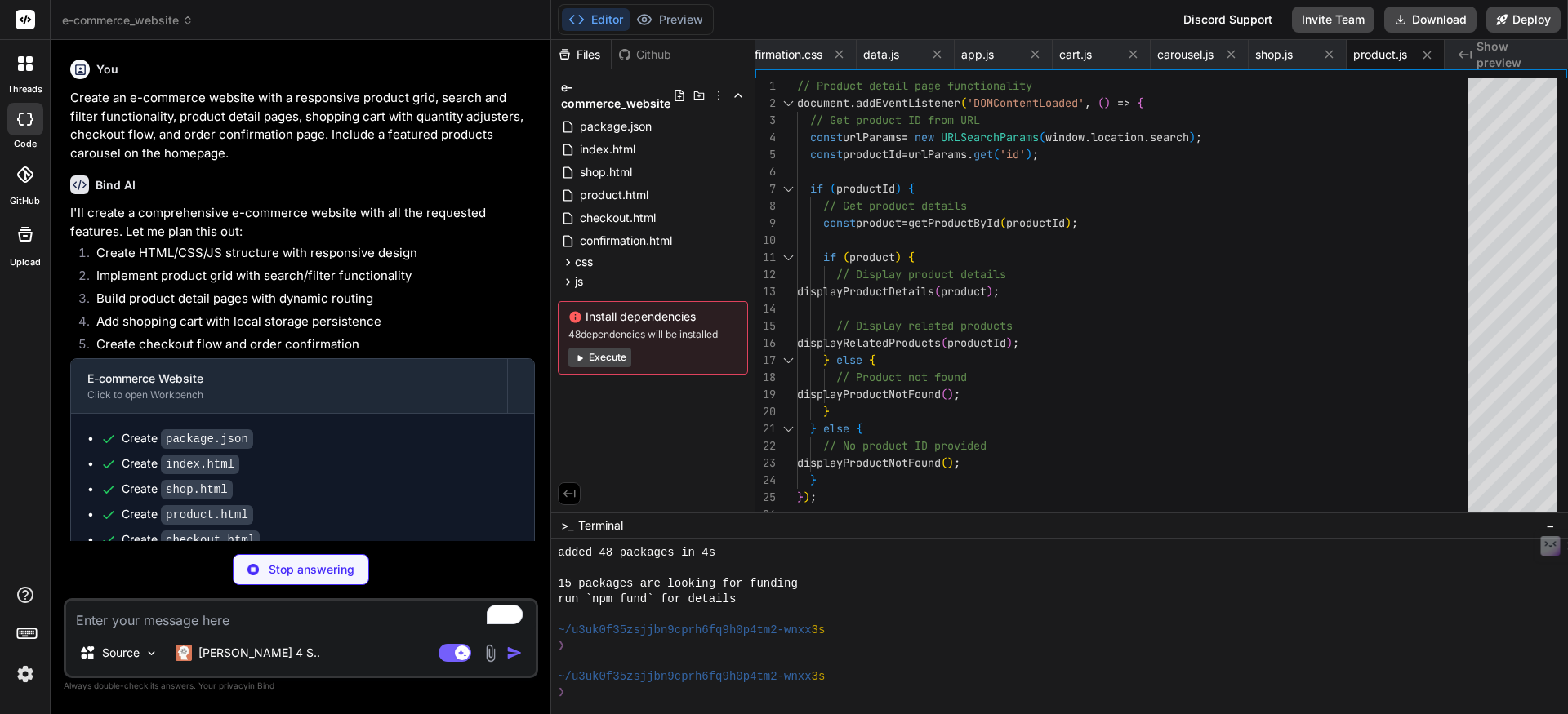
type textarea "x"
type textarea "if (printReceiptBtn) { printReceiptBtn.addEventListener('click', function() { w…"
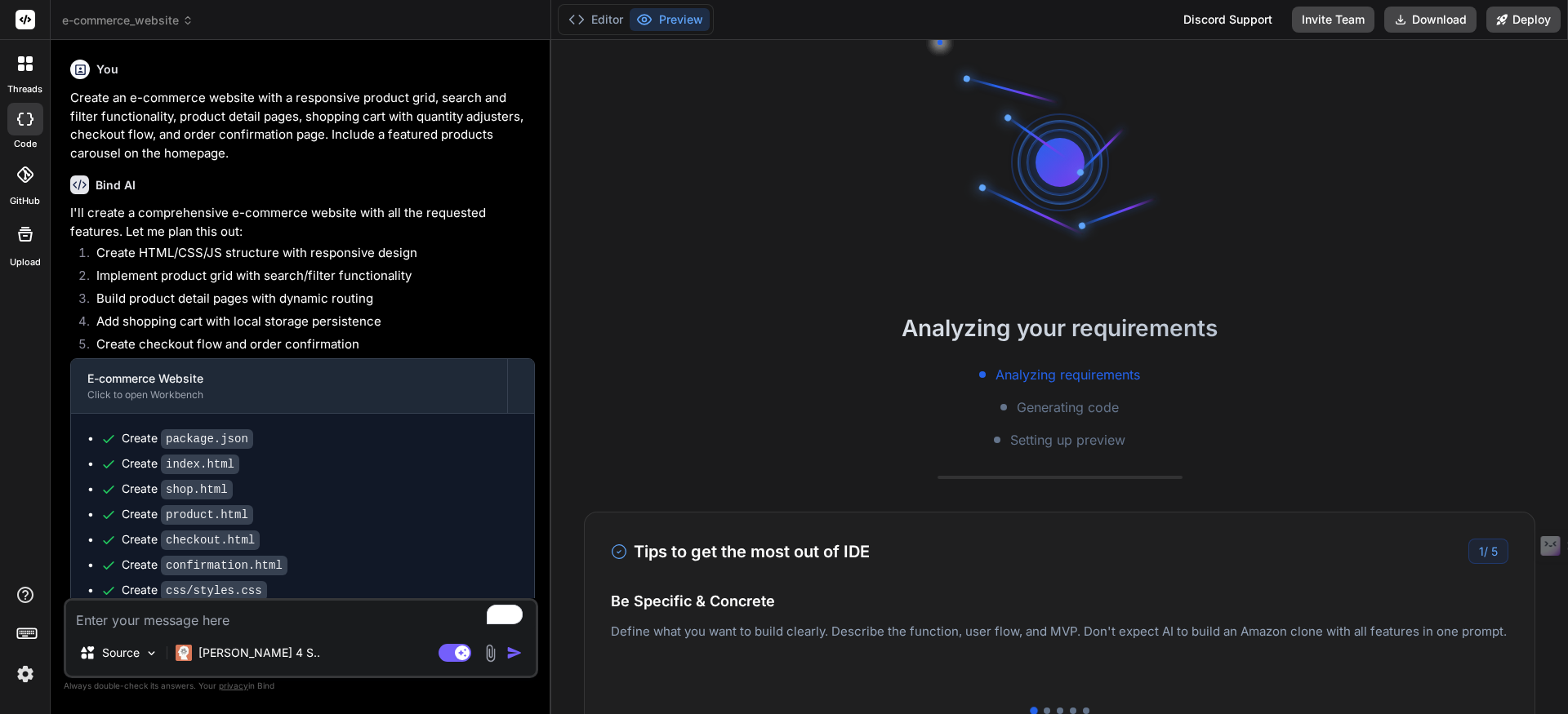
scroll to position [325, 0]
type textarea "x"
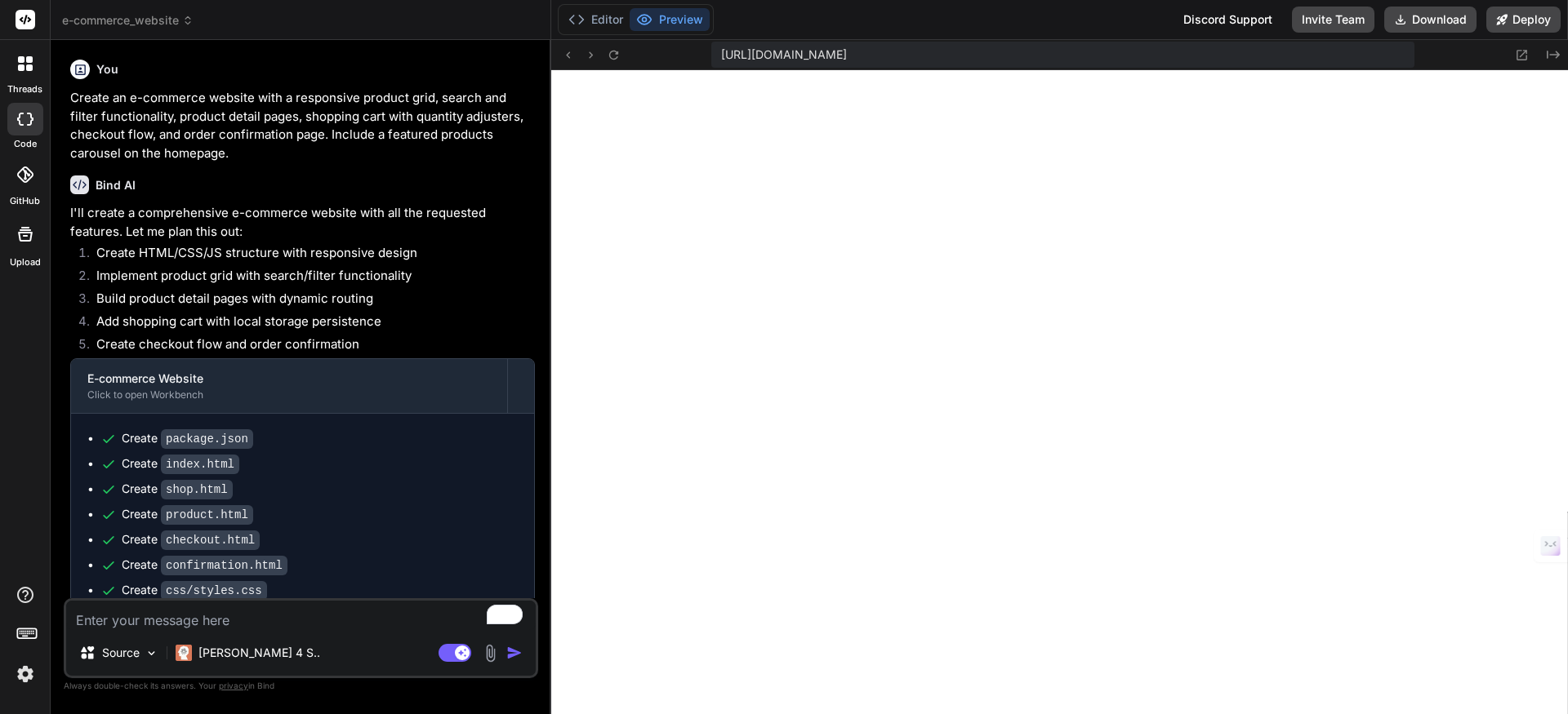
scroll to position [1132, 0]
click at [569, 59] on icon at bounding box center [568, 55] width 14 height 14
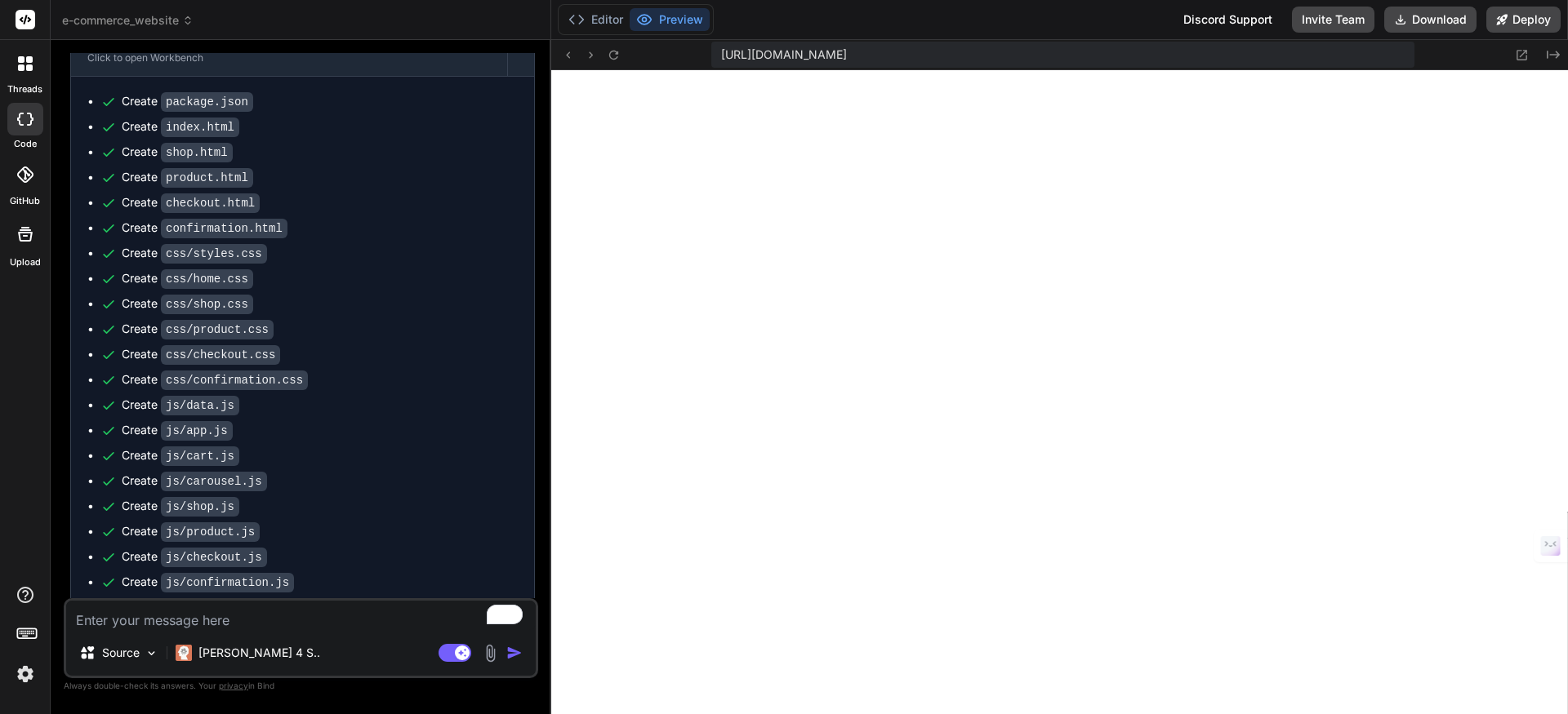
scroll to position [334, 0]
click at [573, 54] on icon at bounding box center [568, 55] width 14 height 14
click at [617, 54] on icon at bounding box center [613, 55] width 14 height 14
